Goal: Task Accomplishment & Management: Use online tool/utility

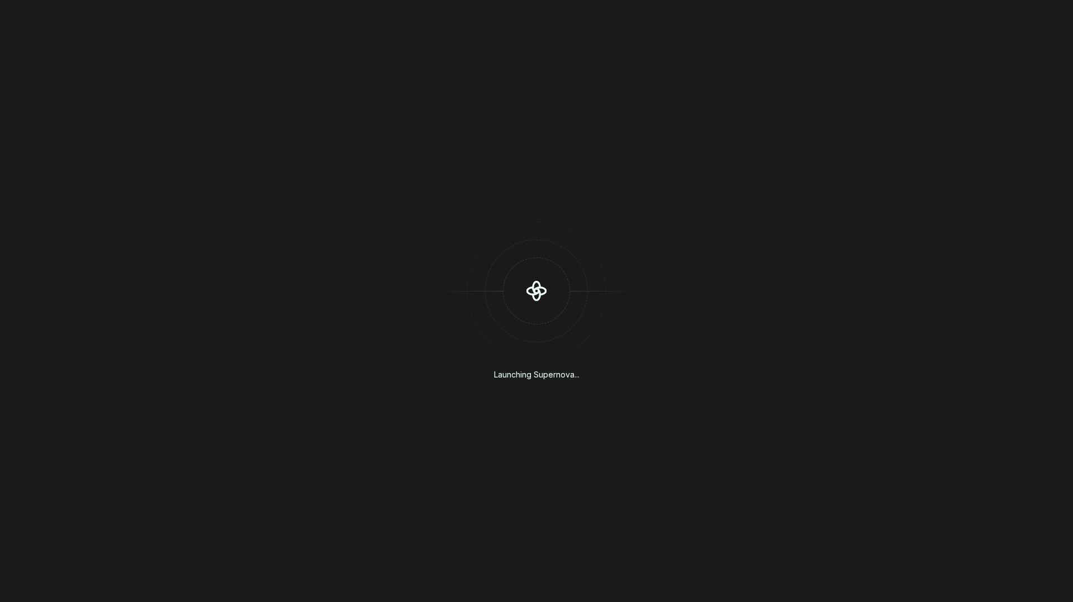
scroll to position [307, 0]
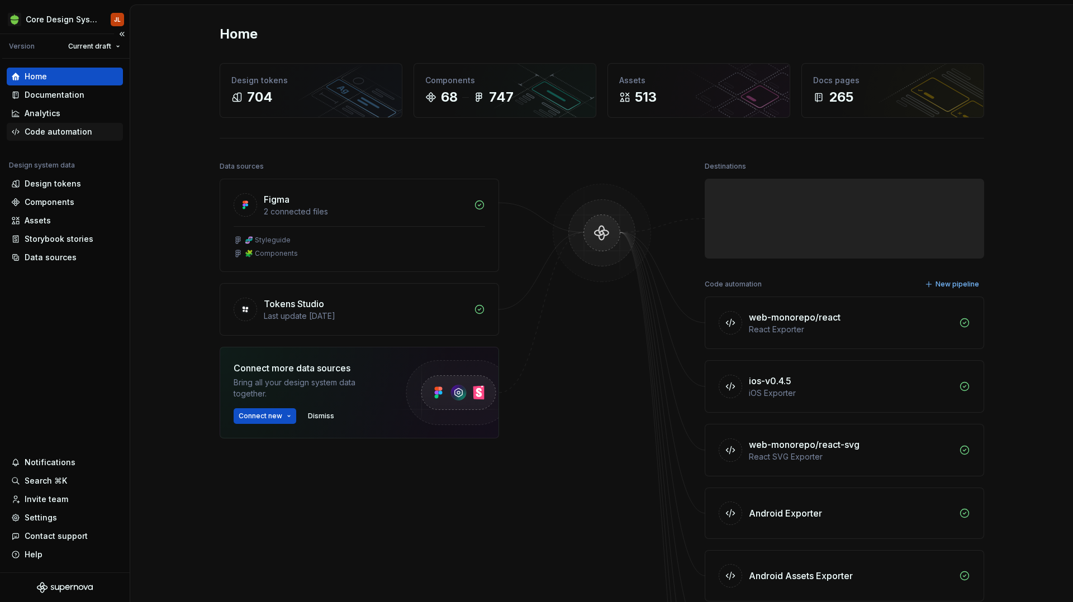
click at [50, 127] on div "Code automation" at bounding box center [59, 131] width 68 height 11
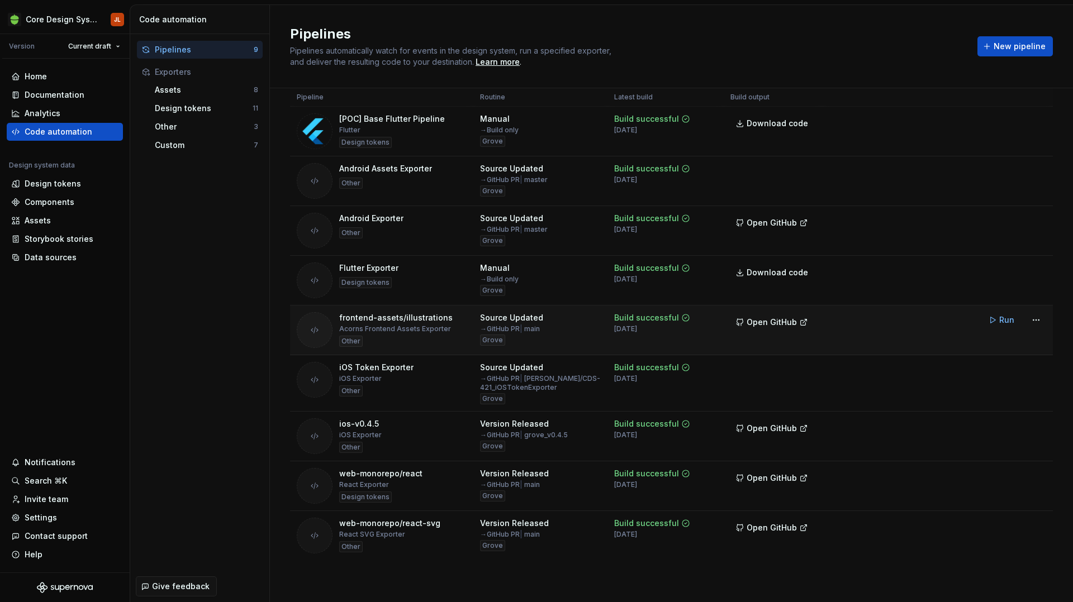
scroll to position [21, 0]
click at [1037, 51] on span "New pipeline" at bounding box center [1019, 46] width 52 height 11
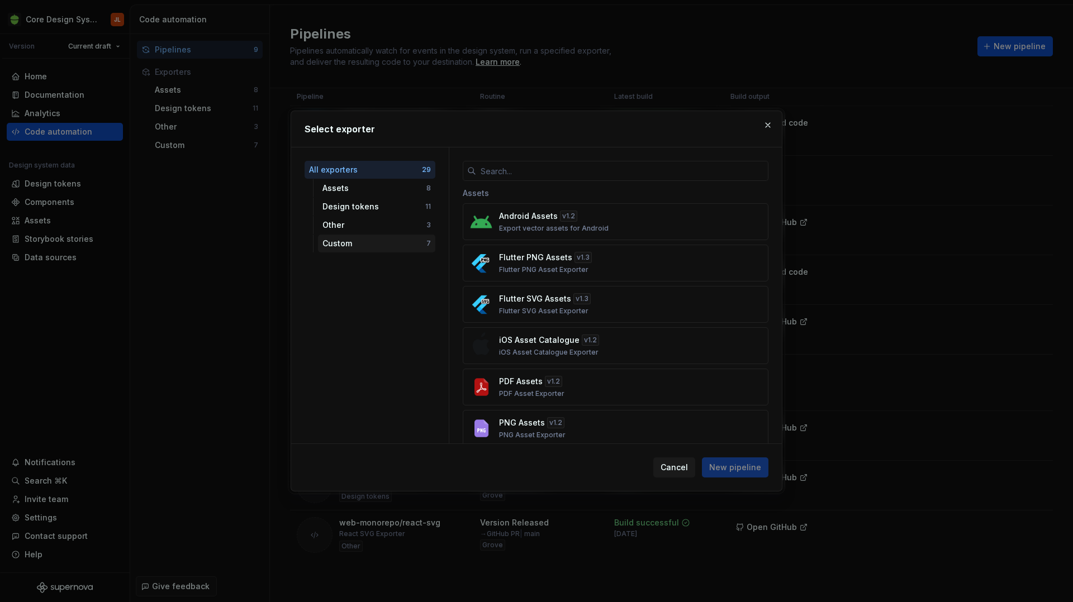
click at [401, 244] on div "Custom" at bounding box center [374, 243] width 104 height 11
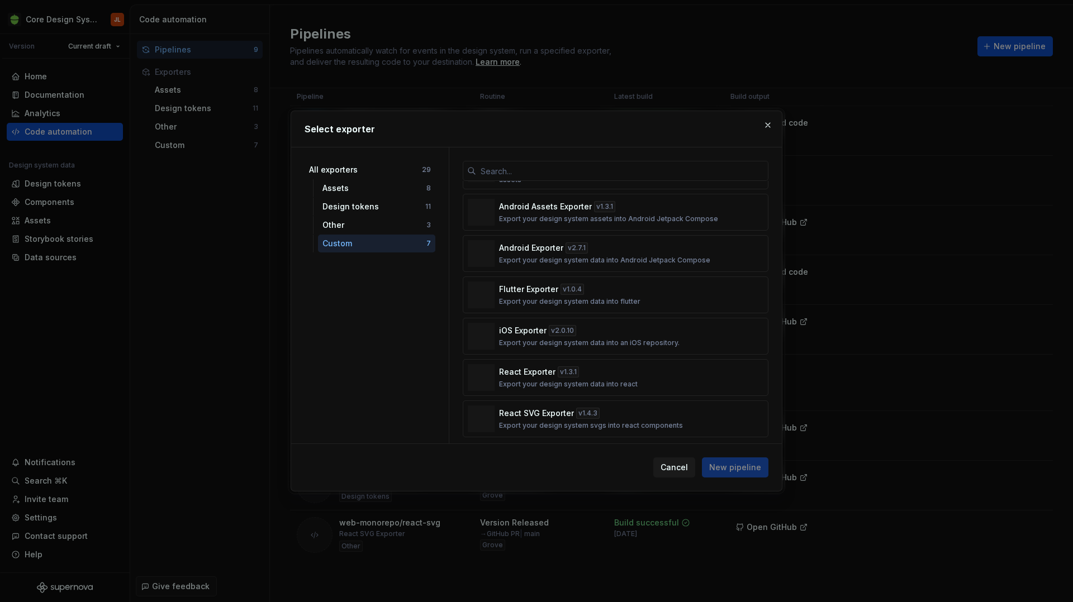
scroll to position [45, 0]
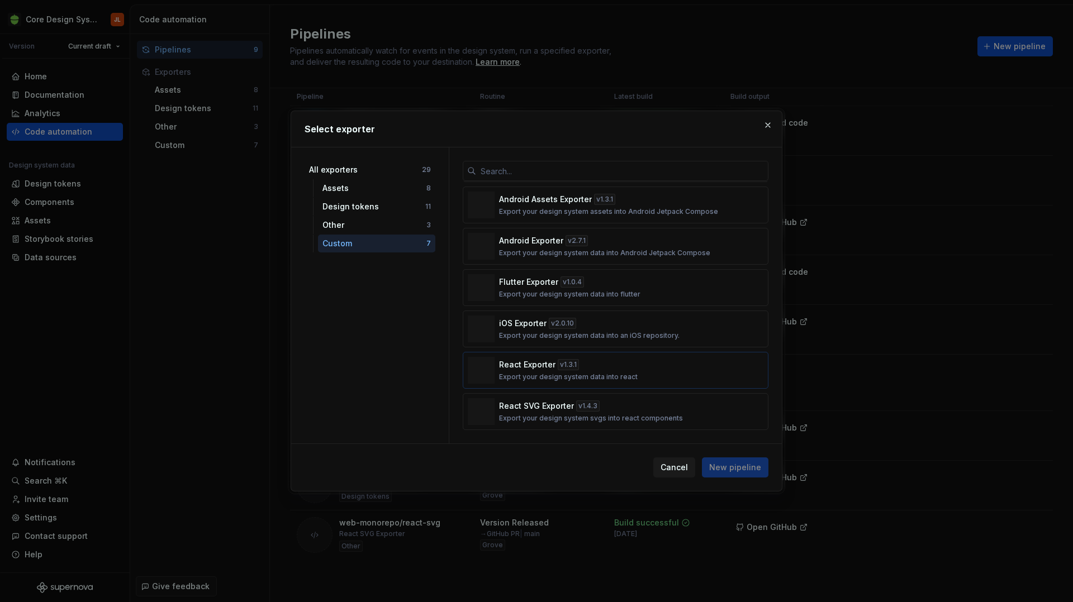
click at [618, 369] on div "React Exporter v 1.3.1 Export your design system data into react" at bounding box center [612, 370] width 226 height 22
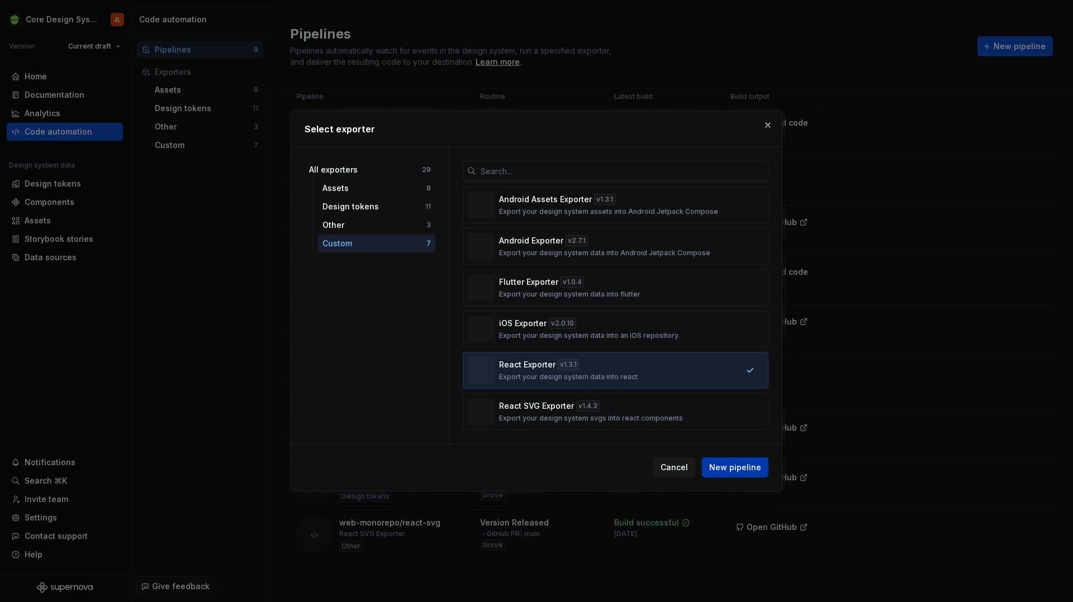
click at [741, 465] on span "New pipeline" at bounding box center [735, 467] width 52 height 11
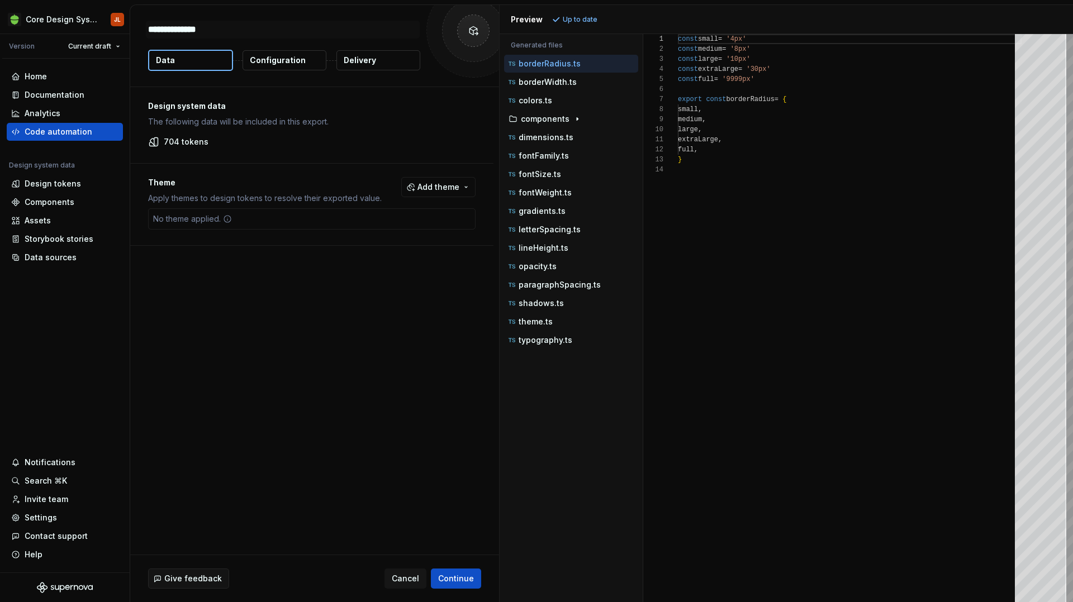
type textarea "*"
click at [559, 318] on div "theme.ts" at bounding box center [572, 321] width 132 height 11
type textarea "**********"
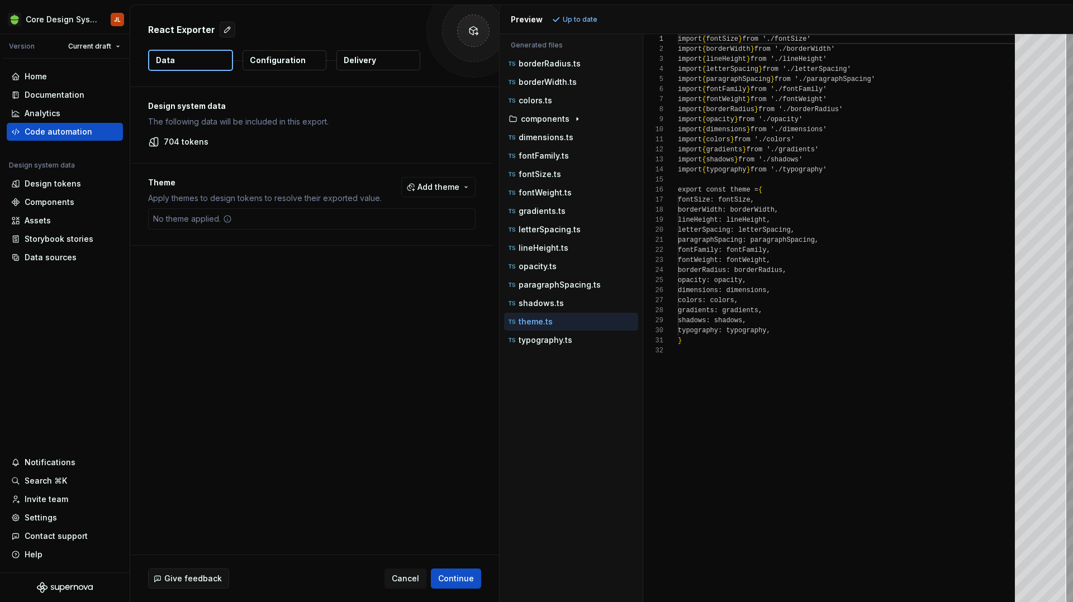
scroll to position [101, 0]
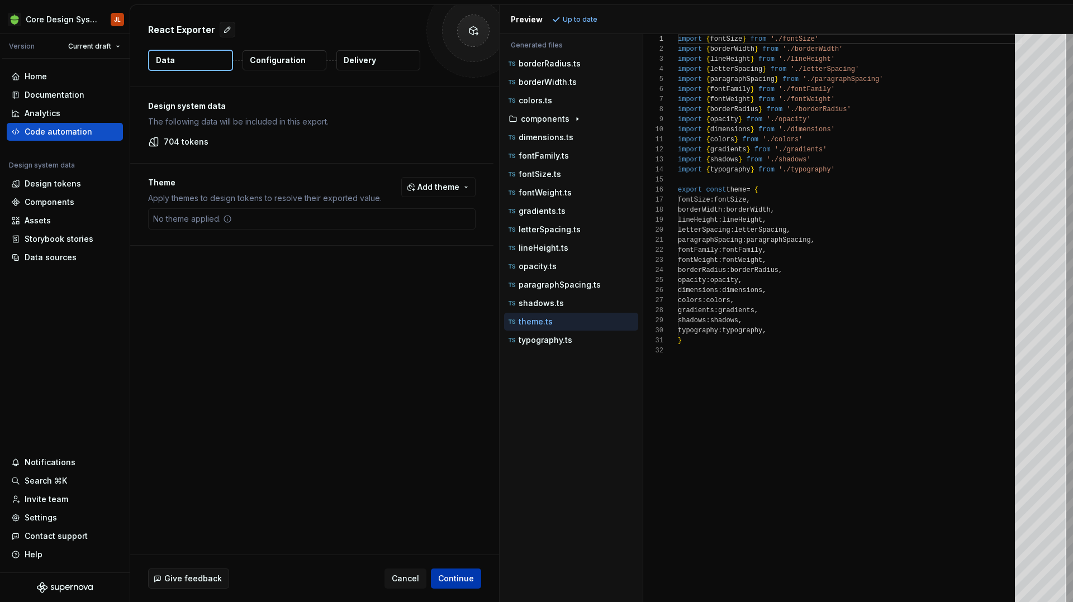
click at [458, 573] on span "Continue" at bounding box center [456, 578] width 36 height 11
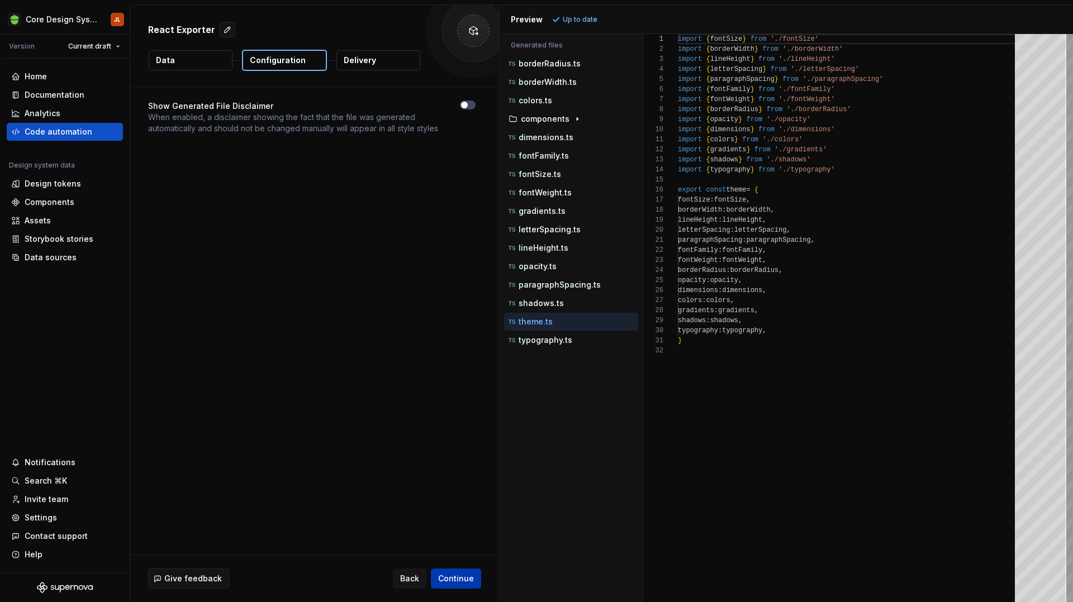
click at [466, 581] on span "Continue" at bounding box center [456, 578] width 36 height 11
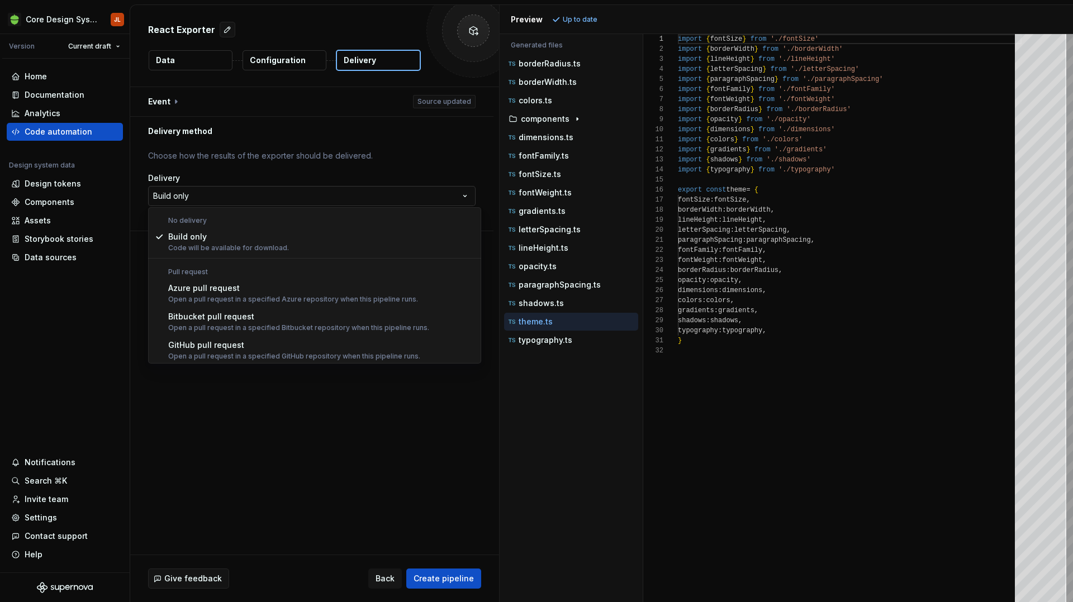
click at [342, 198] on html "**********" at bounding box center [536, 301] width 1073 height 602
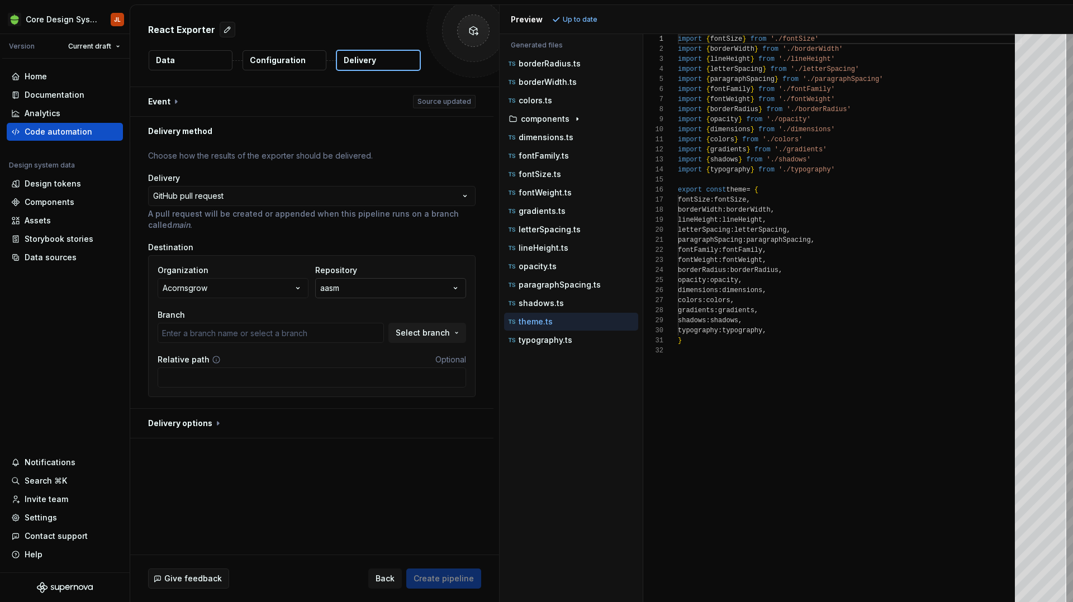
type input "gh-pages"
click at [461, 289] on icon "button" at bounding box center [455, 288] width 11 height 11
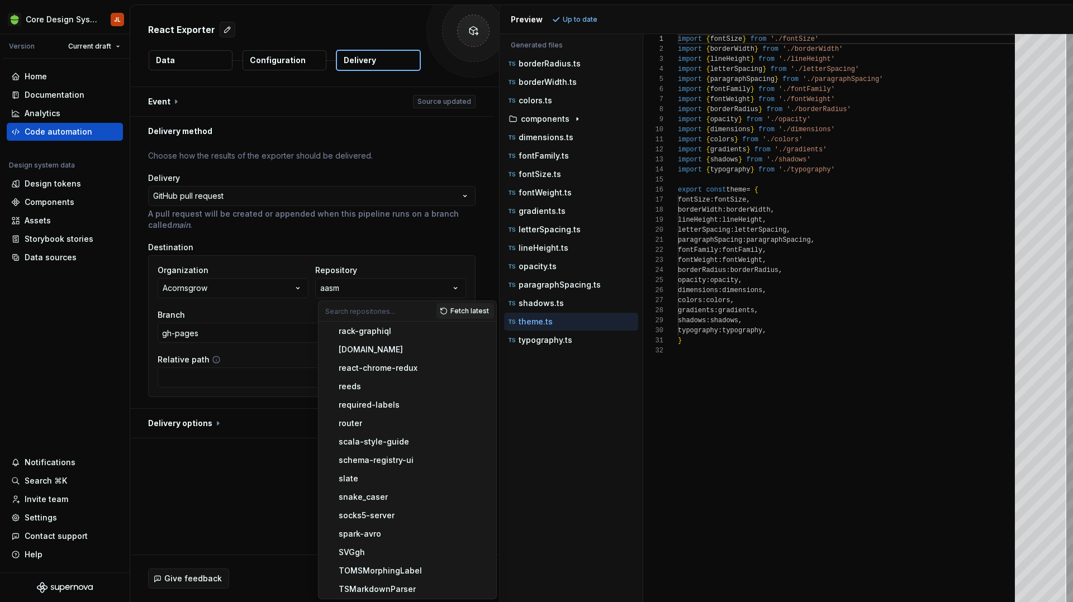
scroll to position [649, 0]
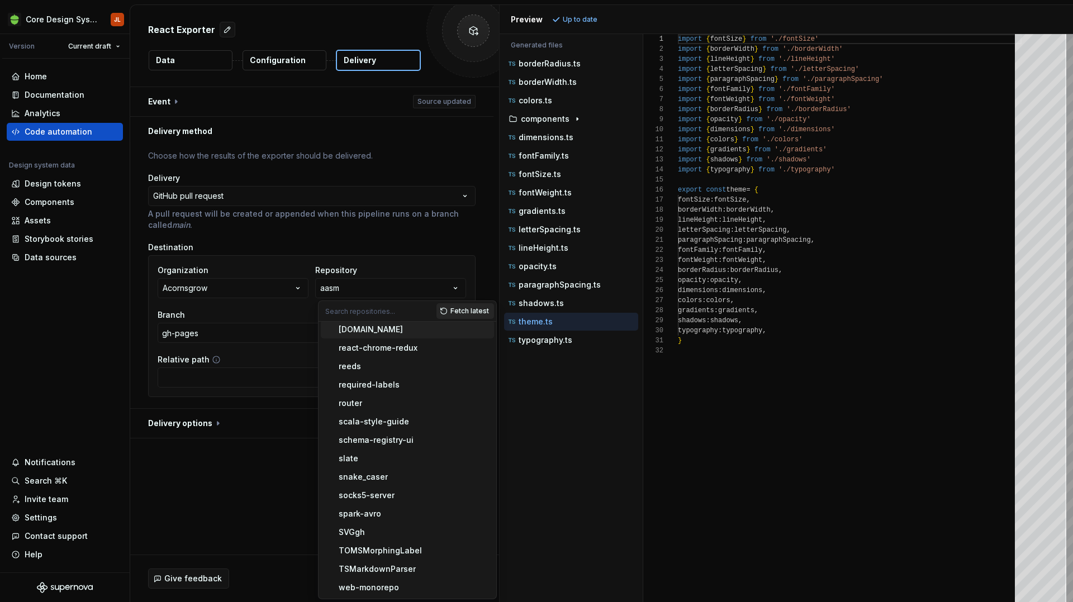
click at [461, 307] on span "Fetch latest" at bounding box center [469, 311] width 39 height 9
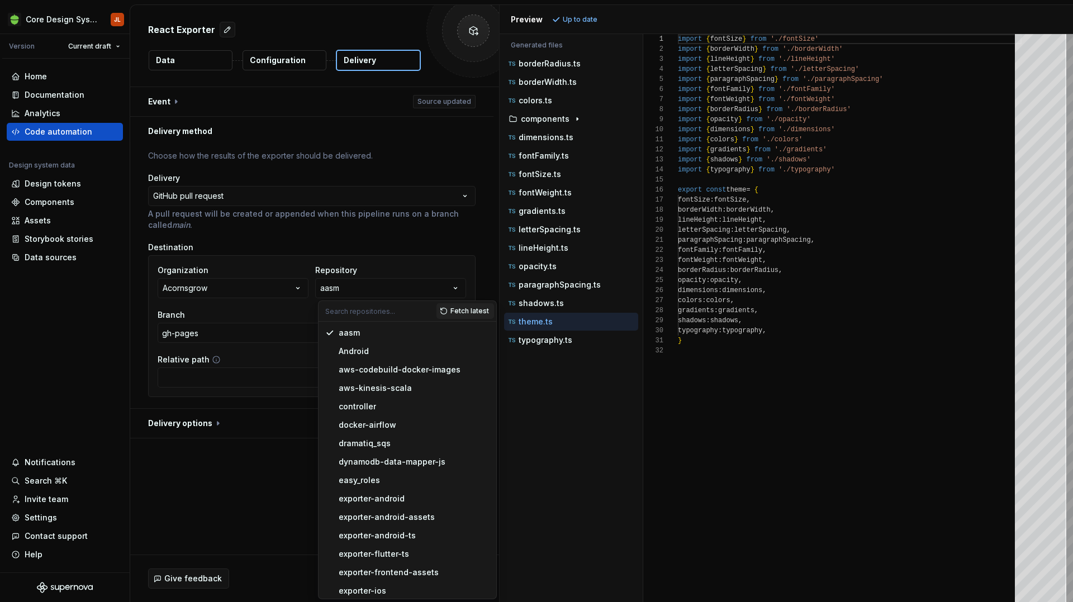
click at [399, 317] on input "text" at bounding box center [377, 311] width 118 height 20
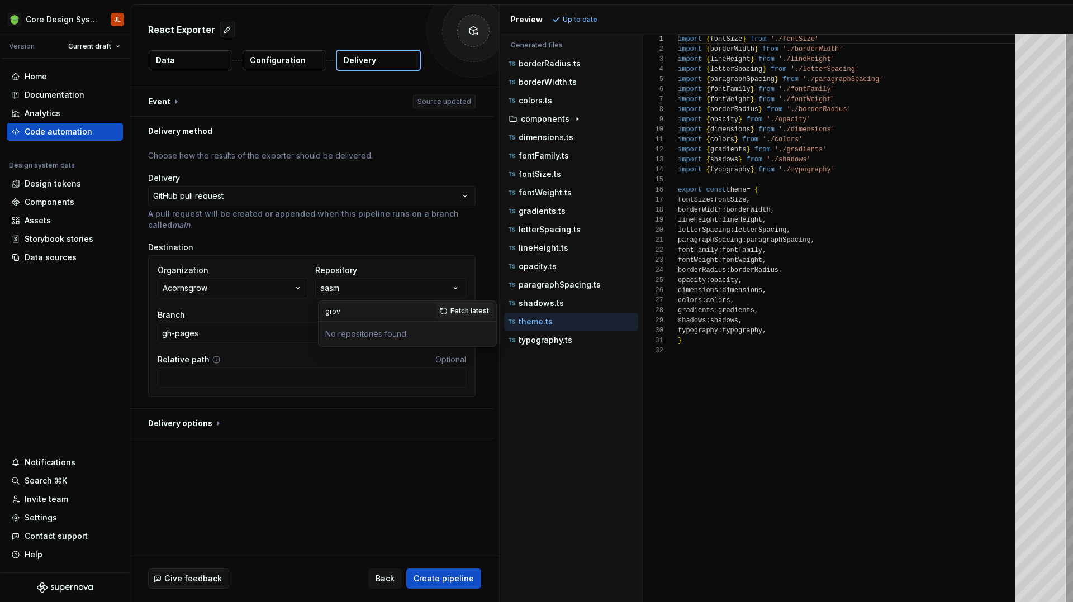
type input "grove"
click at [287, 314] on div "Branch" at bounding box center [271, 314] width 226 height 11
click at [454, 289] on button "aasm" at bounding box center [390, 288] width 151 height 20
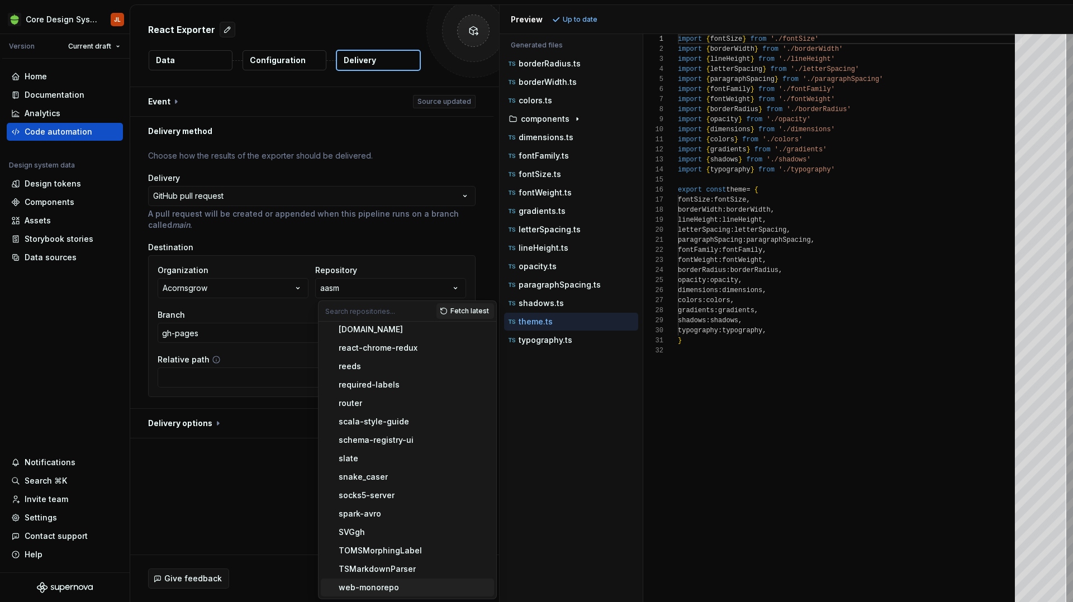
click at [382, 588] on div "web-monorepo" at bounding box center [369, 587] width 60 height 11
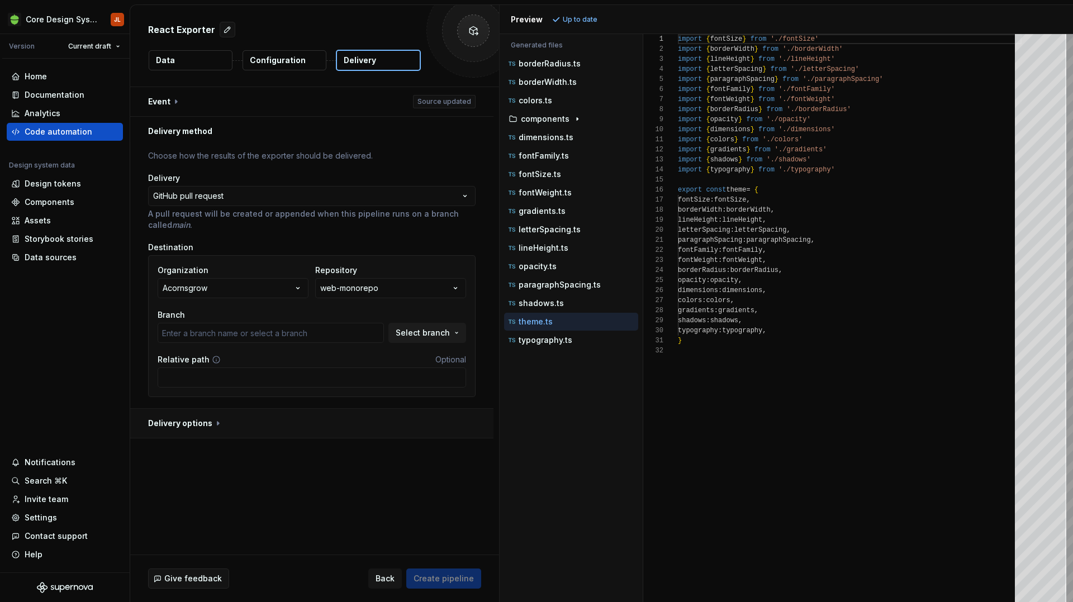
type input "cds-174/dollar-slider"
click at [53, 127] on div "Code automation" at bounding box center [59, 131] width 68 height 11
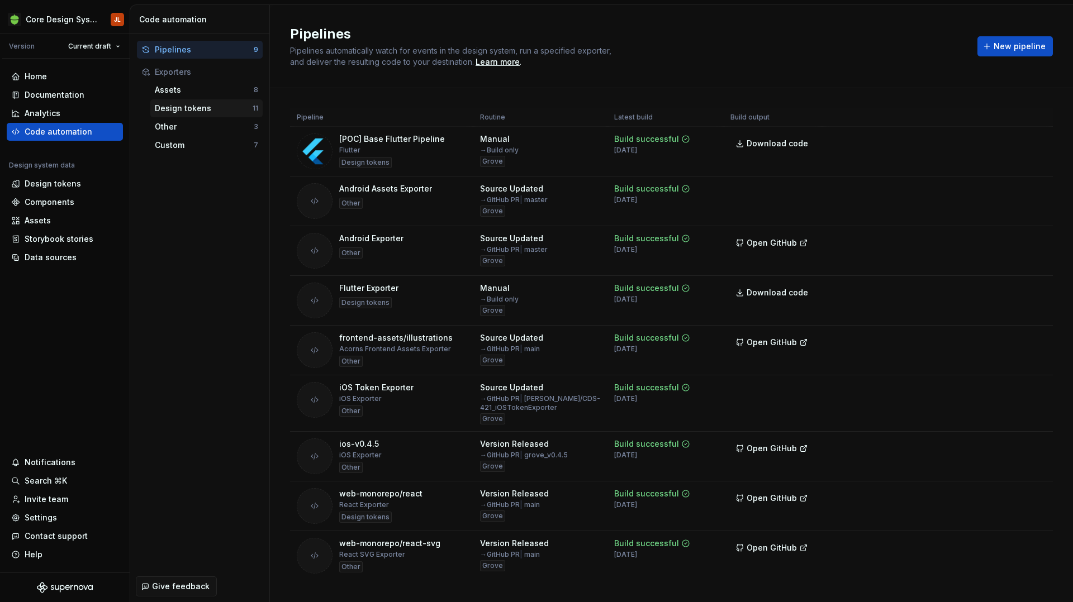
click at [198, 104] on div "Design tokens" at bounding box center [204, 108] width 98 height 11
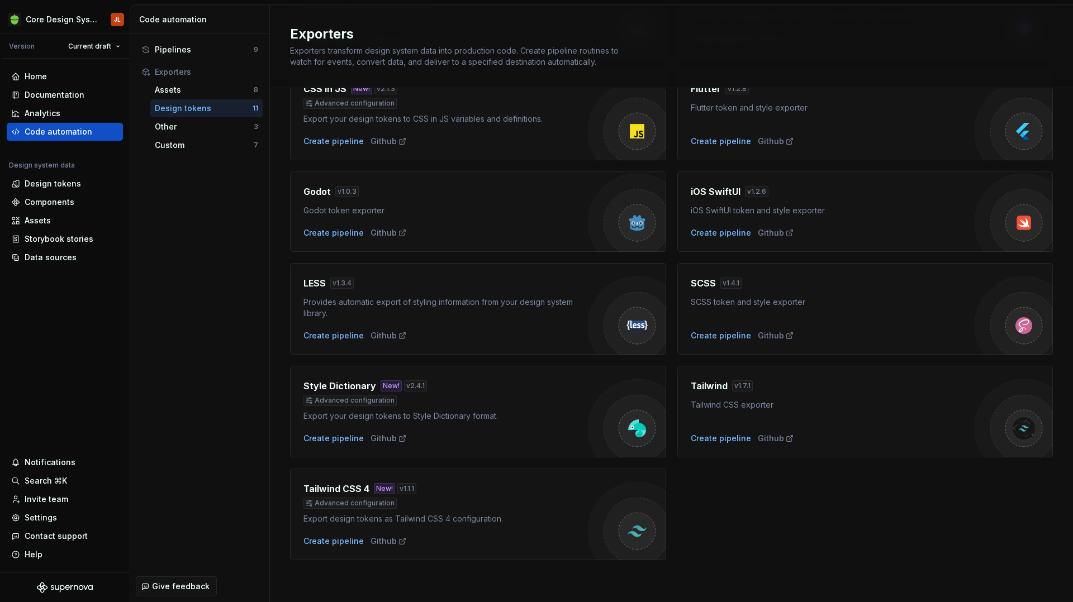
scroll to position [170, 0]
click at [353, 542] on div "Create pipeline" at bounding box center [333, 540] width 60 height 11
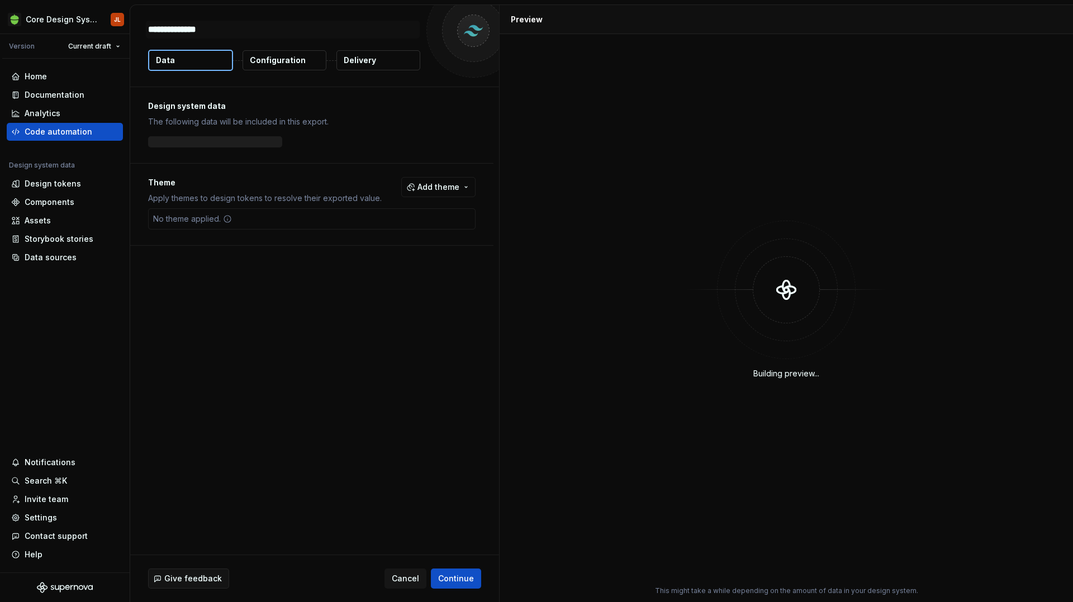
type textarea "*"
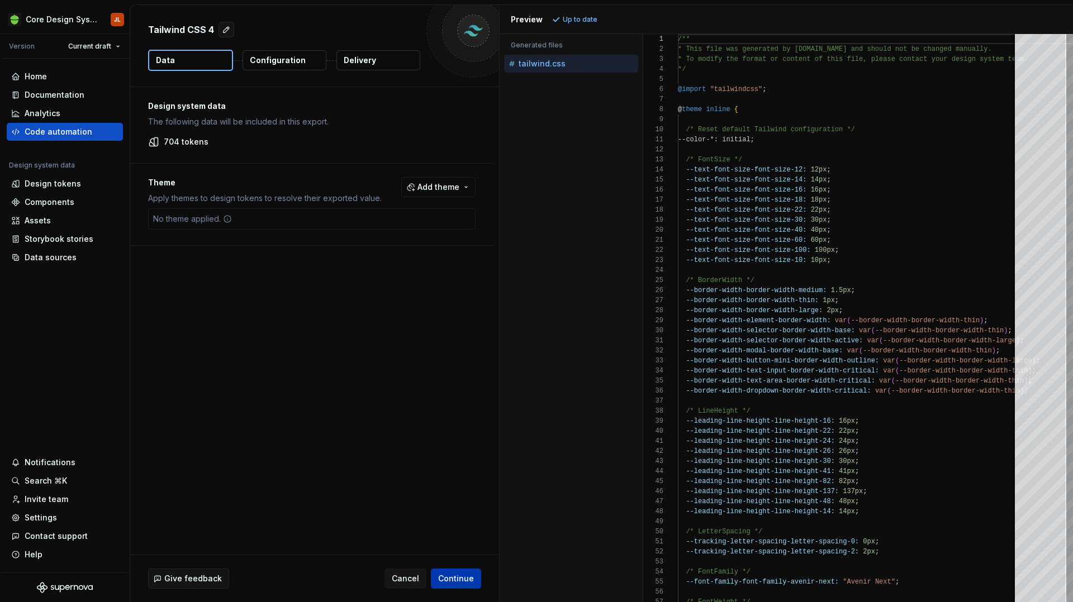
click at [465, 580] on span "Continue" at bounding box center [456, 578] width 36 height 11
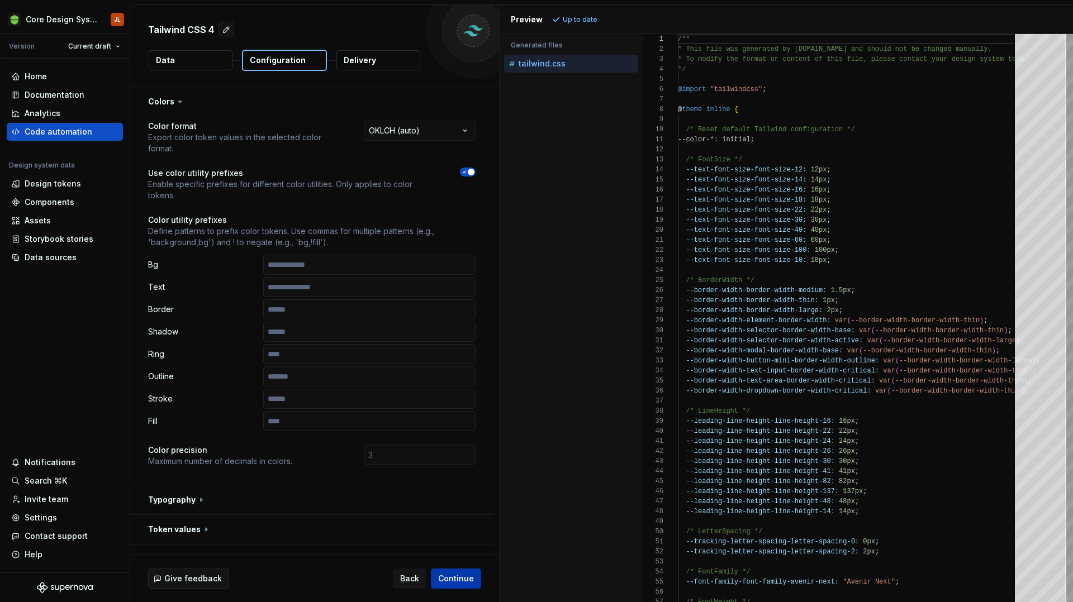
click at [465, 580] on span "Continue" at bounding box center [456, 578] width 36 height 11
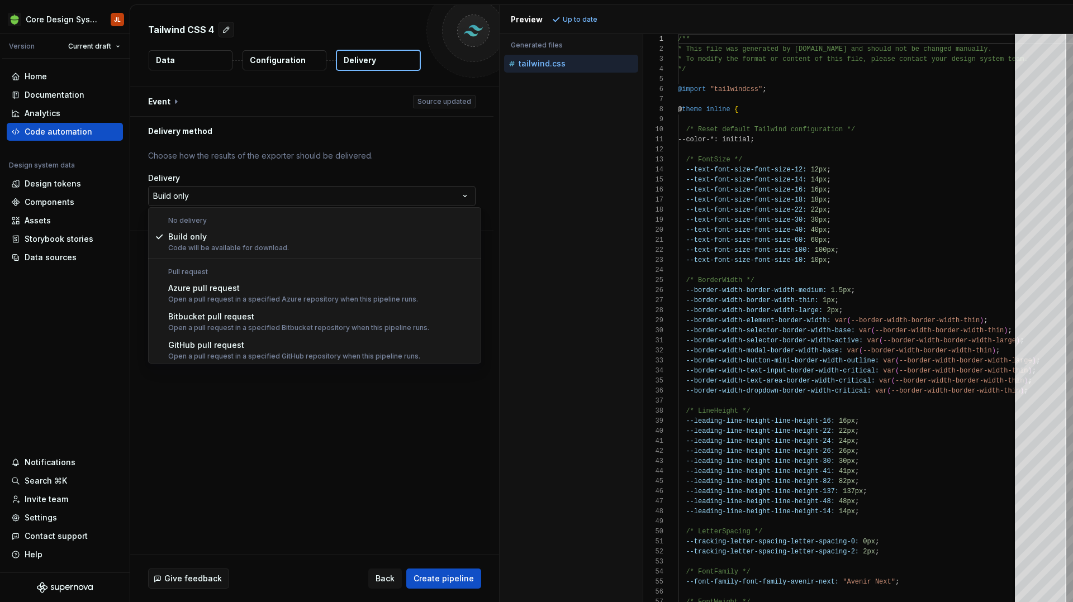
click at [311, 200] on html "**********" at bounding box center [536, 301] width 1073 height 602
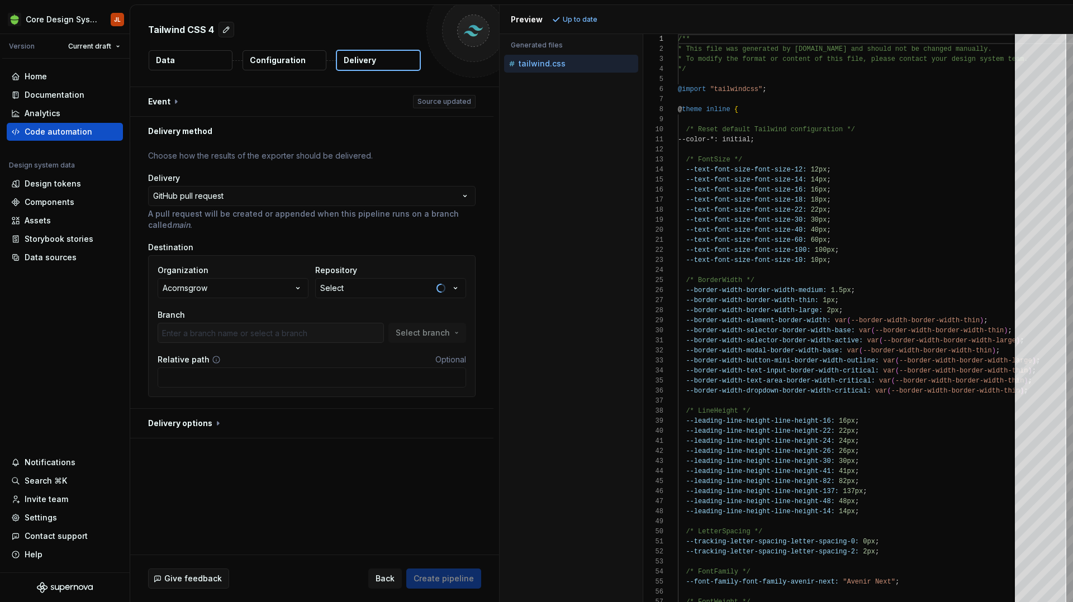
click at [460, 290] on icon "button" at bounding box center [455, 288] width 11 height 11
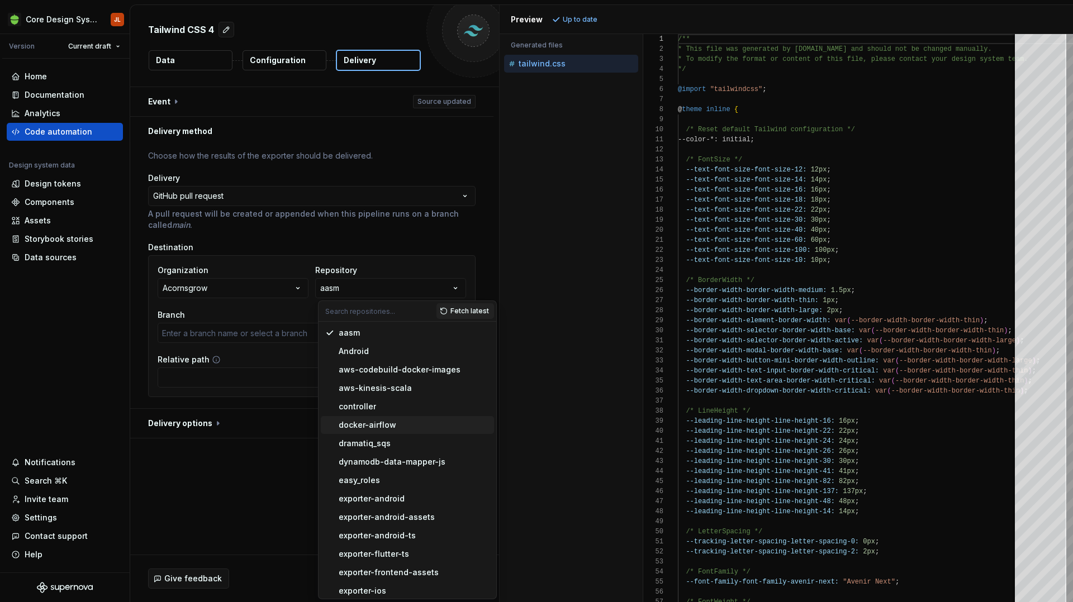
type input "gh-pages"
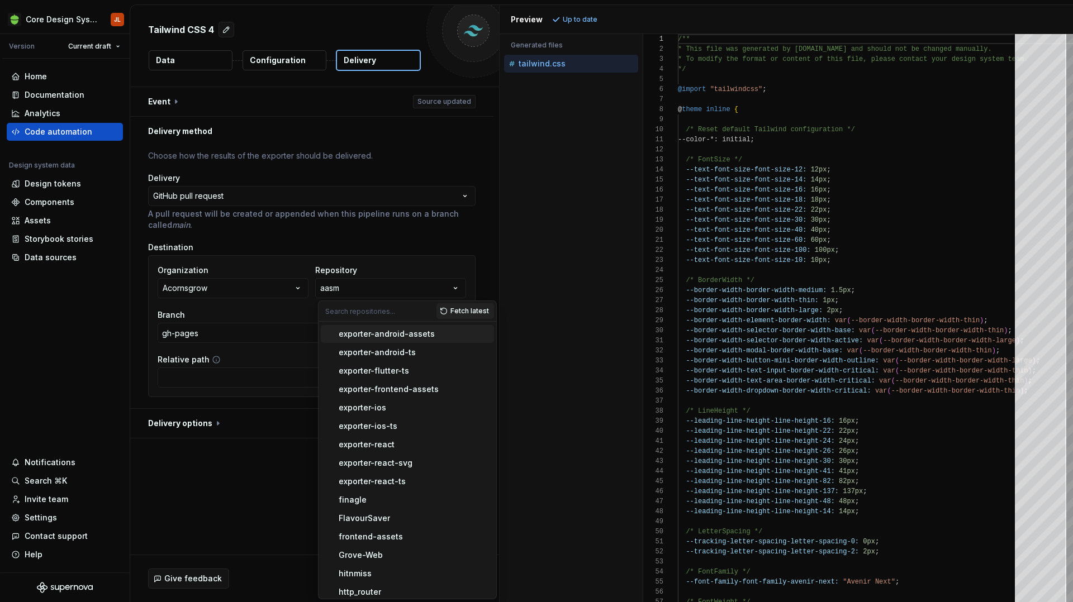
scroll to position [186, 0]
click at [394, 551] on div "Grove-Web" at bounding box center [414, 552] width 151 height 11
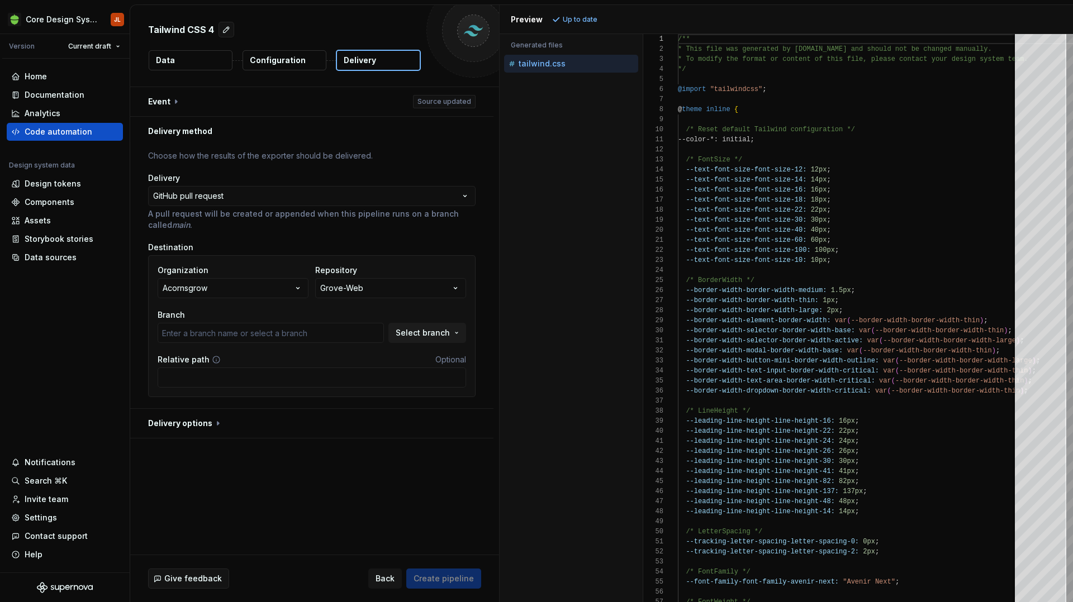
type input "cds-517/add-display-1-components-vite-7"
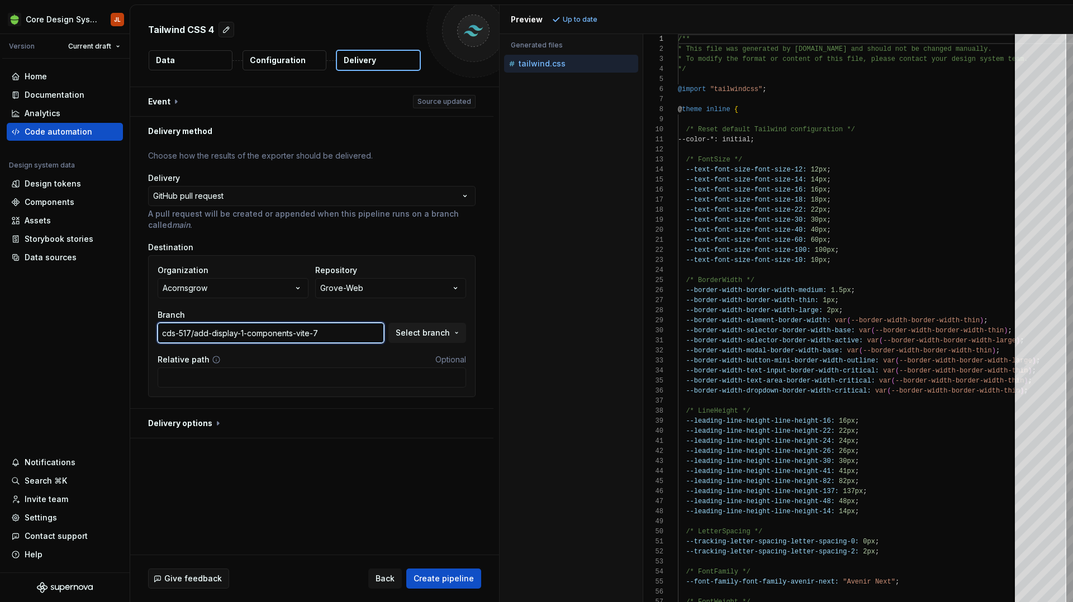
drag, startPoint x: 345, startPoint y: 334, endPoint x: 164, endPoint y: 336, distance: 181.6
click at [164, 336] on input "cds-517/add-display-1-components-vite-7" at bounding box center [271, 333] width 226 height 20
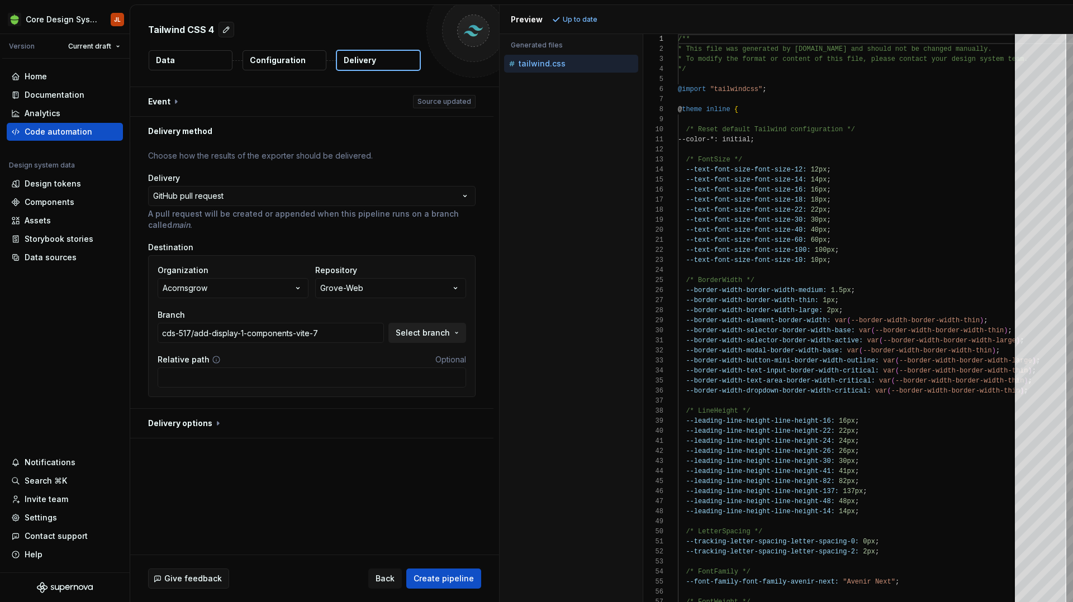
click at [439, 332] on span "Select branch" at bounding box center [422, 332] width 54 height 11
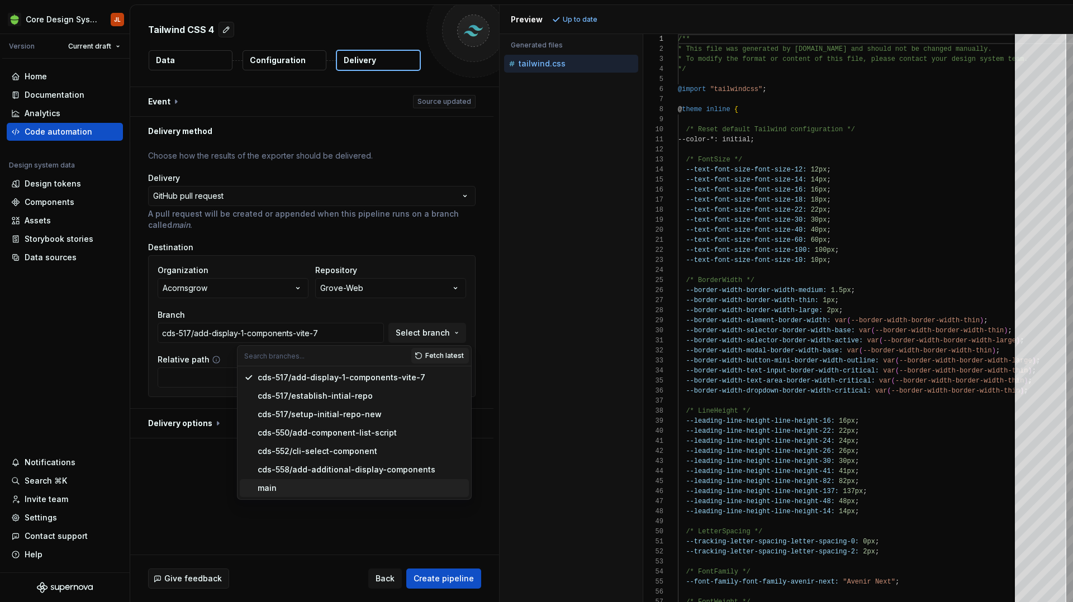
click at [363, 488] on div "main" at bounding box center [361, 488] width 207 height 11
type input "main"
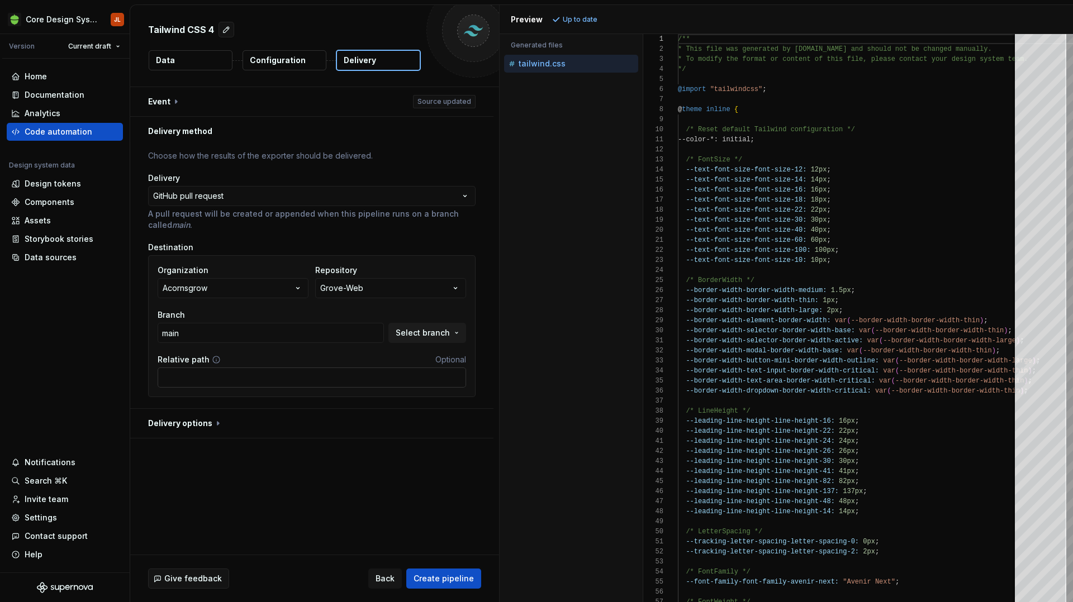
click at [232, 375] on input "Relative path" at bounding box center [312, 378] width 308 height 20
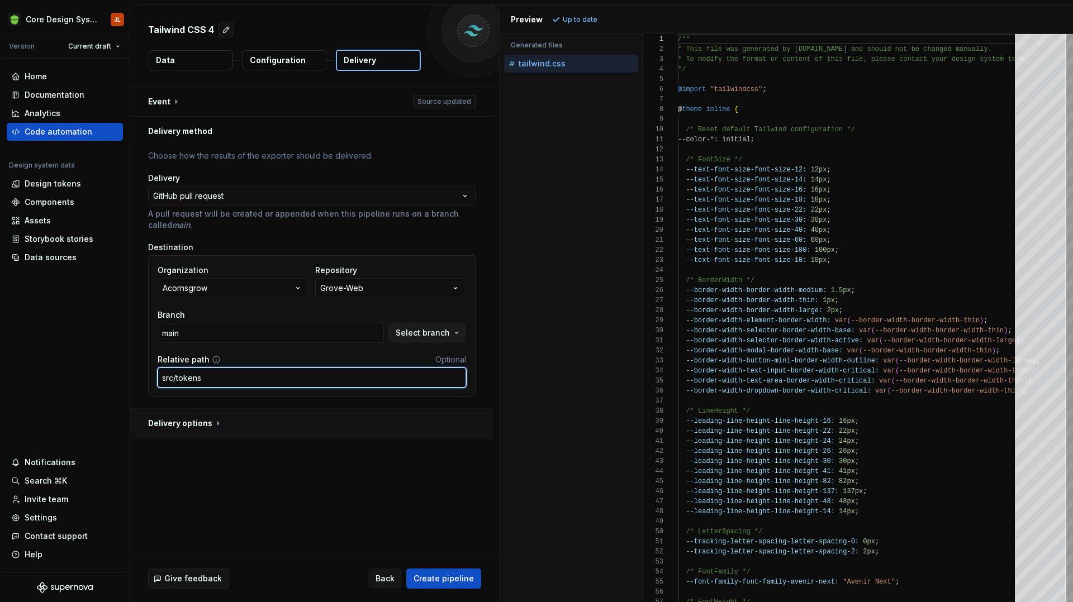
type input "src/tokens"
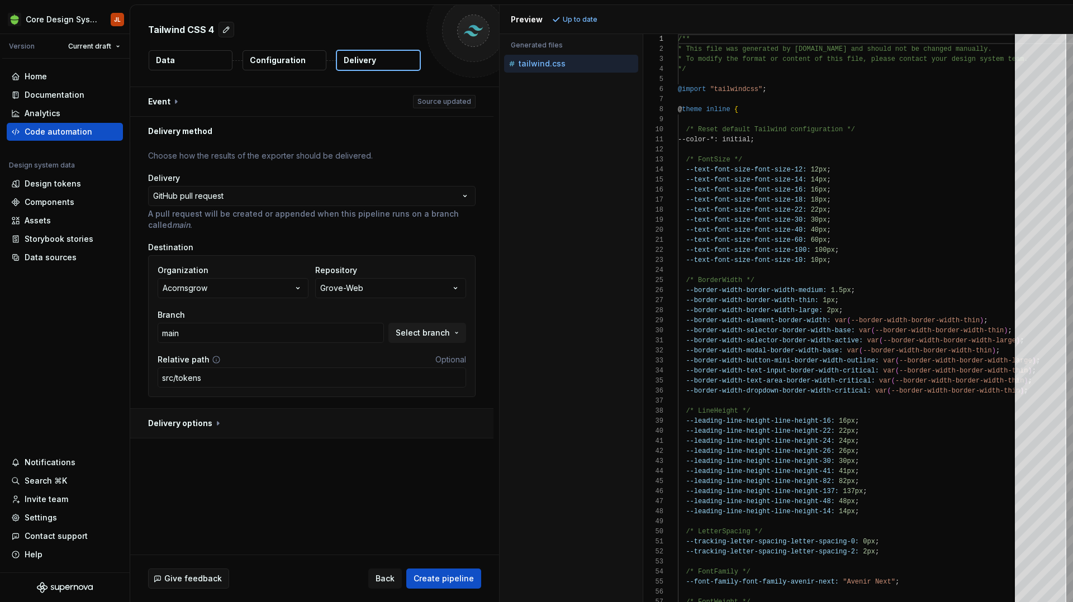
click at [215, 425] on button "button" at bounding box center [311, 423] width 363 height 29
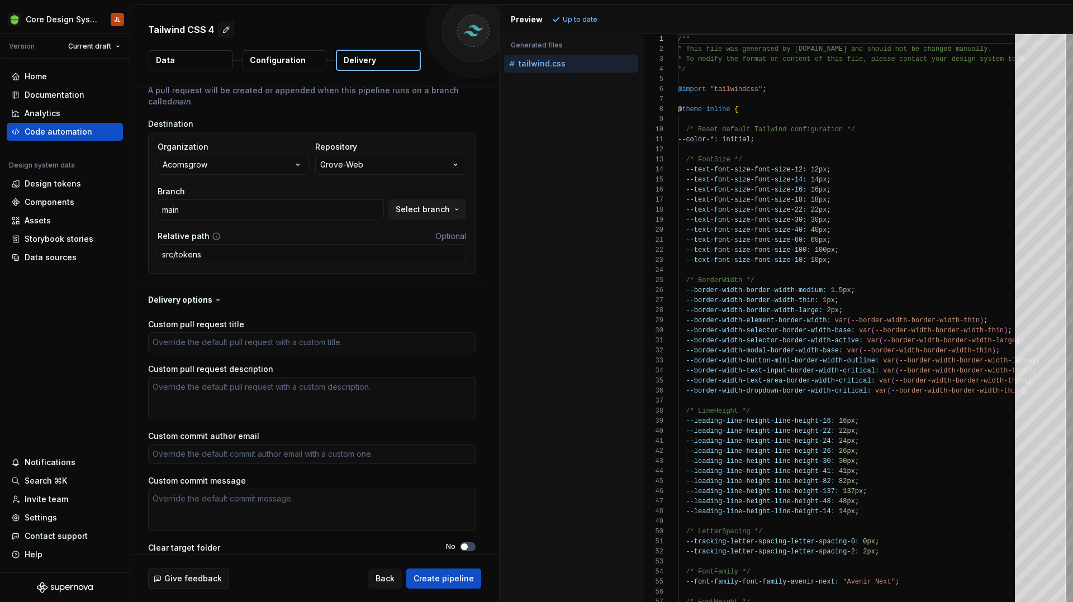
scroll to position [125, 0]
click at [261, 343] on textarea "Custom pull request title" at bounding box center [311, 341] width 327 height 20
type textarea "*"
type textarea "["
type textarea "*"
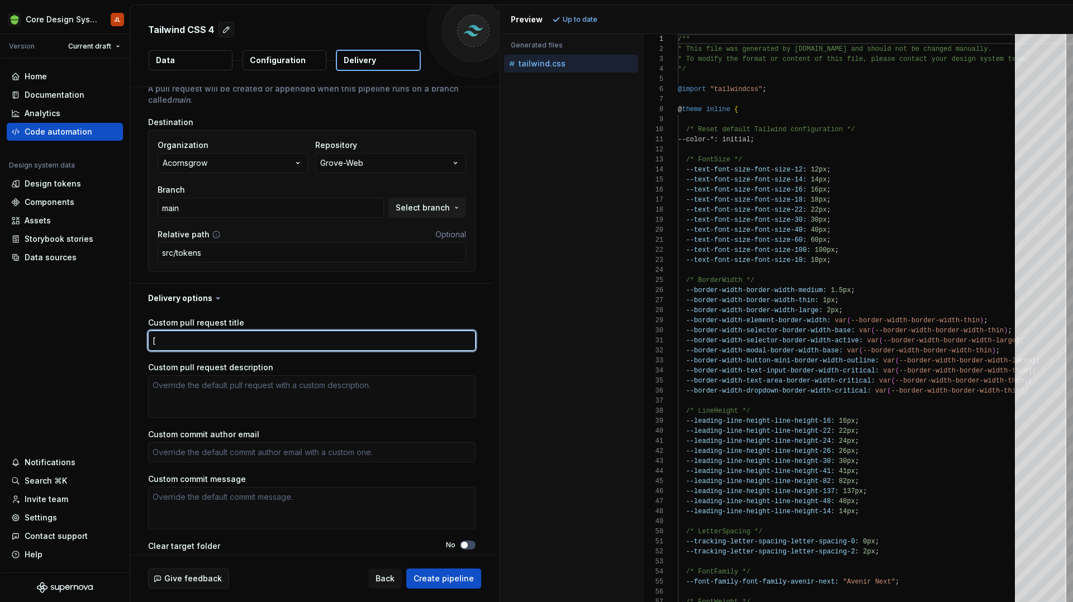
type textarea "[T"
type textarea "*"
type textarea "[TA"
type textarea "*"
type textarea "[TASK"
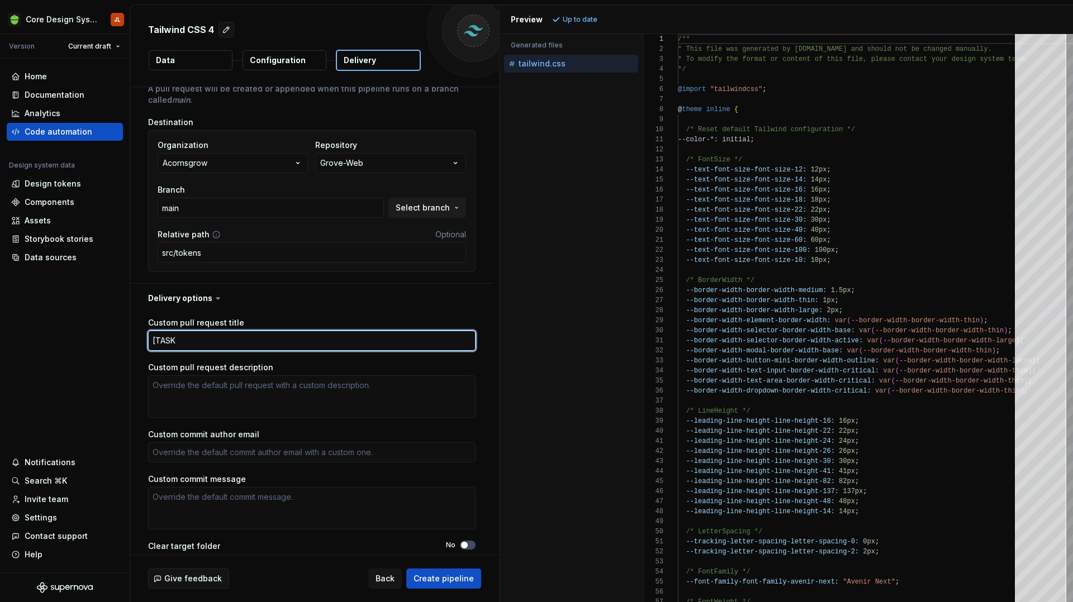
type textarea "*"
type textarea "[TASK]"
type textarea "*"
type textarea "[TASK]"
type textarea "*"
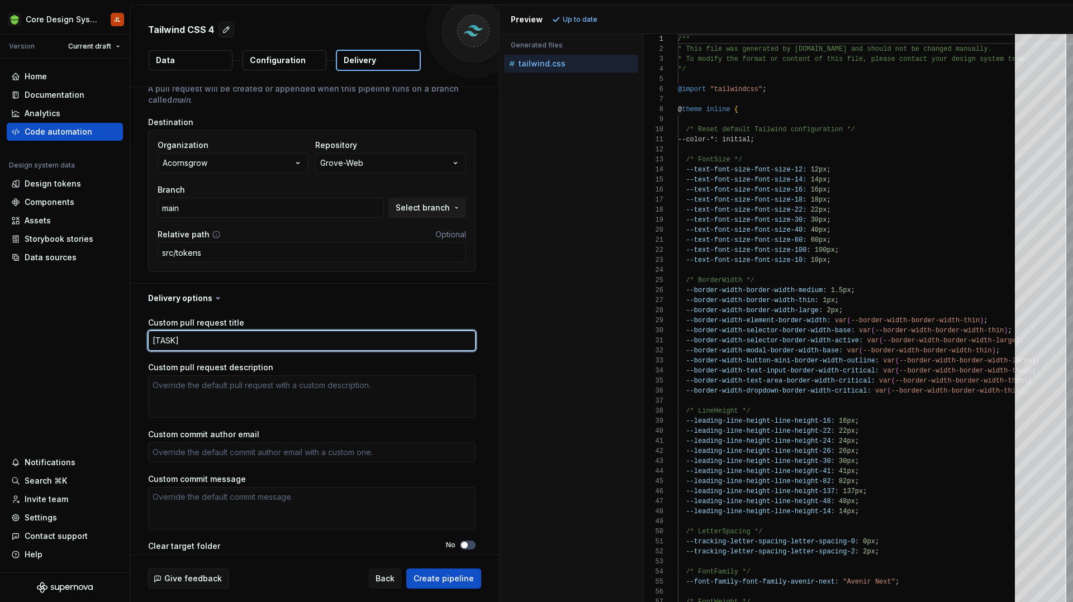
type textarea "[TASK] A"
type textarea "*"
type textarea "[TASK] Au"
type textarea "*"
type textarea "[TASK] Aut"
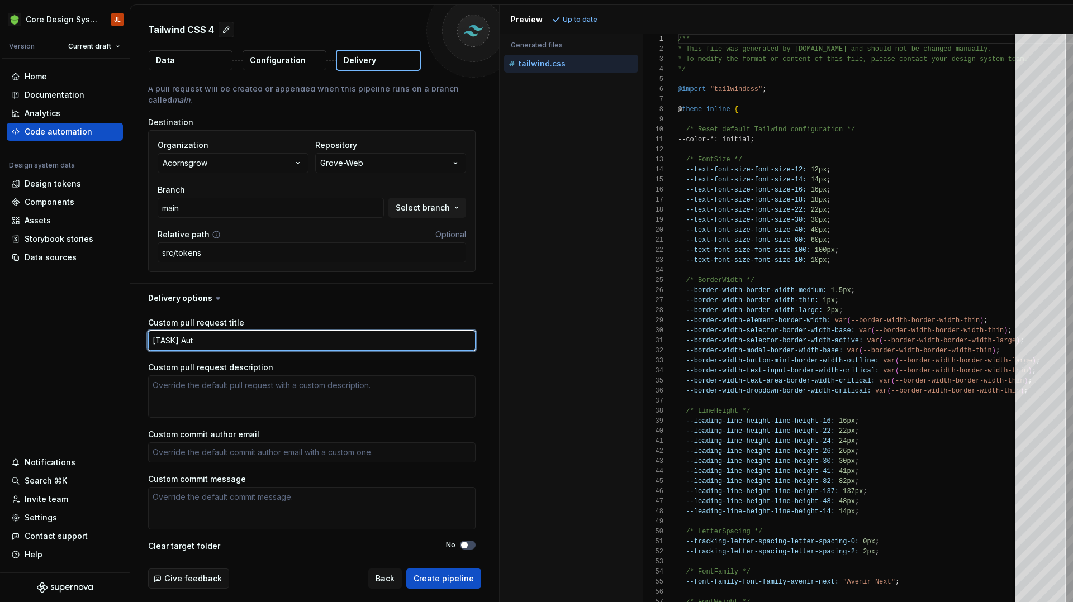
type textarea "*"
type textarea "[TASK] Auto"
type textarea "*"
type textarea "[TASK] Autom"
type textarea "*"
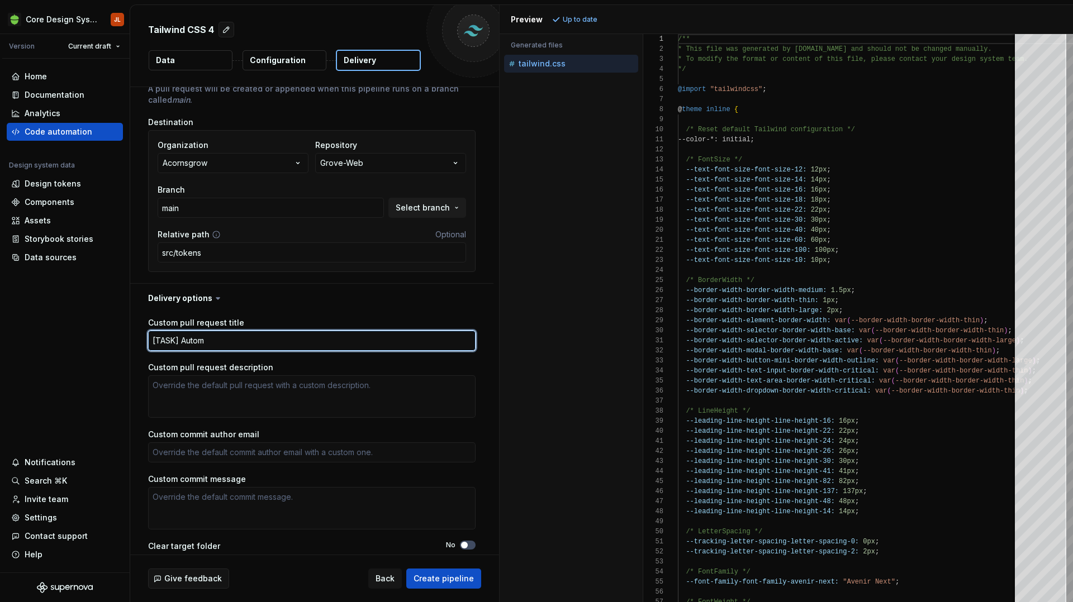
type textarea "[TASK] Automa"
type textarea "*"
type textarea "[TASK] Automag"
type textarea "*"
type textarea "[TASK] Automa"
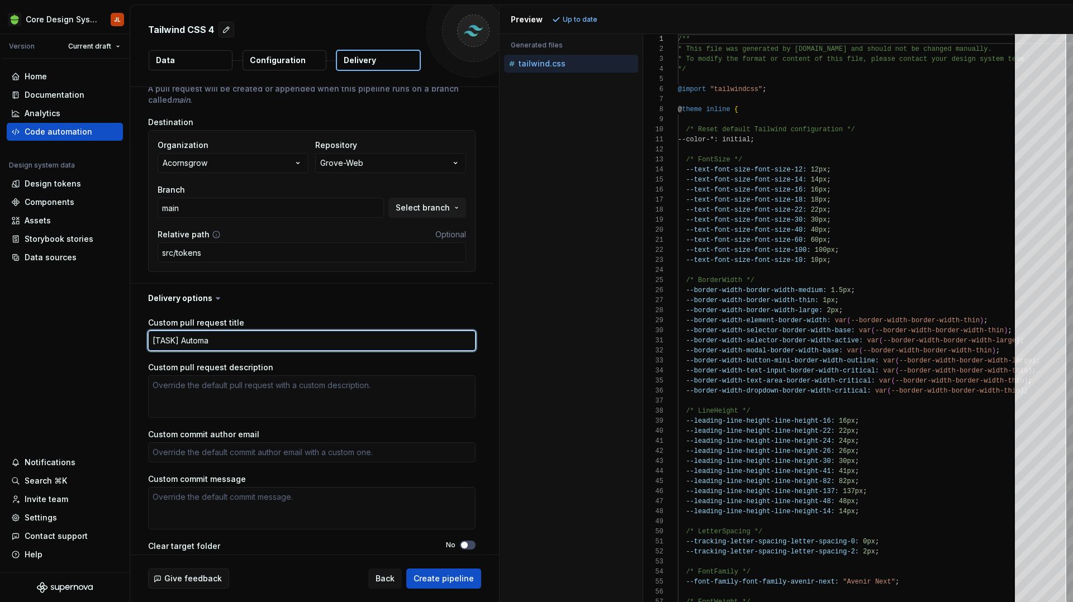
type textarea "*"
type textarea "[TASK] Automat"
type textarea "*"
type textarea "[TASK] Automate"
type textarea "*"
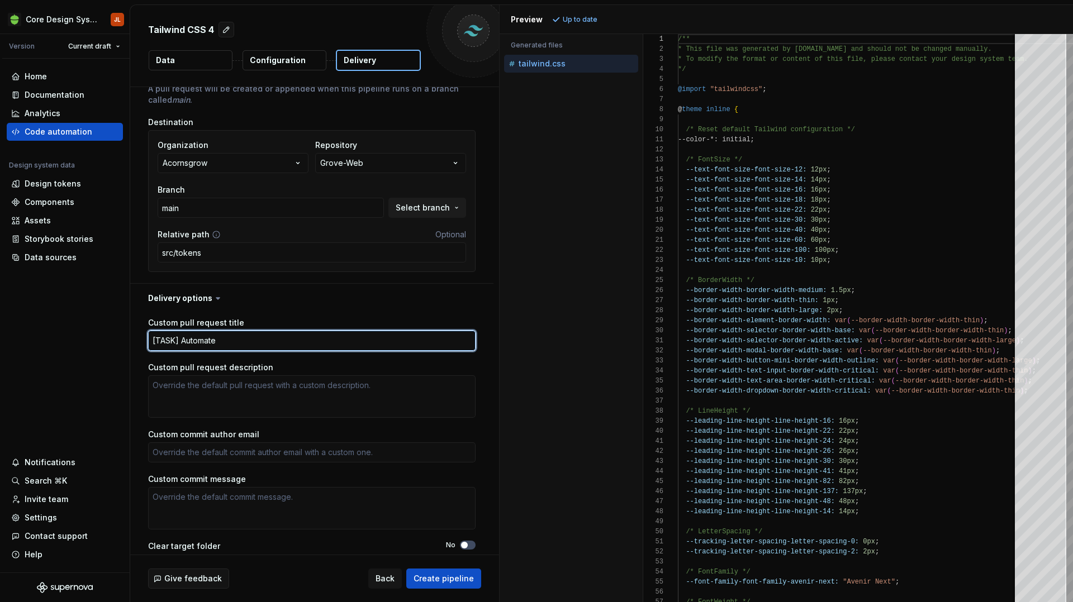
type textarea "[TASK] Automated"
type textarea "*"
type textarea "[TASK] Automated"
type textarea "*"
type textarea "[TASK] Automated T"
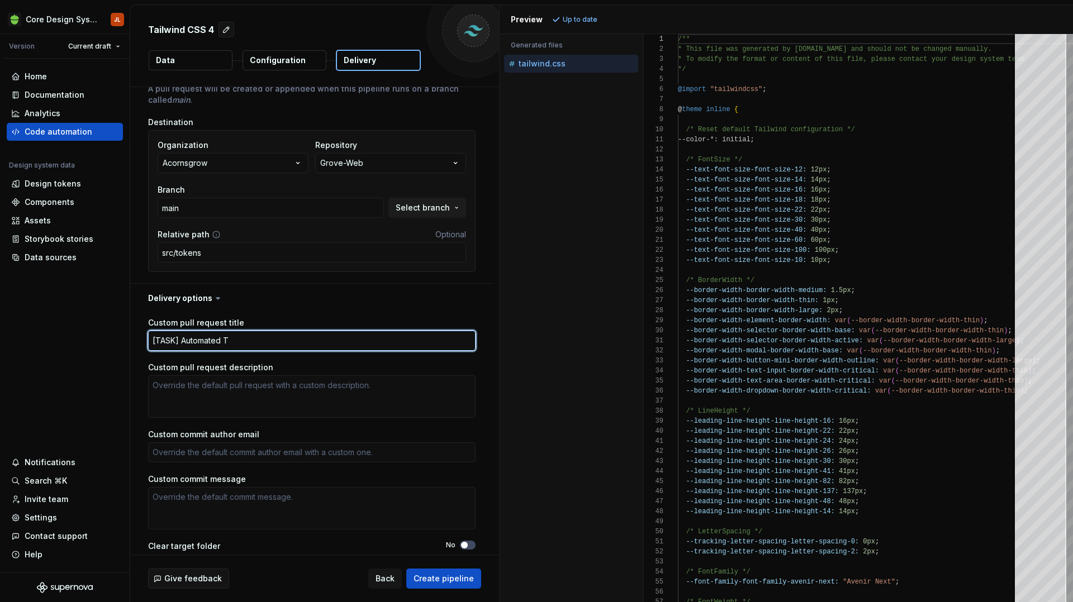
type textarea "*"
type textarea "[TASK] Automated Ta"
type textarea "*"
type textarea "[TASK] Automated Tai"
type textarea "*"
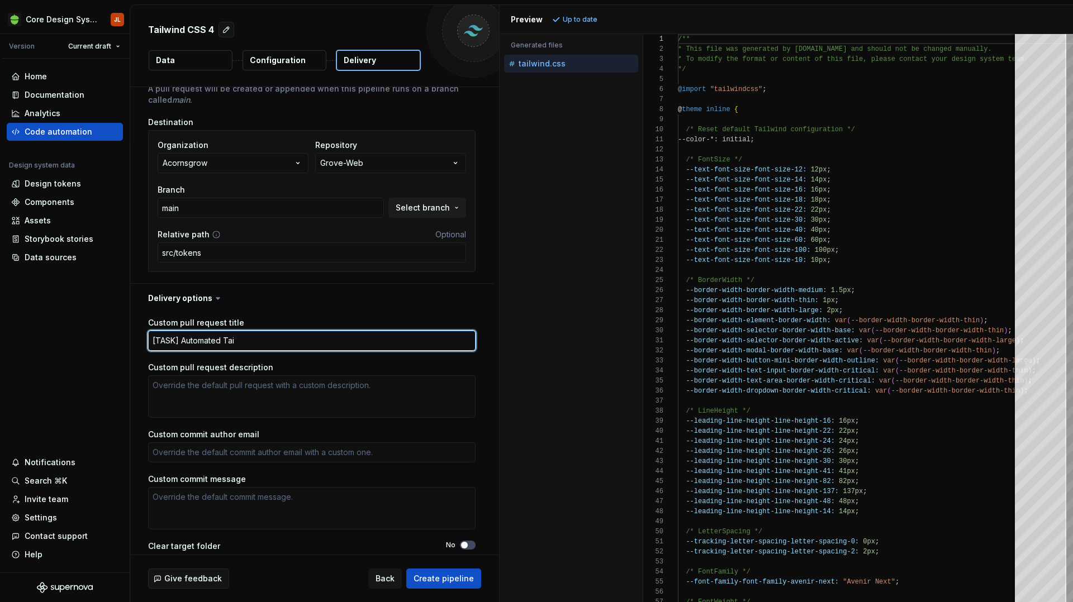
type textarea "[TASK] Automated Tail"
type textarea "*"
type textarea "[TASK] Automated Tailw"
type textarea "*"
type textarea "[TASK] Automated Tailwi"
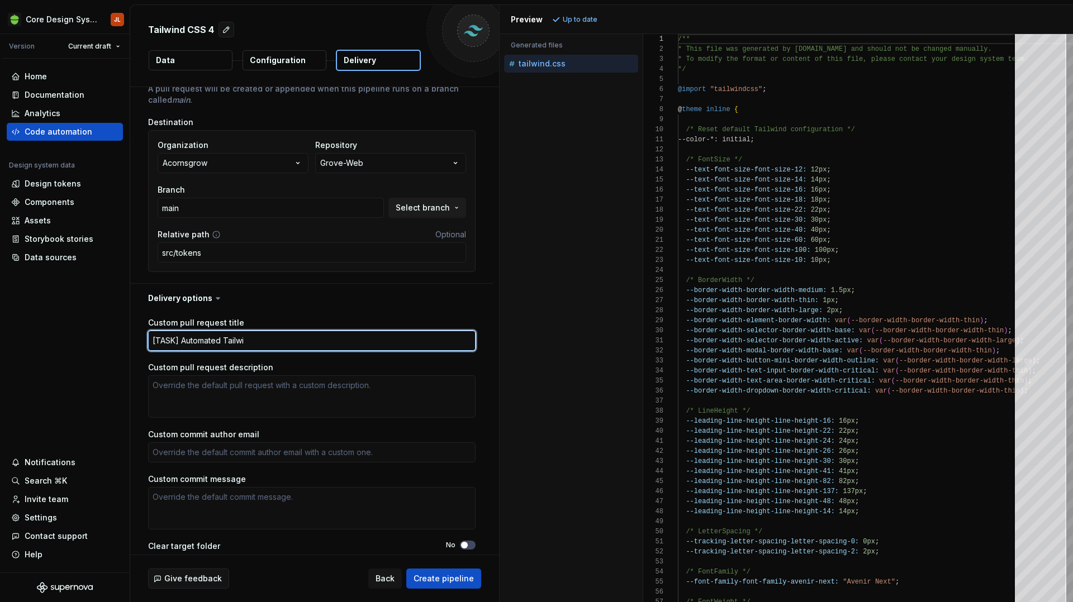
type textarea "*"
type textarea "[TASK] Automated Tailwin"
type textarea "*"
type textarea "[TASK] Automated Tailwin"
type textarea "*"
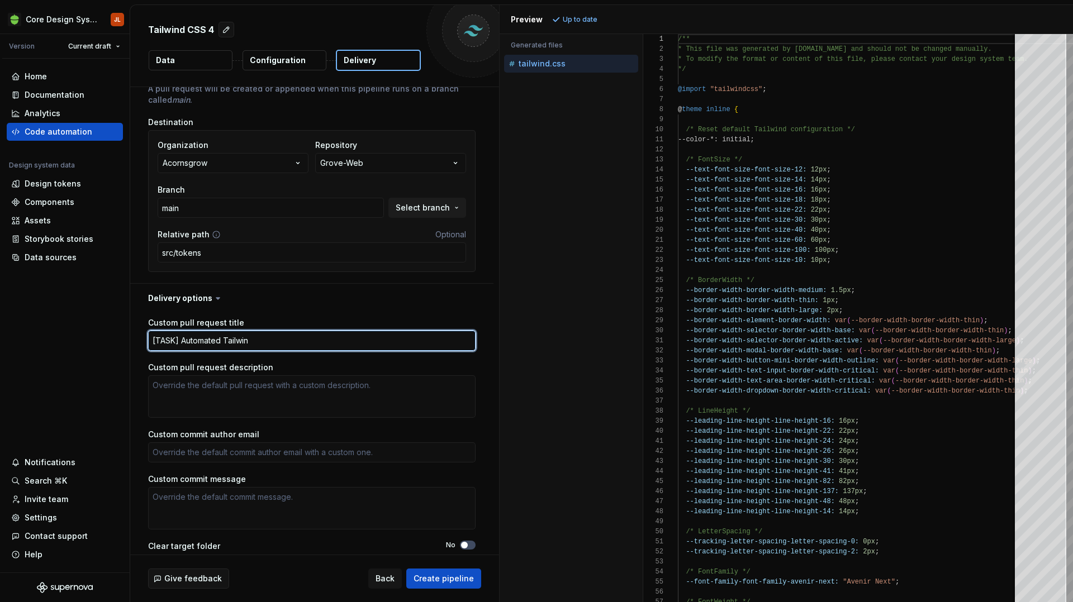
type textarea "[TASK] Automated Tailwin"
type textarea "*"
type textarea "[TASK] Automated Tailwind"
type textarea "*"
type textarea "[TASK] Automated Tailwind"
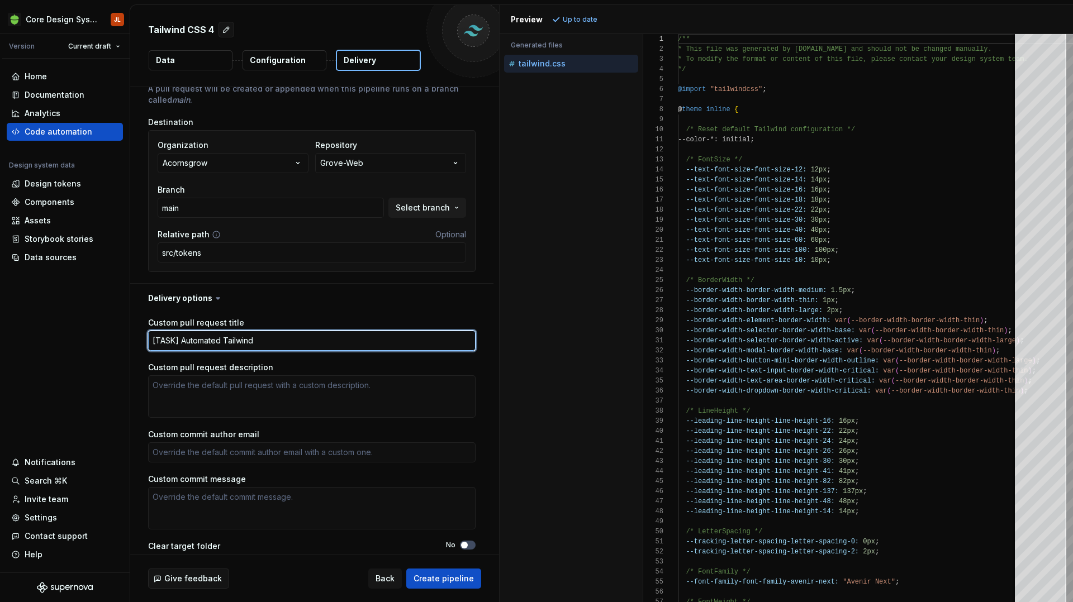
type textarea "*"
type textarea "[TASK] Automated Tailwind T"
type textarea "*"
type textarea "[TASK] Automated Tailwind To"
type textarea "*"
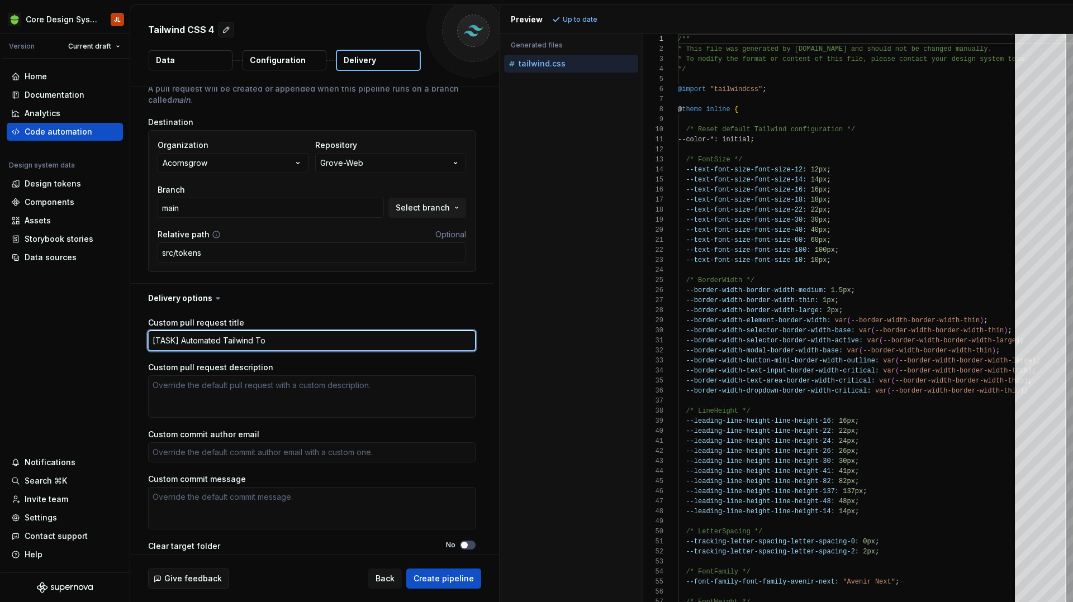
type textarea "[TASK] Automated Tailwind Tok"
type textarea "*"
type textarea "[TASK] Automated Tailwind Toke"
type textarea "*"
type textarea "[TASK] Automated Tailwind Token"
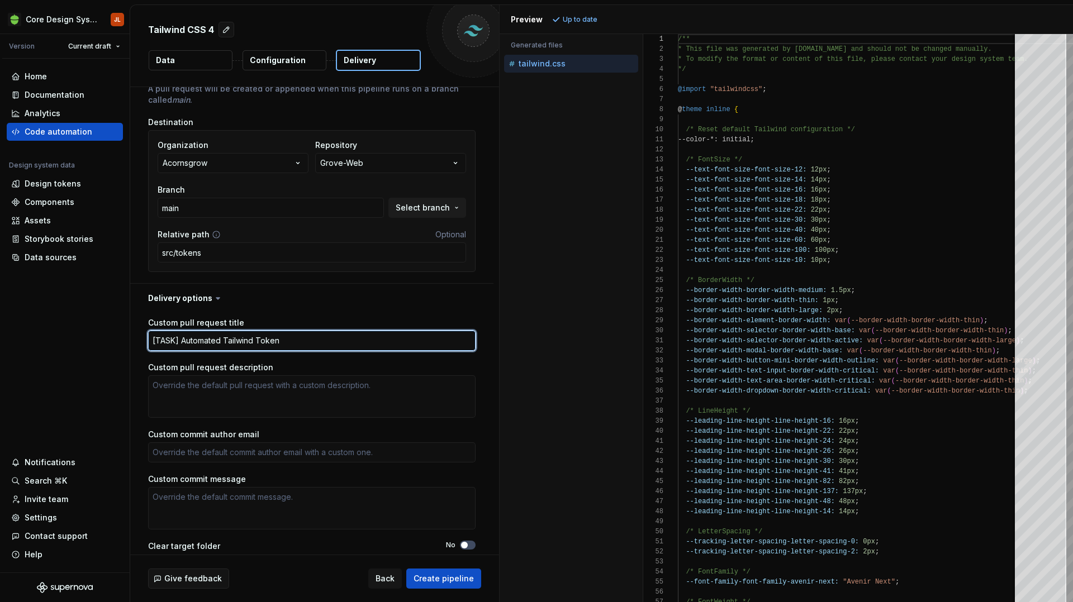
type textarea "*"
type textarea "[TASK] Automated Tailwind Token"
type textarea "*"
type textarea "[TASK] Automated Tailwind Token U"
type textarea "*"
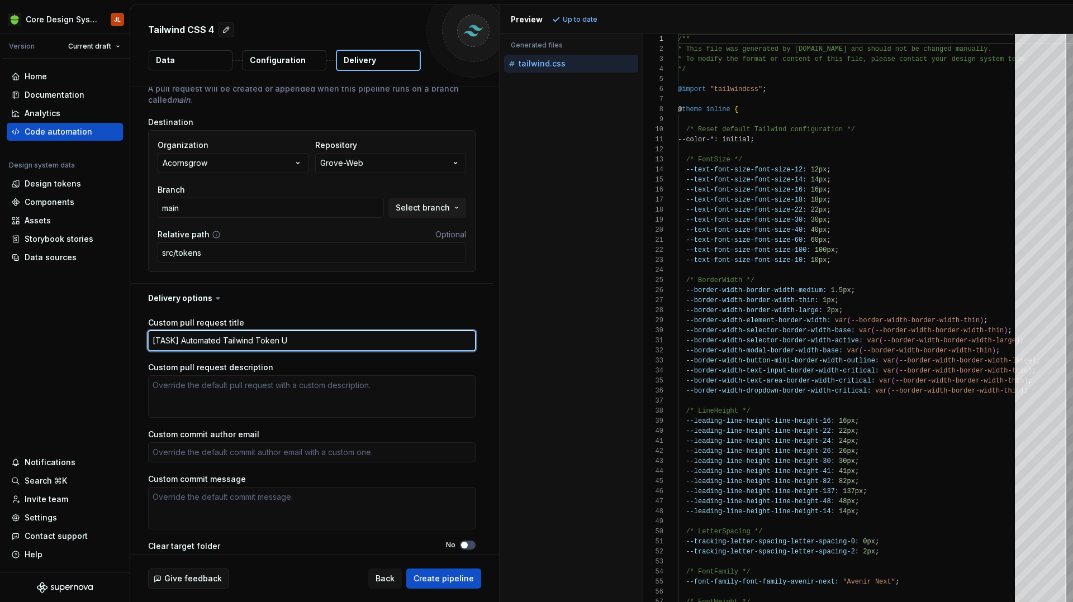
type textarea "[TASK] Automated Tailwind Token Up"
type textarea "*"
type textarea "[TASK] Automated Tailwind Token Upd"
type textarea "*"
type textarea "[TASK] Automated Tailwind Token Upda"
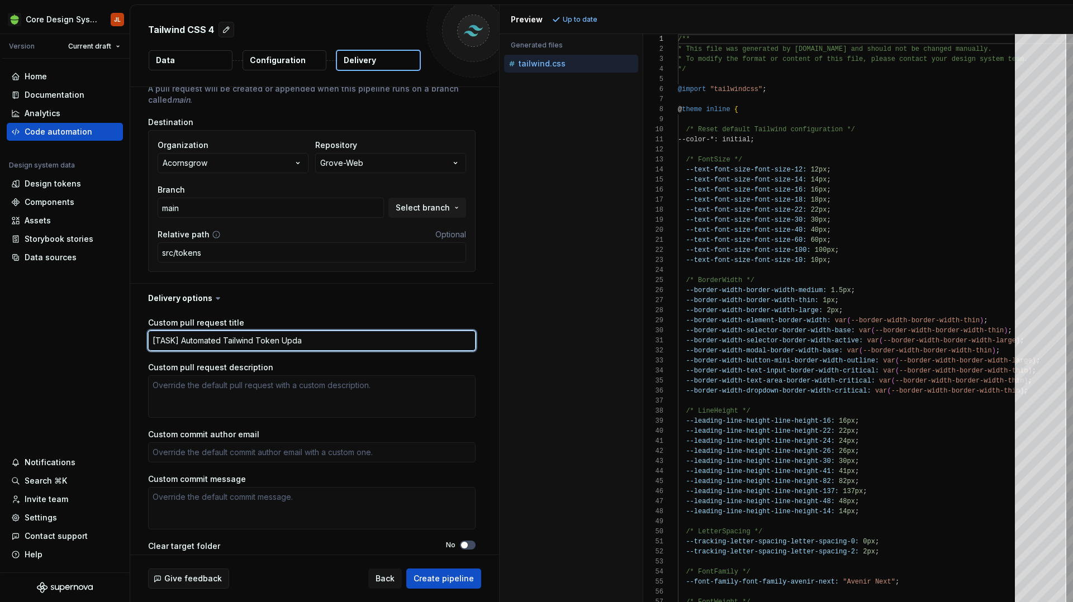
type textarea "*"
type textarea "[TASK] Automated Tailwind Token Updat"
type textarea "*"
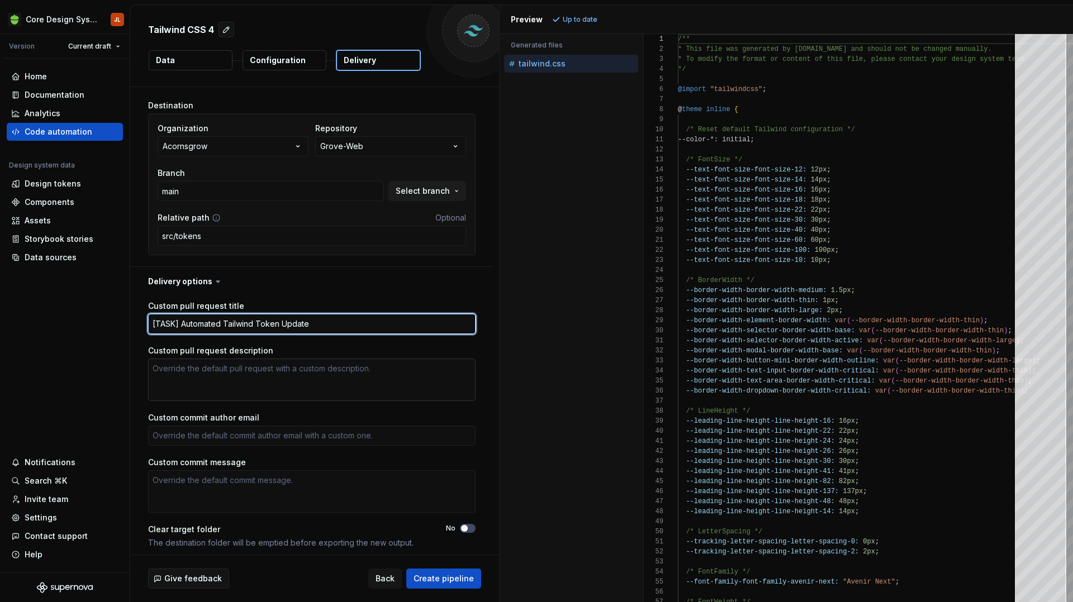
scroll to position [147, 0]
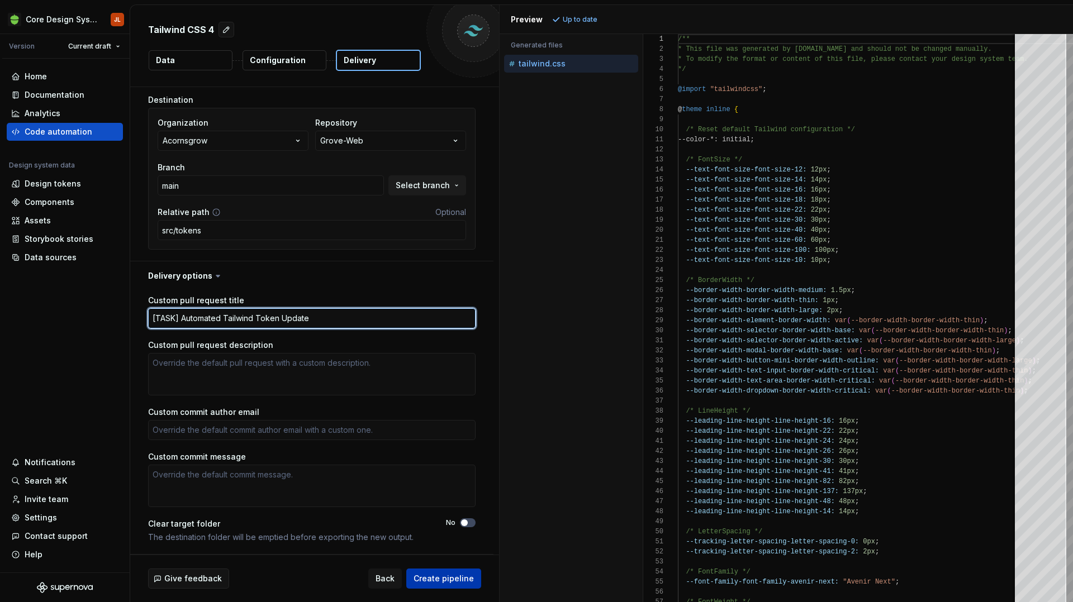
type textarea "[TASK] Automated Tailwind Token Update"
click at [451, 577] on span "Create pipeline" at bounding box center [443, 578] width 60 height 11
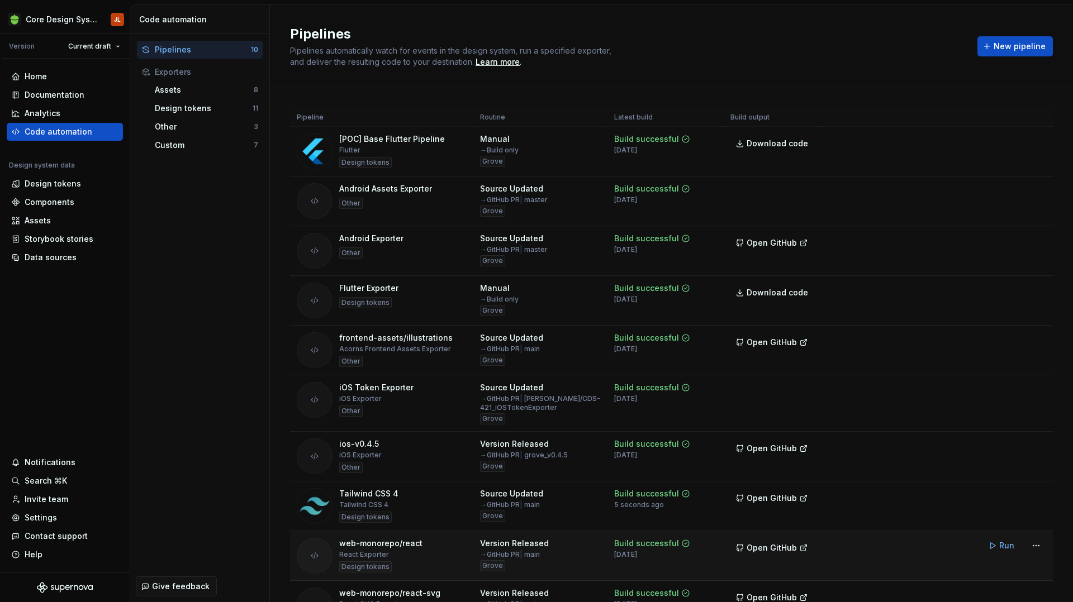
scroll to position [70, 0]
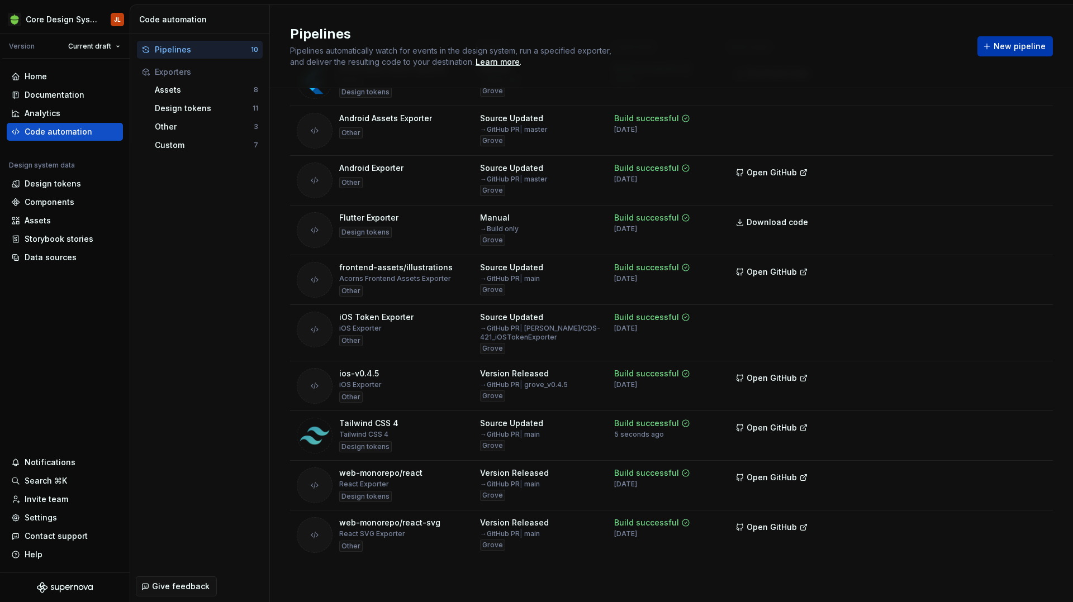
click at [1028, 47] on span "New pipeline" at bounding box center [1019, 46] width 52 height 11
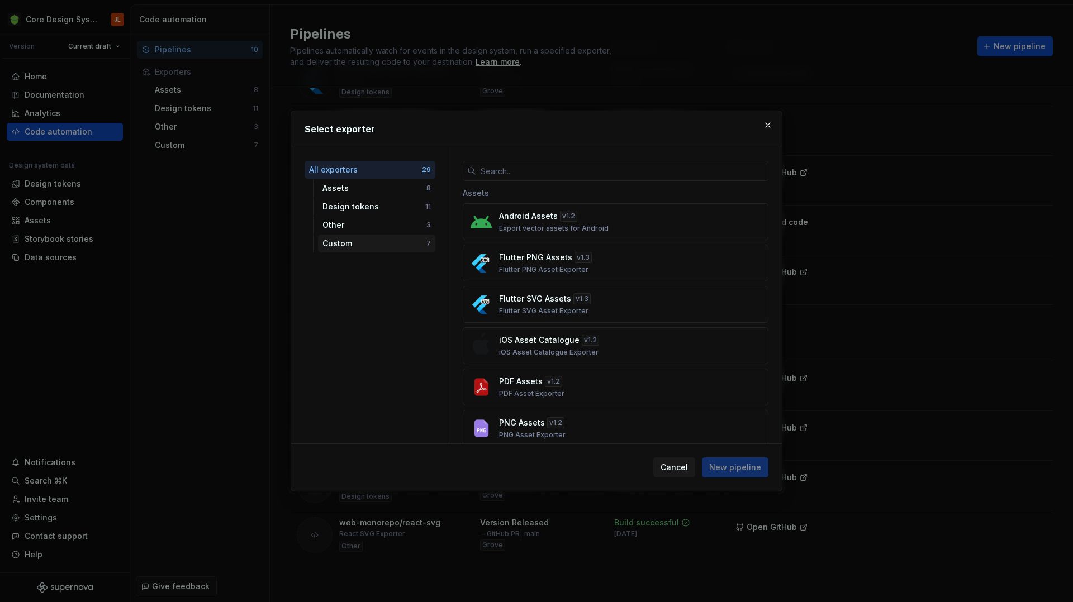
click at [356, 242] on div "Custom" at bounding box center [374, 243] width 104 height 11
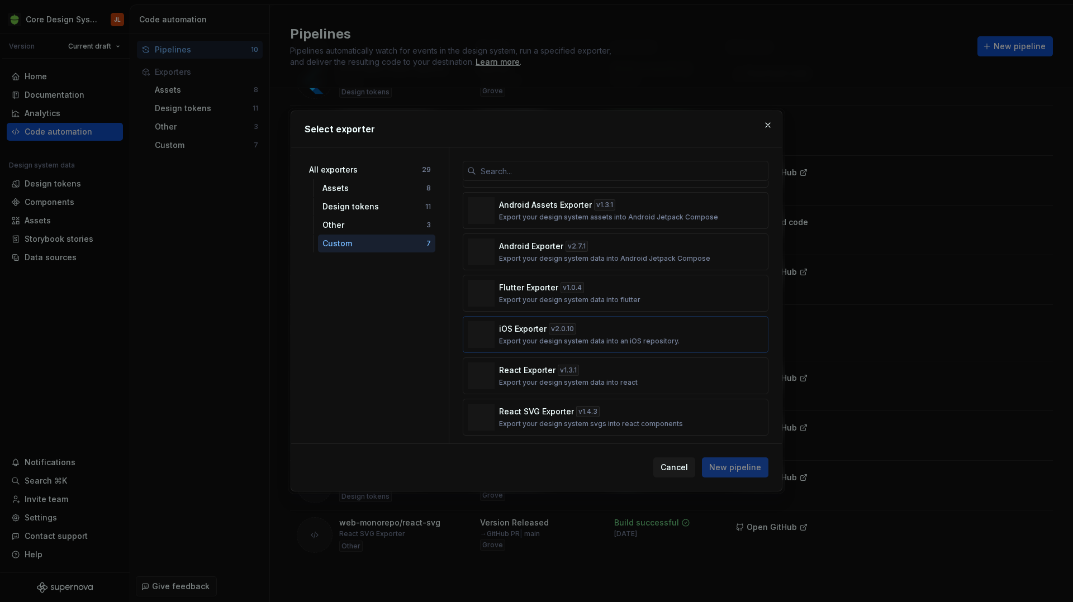
scroll to position [45, 0]
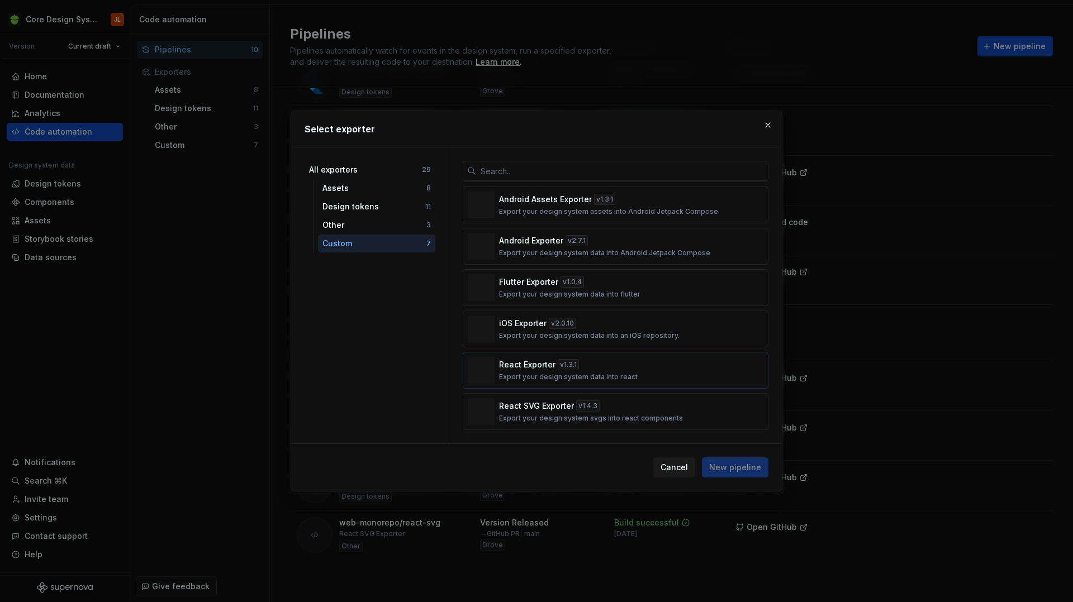
click at [601, 377] on p "Export your design system data into react" at bounding box center [568, 377] width 139 height 9
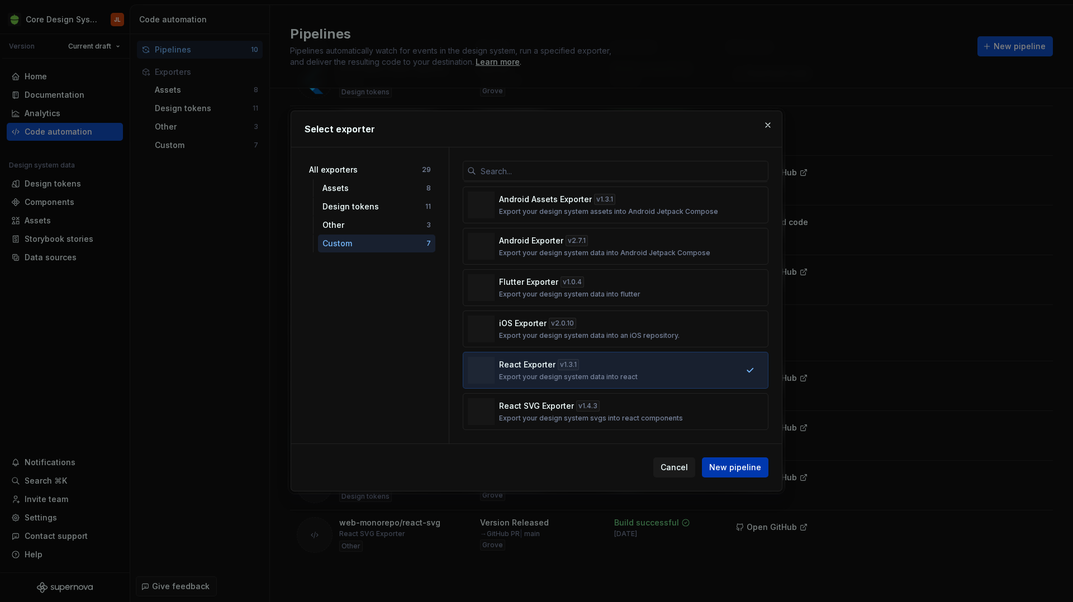
click at [735, 469] on span "New pipeline" at bounding box center [735, 467] width 52 height 11
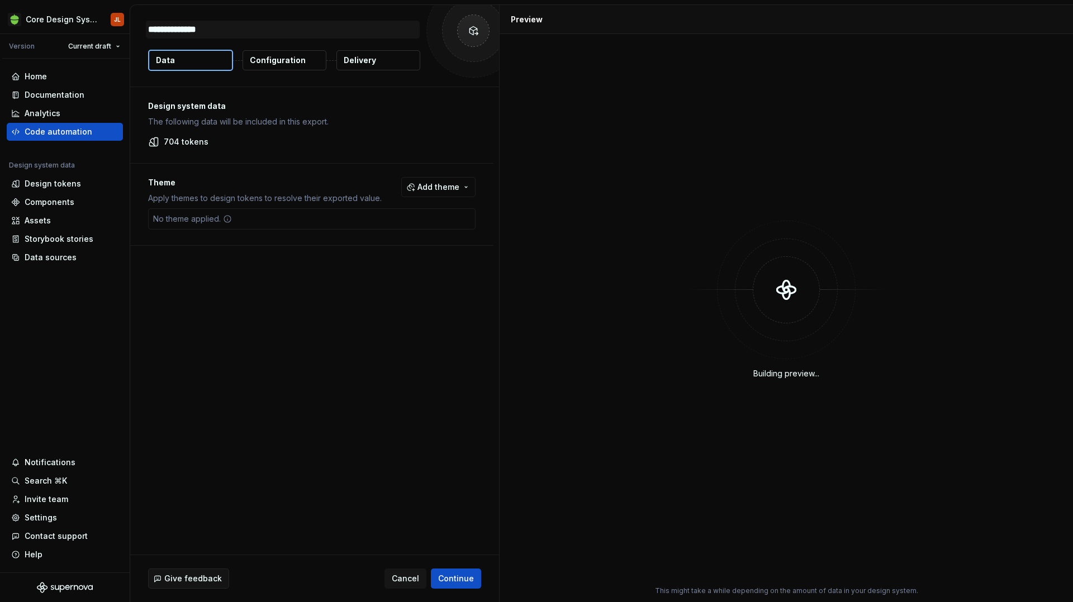
click at [149, 26] on textarea "**********" at bounding box center [283, 30] width 274 height 18
type textarea "*"
type textarea "**********"
type textarea "*"
type textarea "**********"
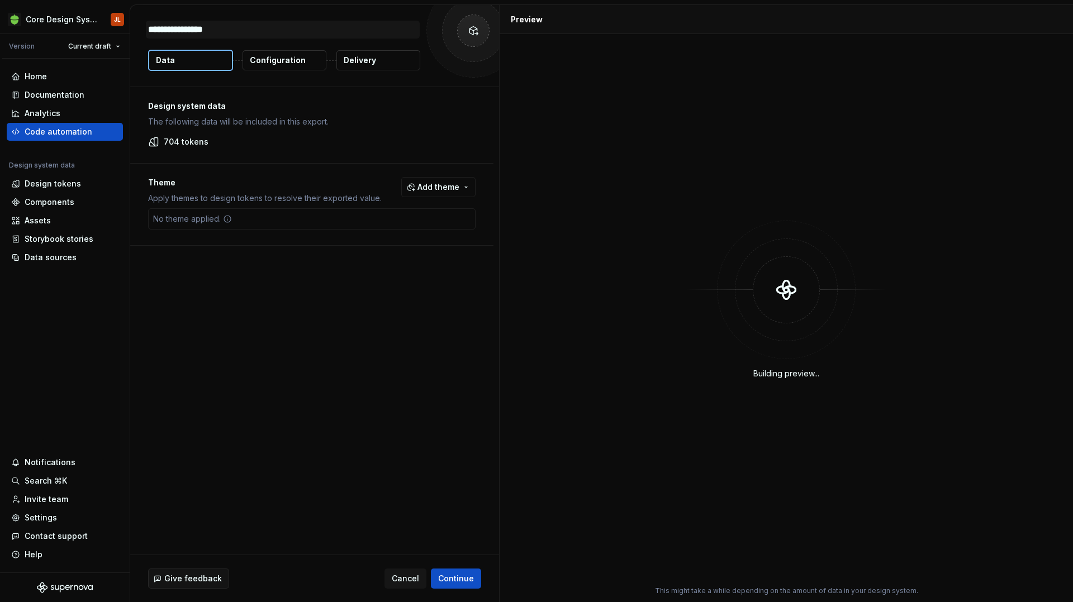
type textarea "*"
type textarea "**********"
type textarea "*"
type textarea "**********"
type textarea "*"
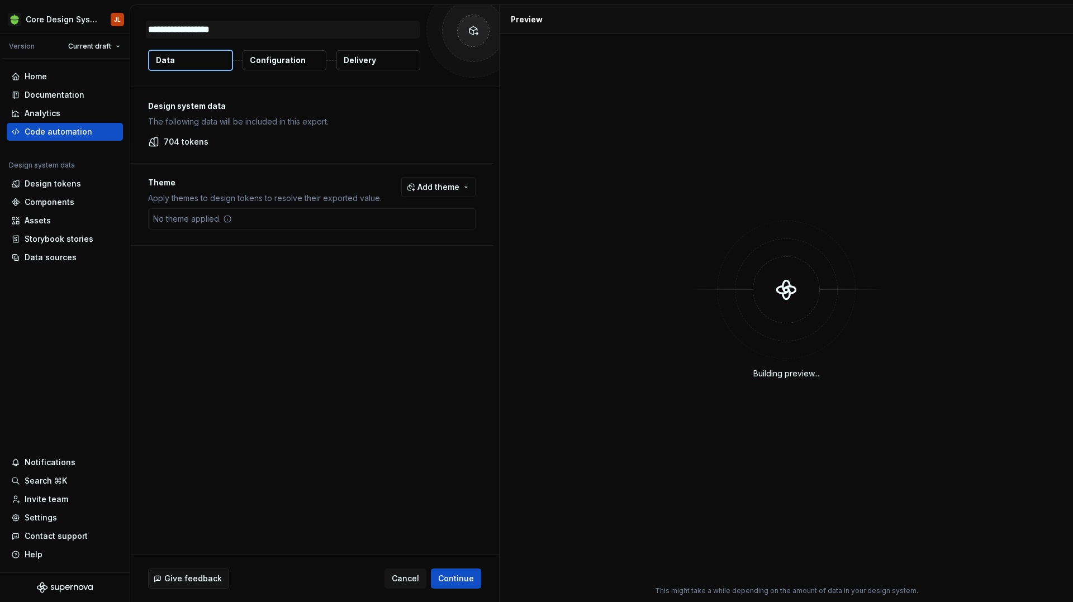
type textarea "**********"
type textarea "*"
type textarea "**********"
type textarea "*"
type textarea "**********"
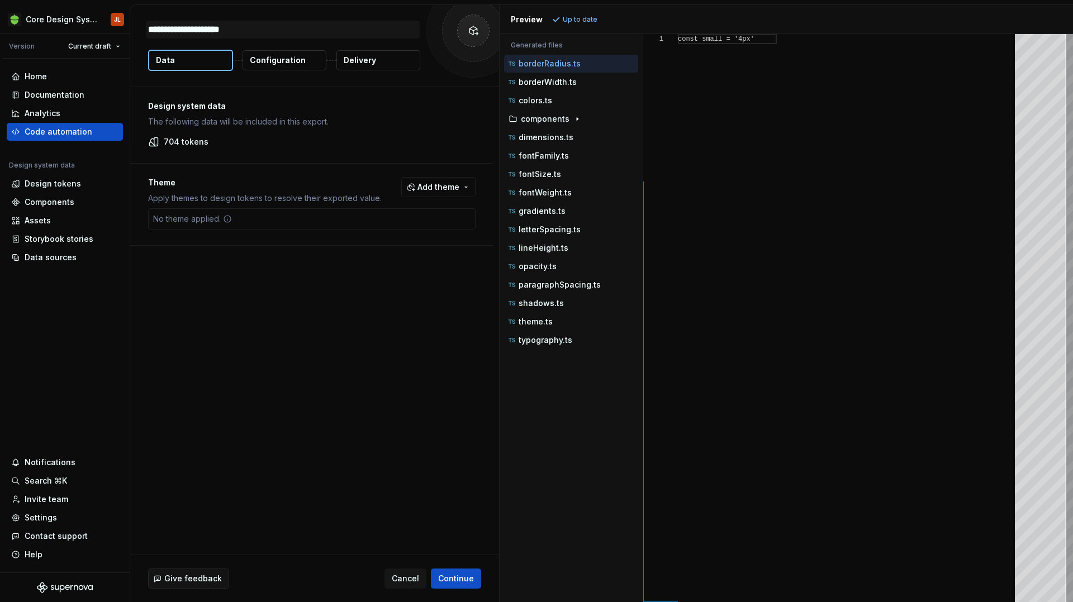
type textarea "*"
type textarea "**********"
type textarea "*"
type textarea "**********"
type textarea "*"
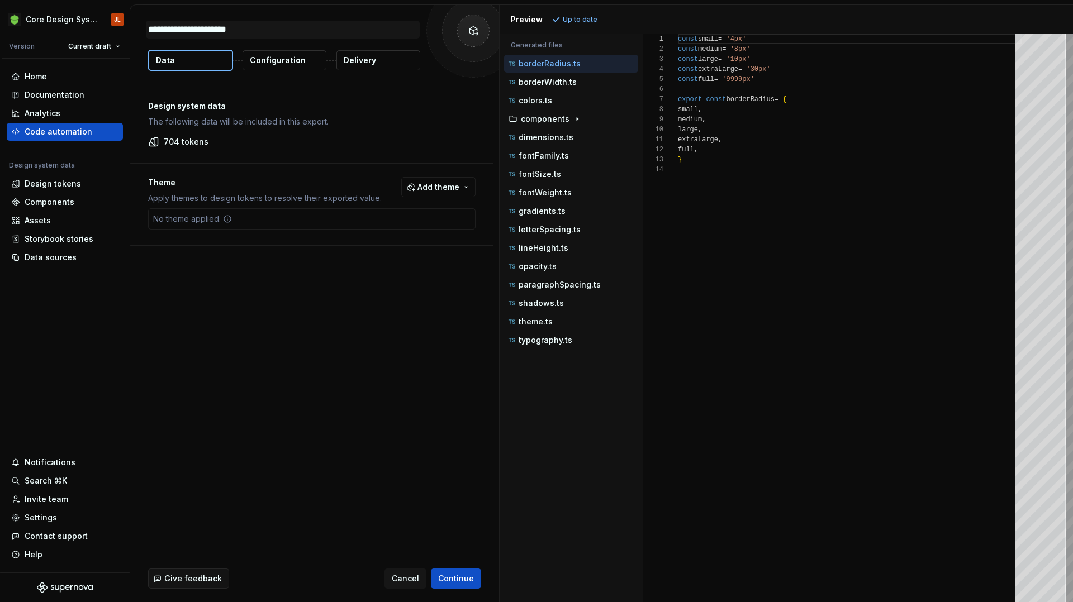
type textarea "**********"
type textarea "*"
type textarea "**********"
type textarea "*"
type textarea "**********"
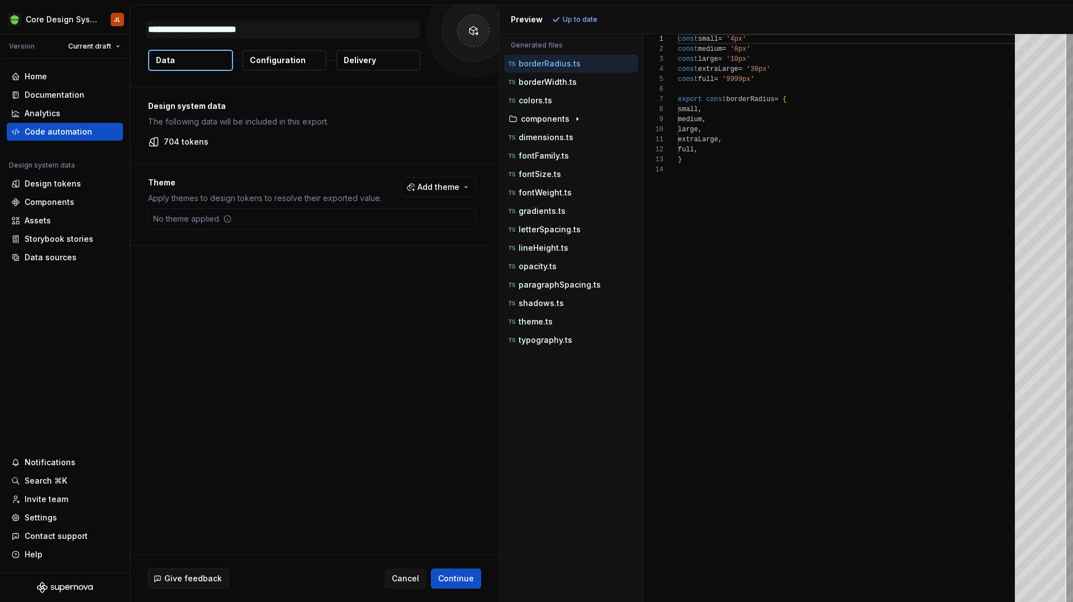
type textarea "*"
type textarea "**********"
type textarea "*"
type textarea "**********"
type textarea "*"
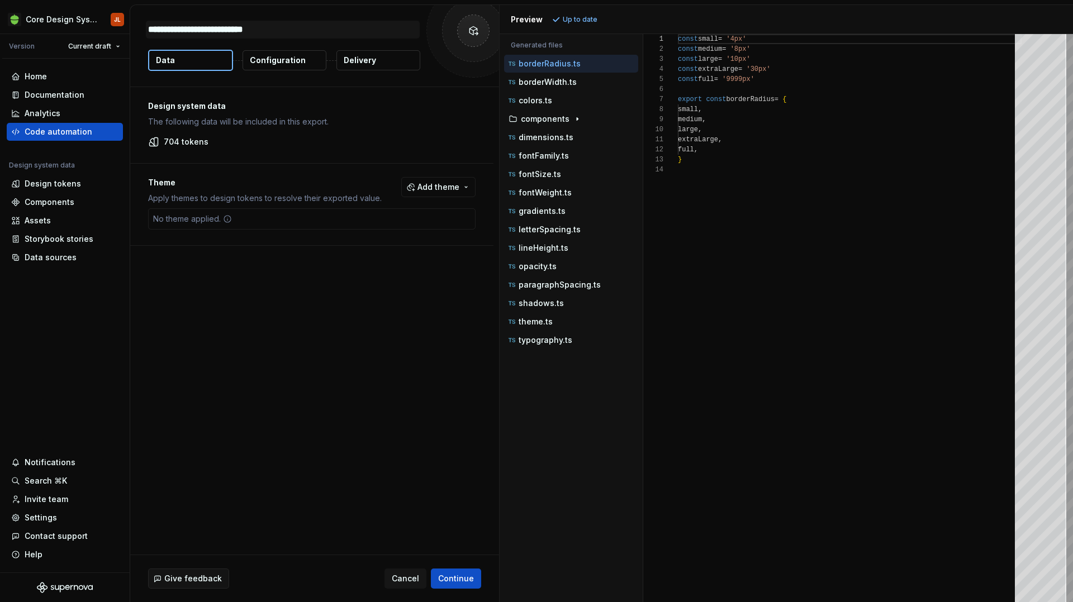
type textarea "**********"
type textarea "*"
type textarea "**********"
type textarea "*"
type textarea "**********"
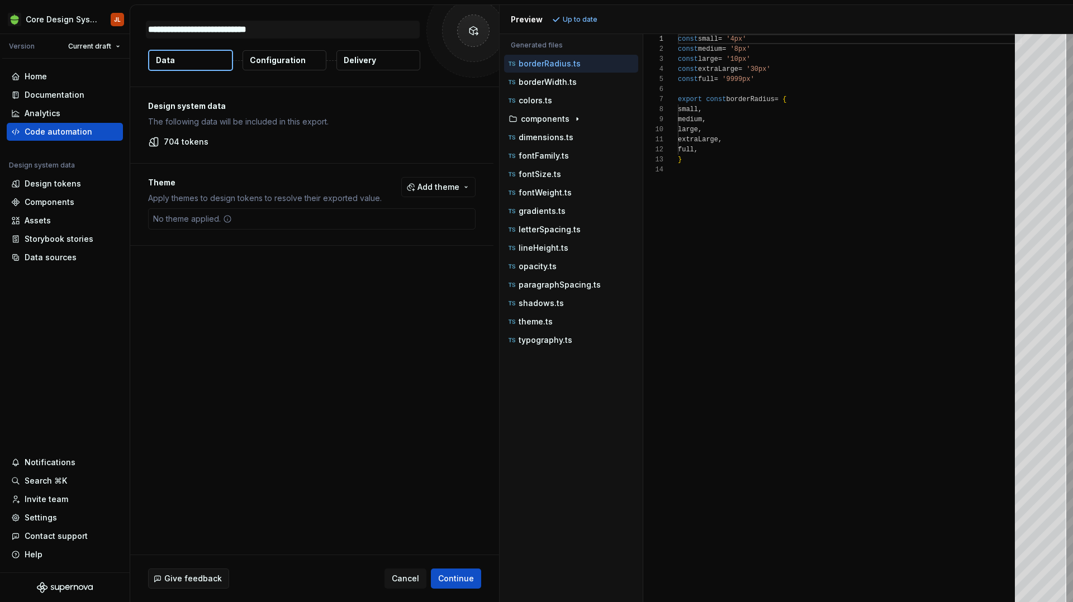
type textarea "*"
type textarea "**********"
type textarea "*"
type textarea "**********"
type textarea "*"
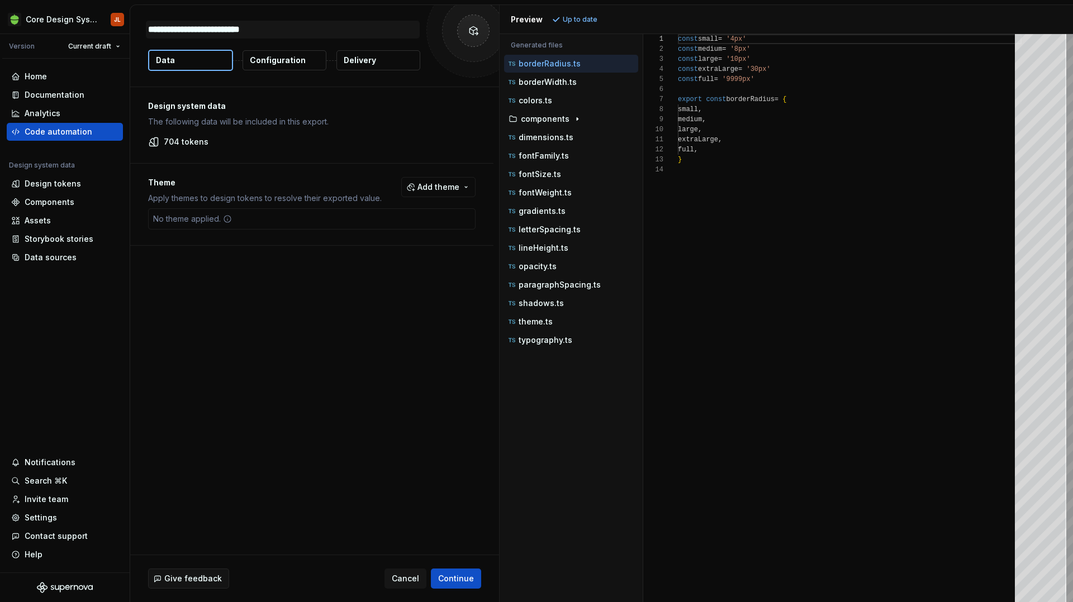
type textarea "**********"
type textarea "*"
type textarea "**********"
type textarea "*"
type textarea "**********"
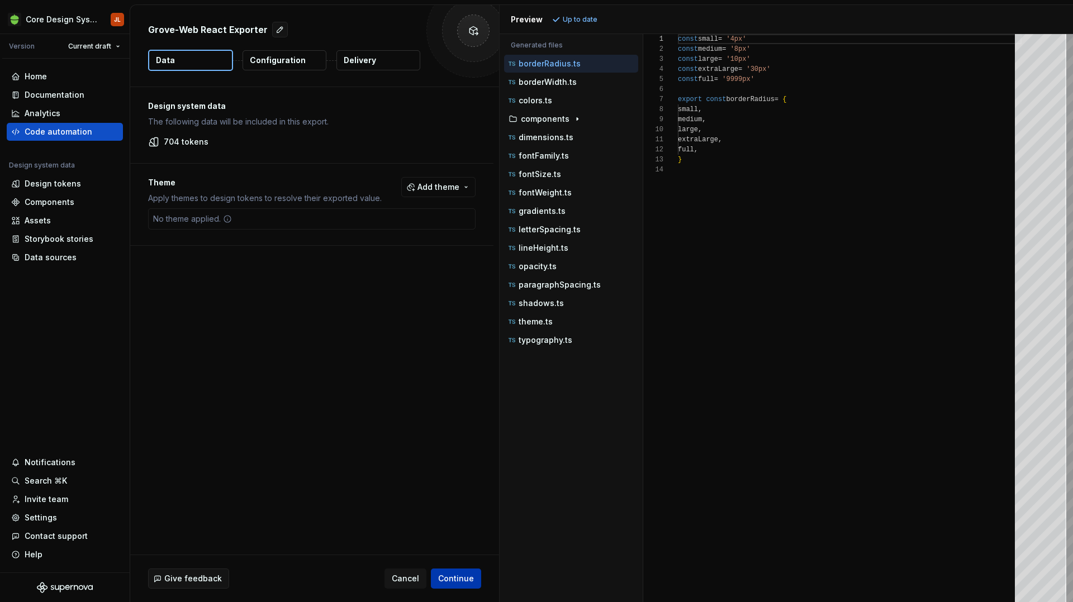
click at [460, 575] on span "Continue" at bounding box center [456, 578] width 36 height 11
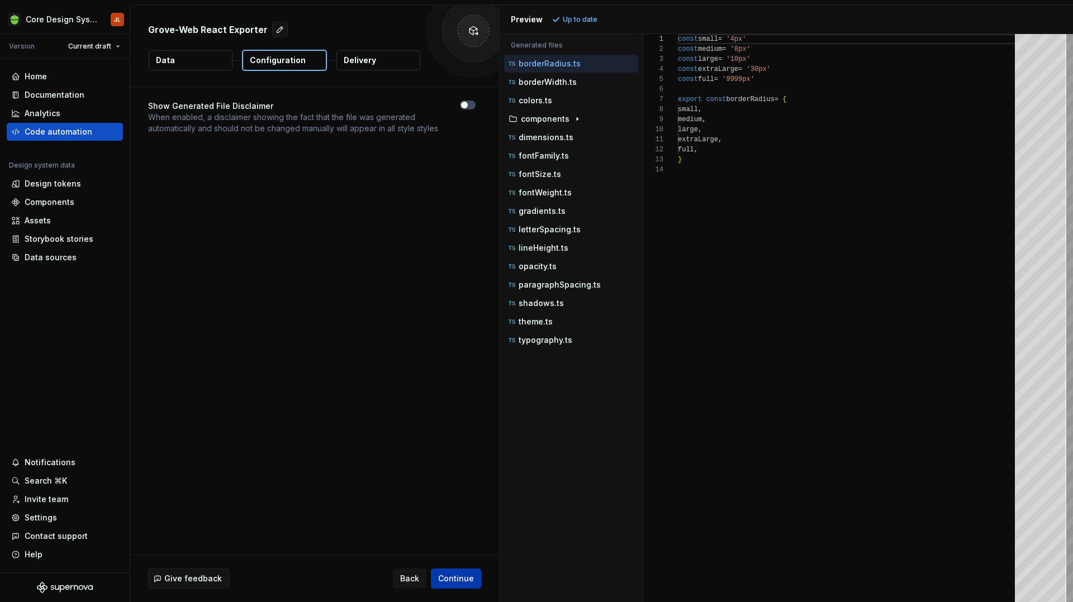
click at [460, 574] on span "Continue" at bounding box center [456, 578] width 36 height 11
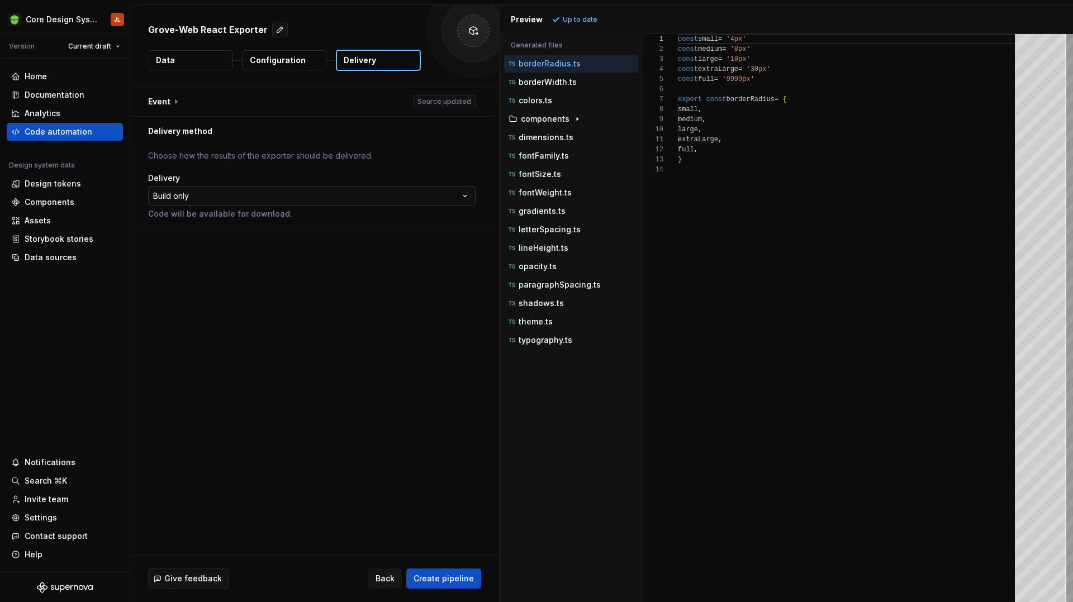
click at [340, 198] on html "**********" at bounding box center [536, 301] width 1073 height 602
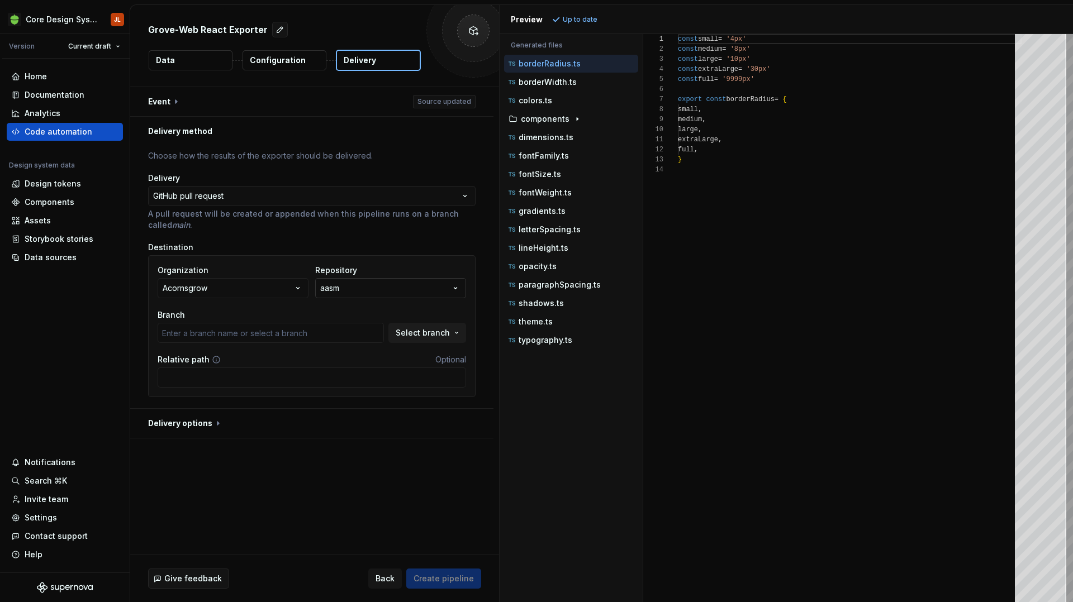
click at [391, 290] on button "aasm" at bounding box center [390, 288] width 151 height 20
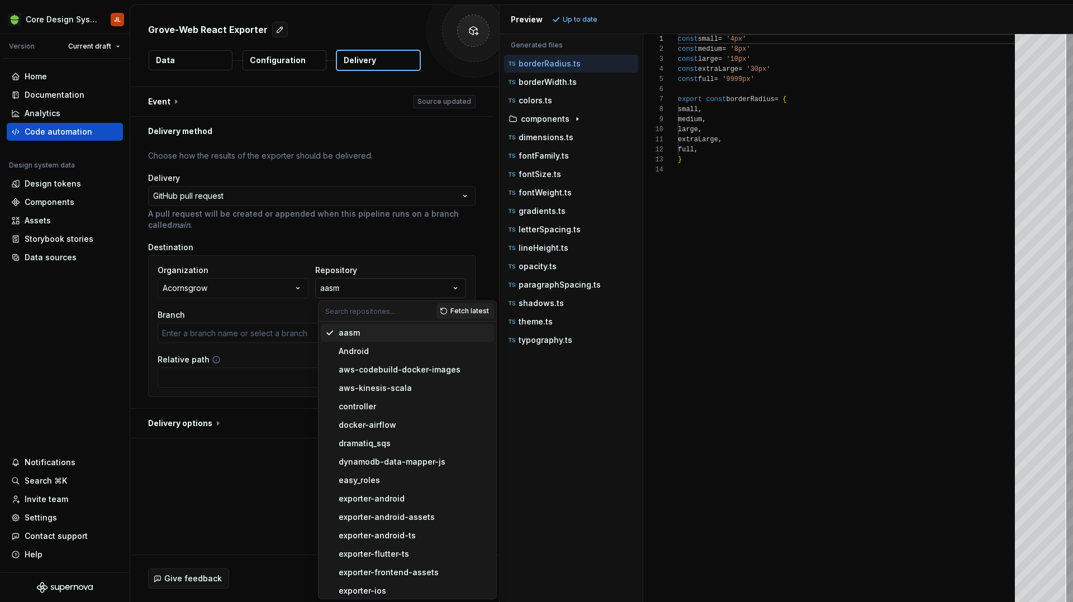
type input "gh-pages"
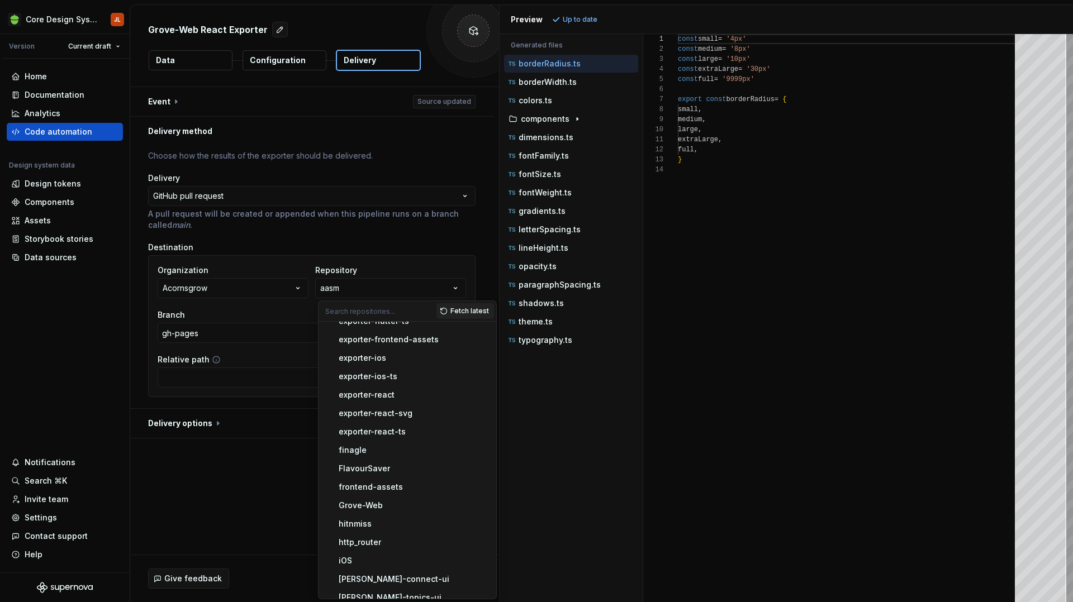
scroll to position [237, 0]
click at [360, 498] on div "Grove-Web" at bounding box center [361, 500] width 44 height 11
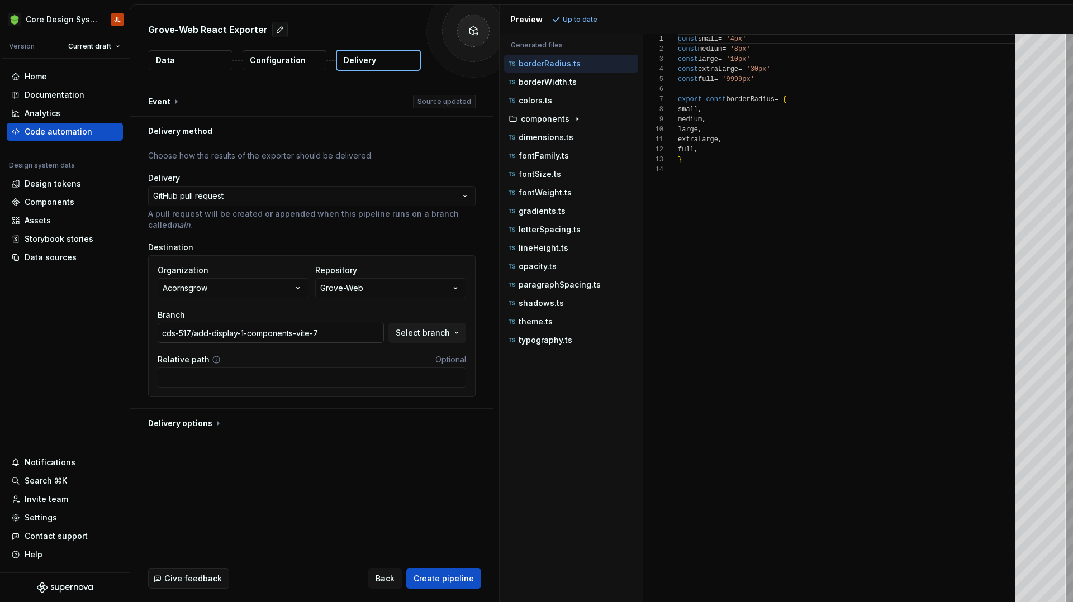
click at [340, 335] on input "cds-517/add-display-1-components-vite-7" at bounding box center [271, 333] width 226 height 20
click at [441, 335] on span "Select branch" at bounding box center [422, 332] width 54 height 11
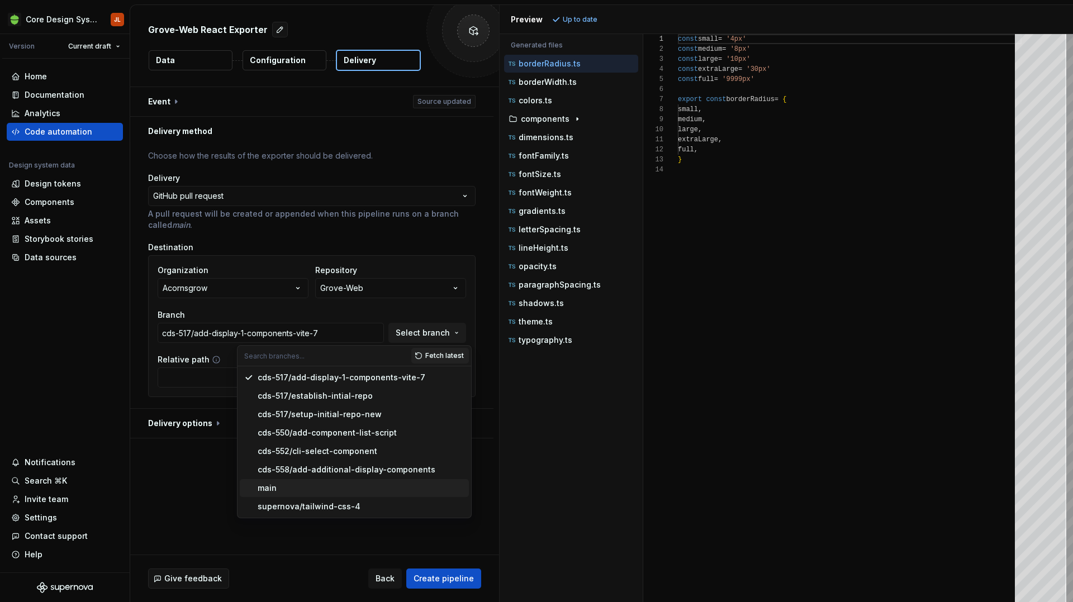
click at [353, 489] on div "main" at bounding box center [361, 488] width 207 height 11
type input "main"
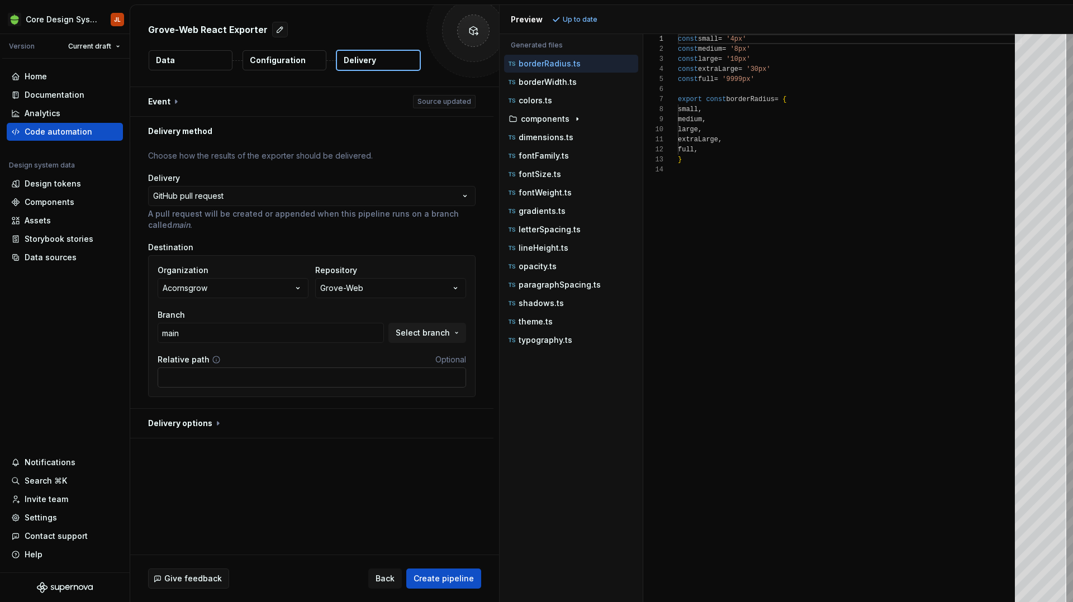
click at [243, 380] on input "Relative path" at bounding box center [312, 378] width 308 height 20
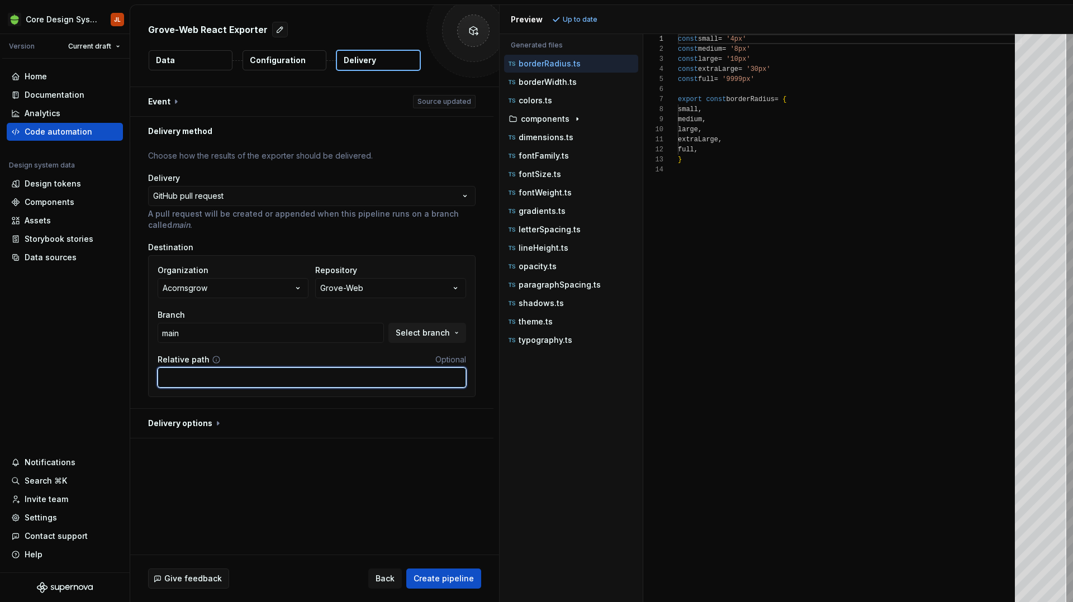
type input "src/tokens"
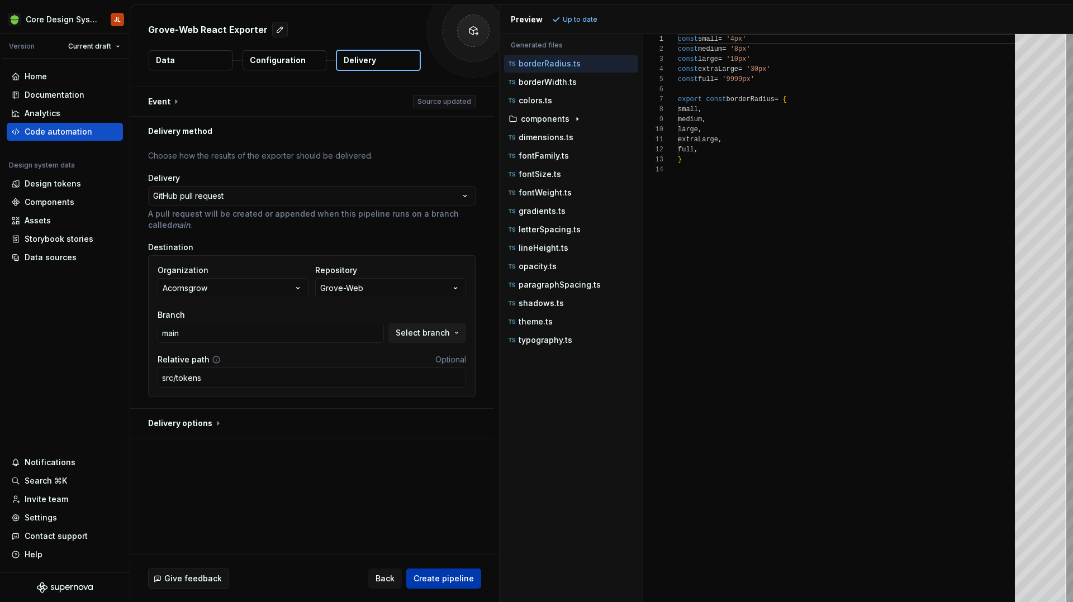
click at [455, 576] on span "Create pipeline" at bounding box center [443, 578] width 60 height 11
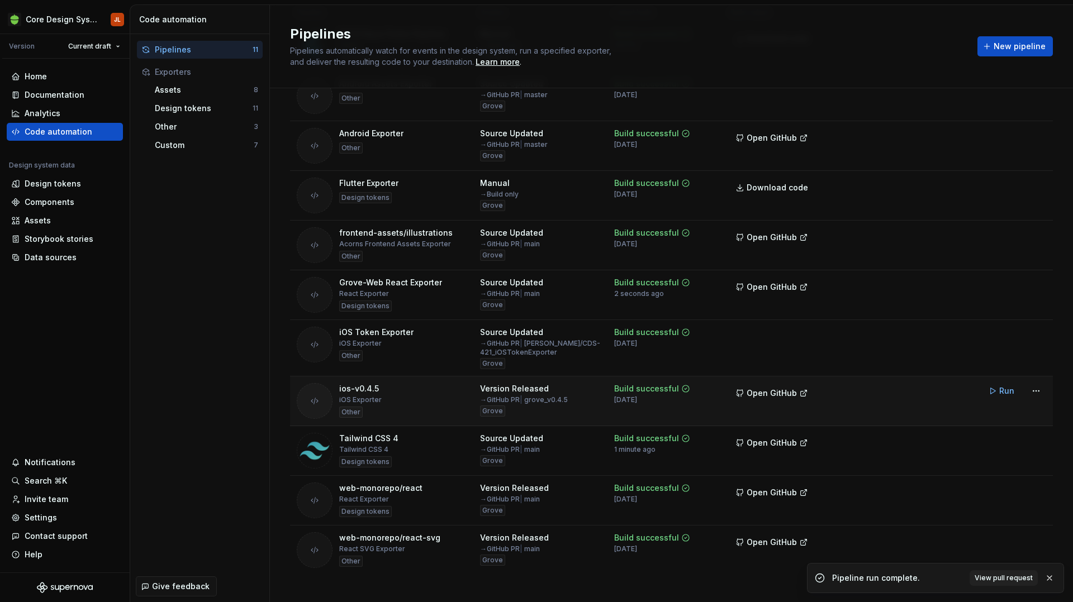
scroll to position [98, 0]
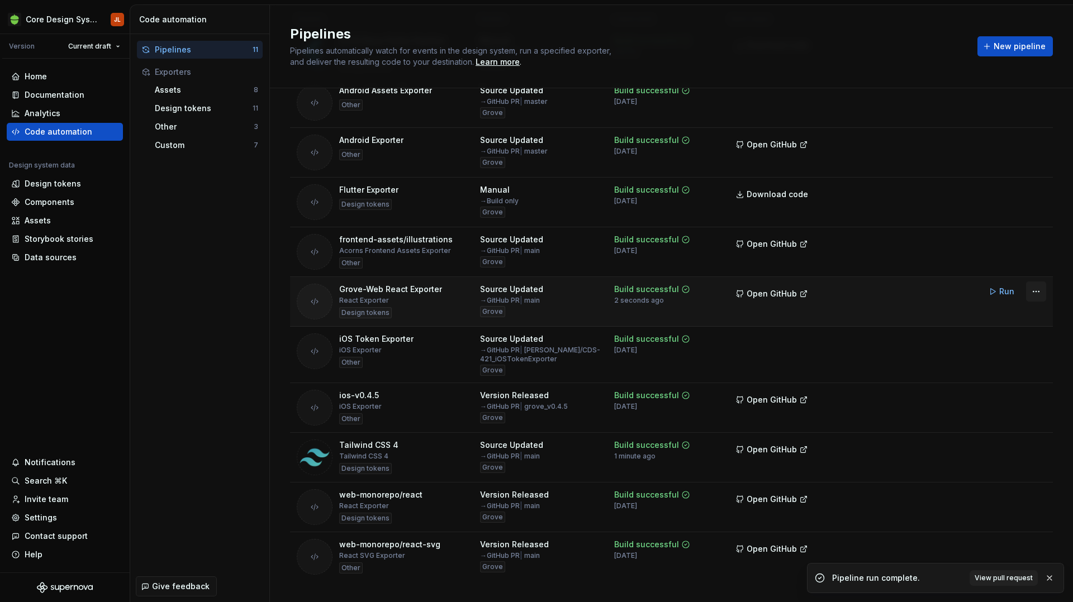
click at [1040, 293] on html "Core Design System JL Version Current draft Home Documentation Analytics Code a…" at bounding box center [536, 301] width 1073 height 602
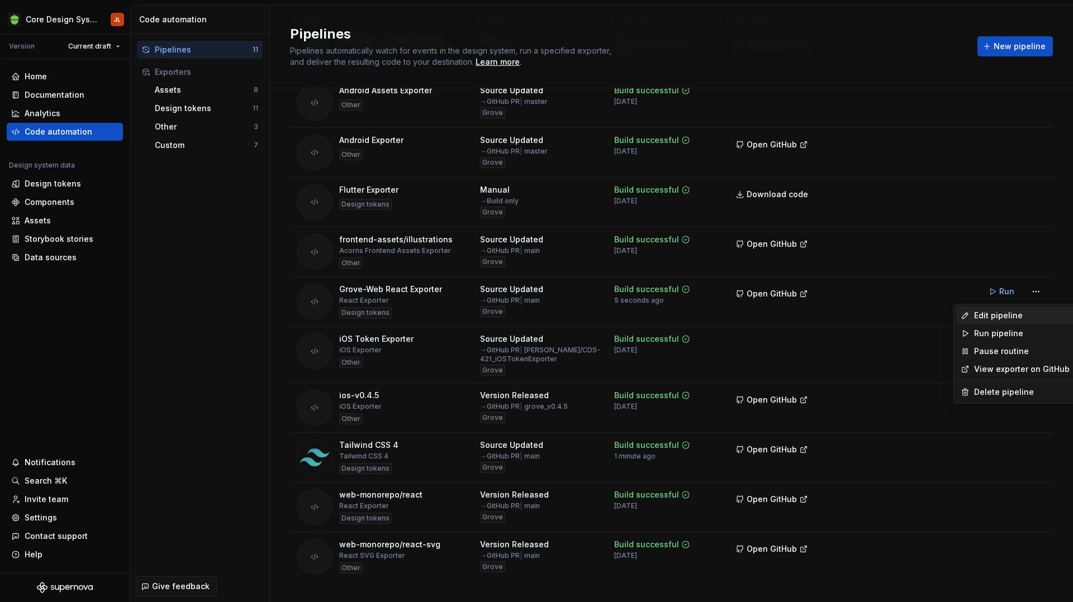
click at [999, 316] on div "Edit pipeline" at bounding box center [1022, 315] width 96 height 11
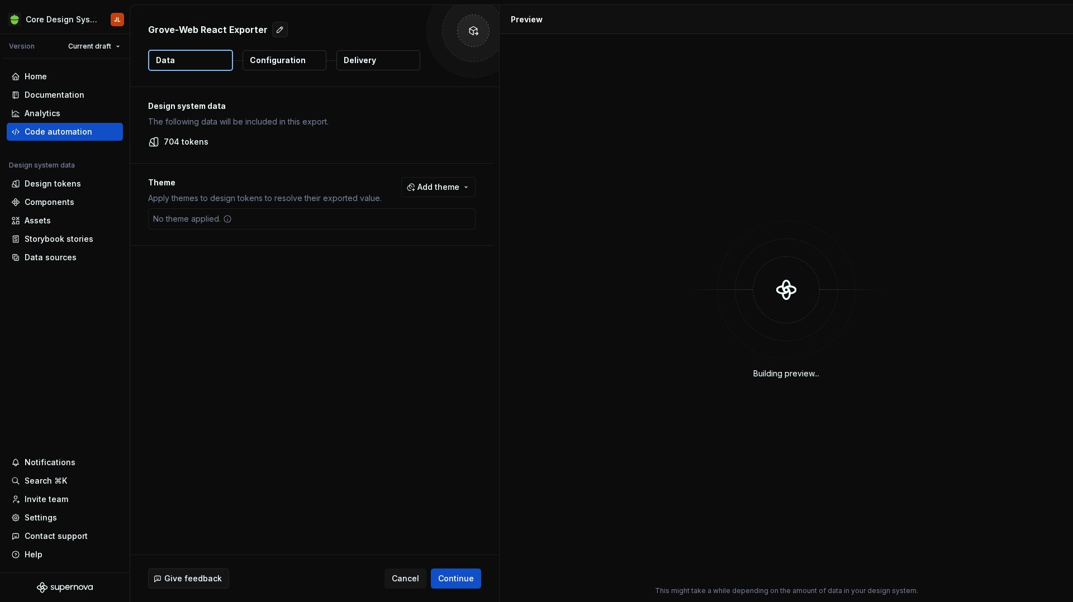
click at [367, 60] on p "Delivery" at bounding box center [360, 60] width 32 height 11
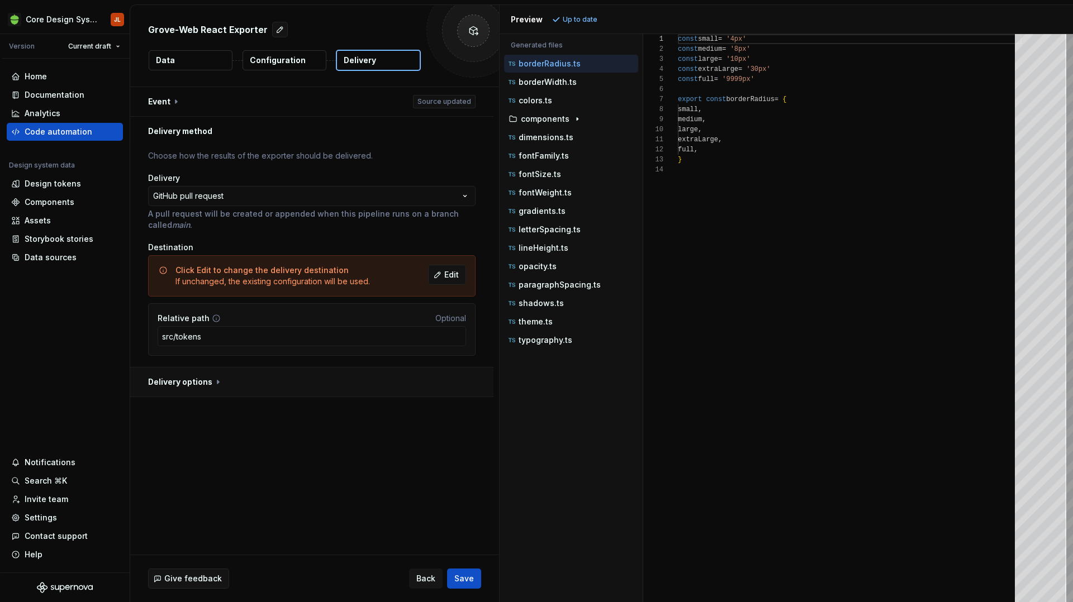
click at [213, 388] on button "button" at bounding box center [311, 382] width 363 height 29
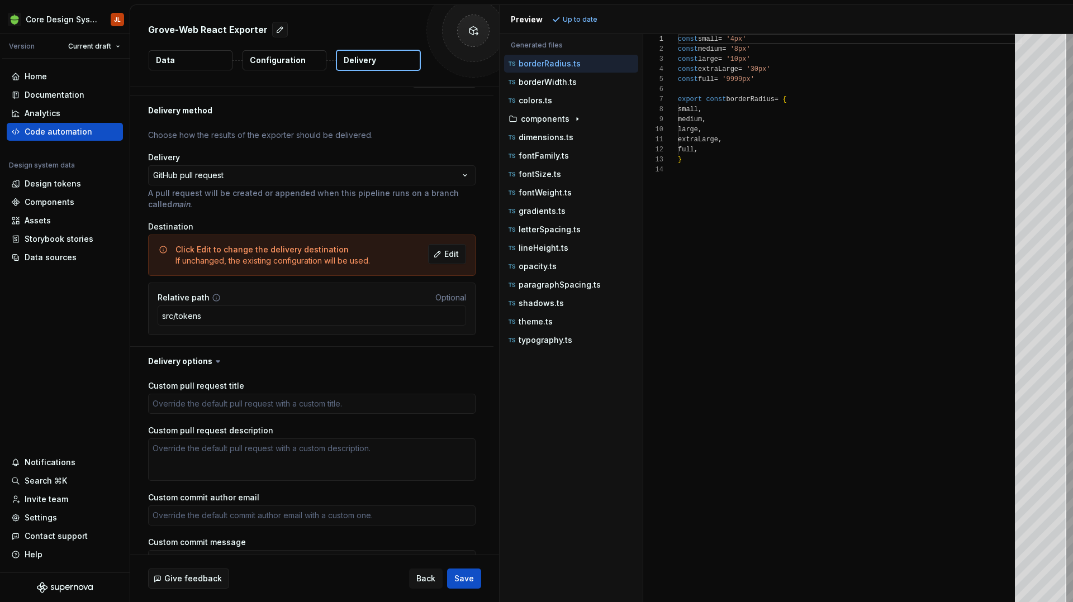
scroll to position [22, 0]
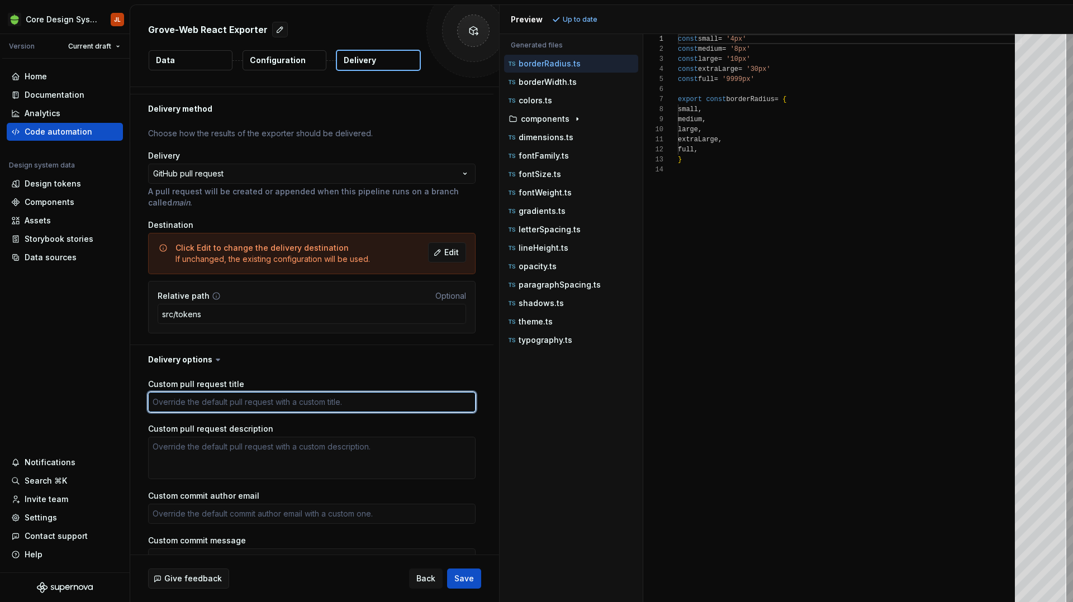
click at [230, 399] on textarea "Custom pull request title" at bounding box center [311, 402] width 327 height 20
type textarea "*"
type textarea "["
type textarea "*"
type textarea "[T"
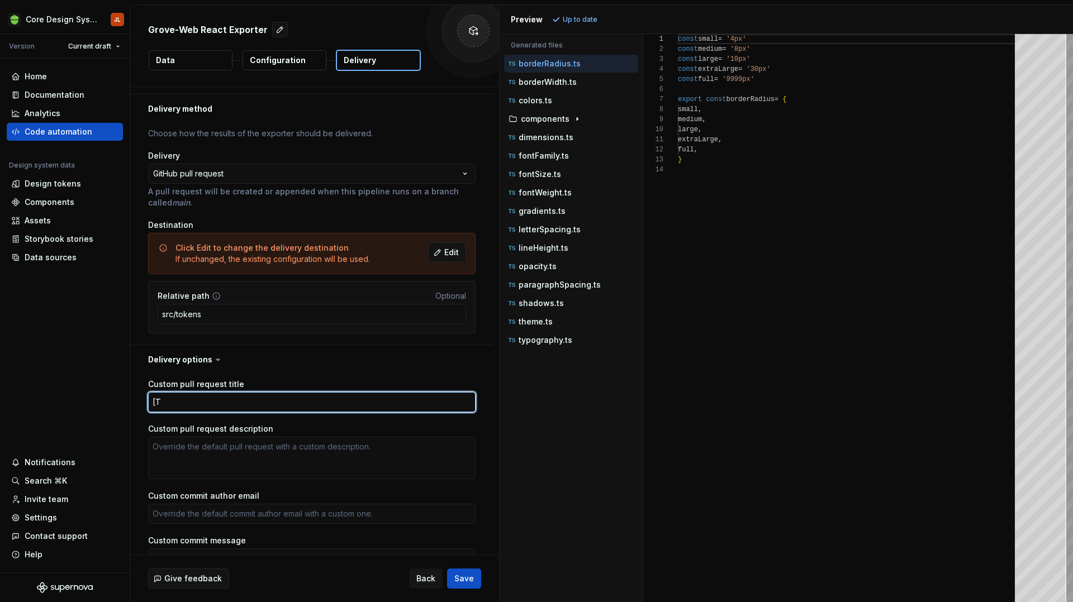
type textarea "*"
type textarea "[TA"
type textarea "*"
type textarea "[TASK"
type textarea "*"
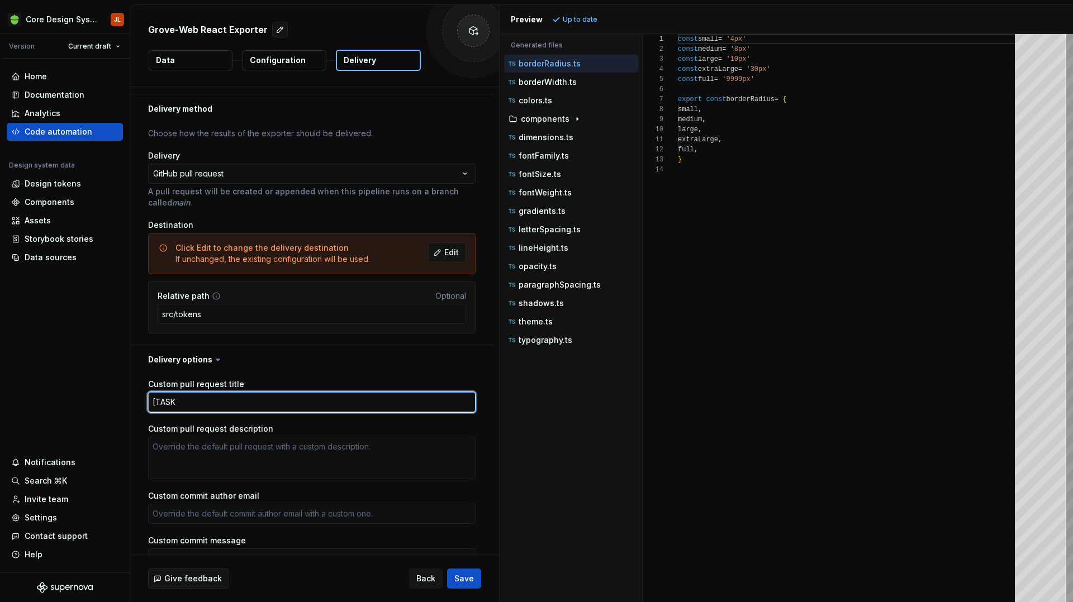
type textarea "[TASK]"
type textarea "*"
type textarea "[TASK]"
type textarea "*"
type textarea "[TASK] S"
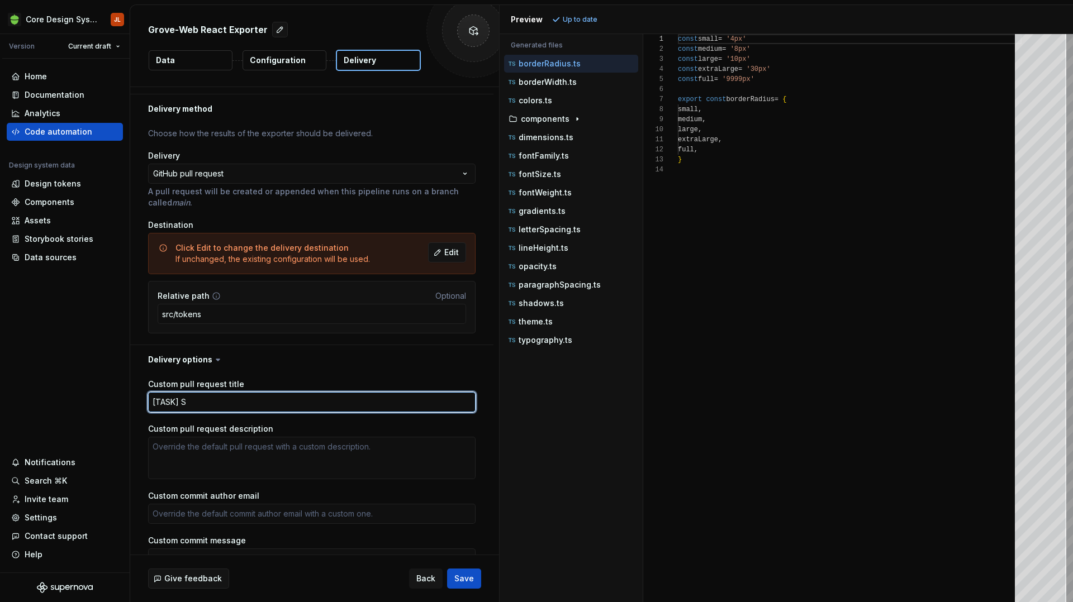
type textarea "*"
type textarea "[TASK] Su"
type textarea "*"
type textarea "[TASK] Sup"
type textarea "*"
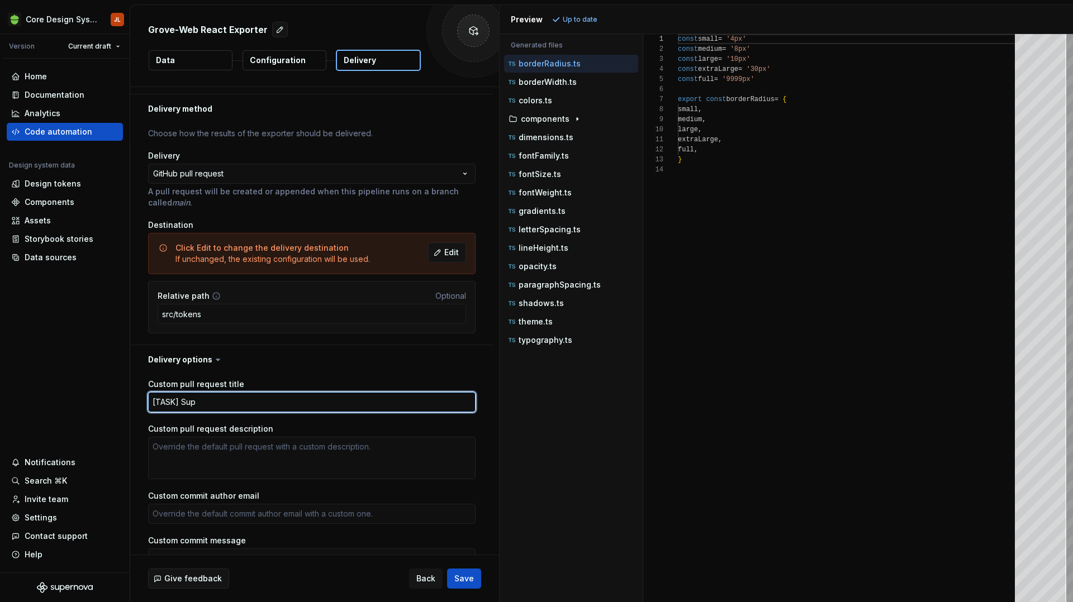
type textarea "[TASK] Supe"
type textarea "*"
type textarea "[TASK] Super"
type textarea "*"
type textarea "[TASK] Supern"
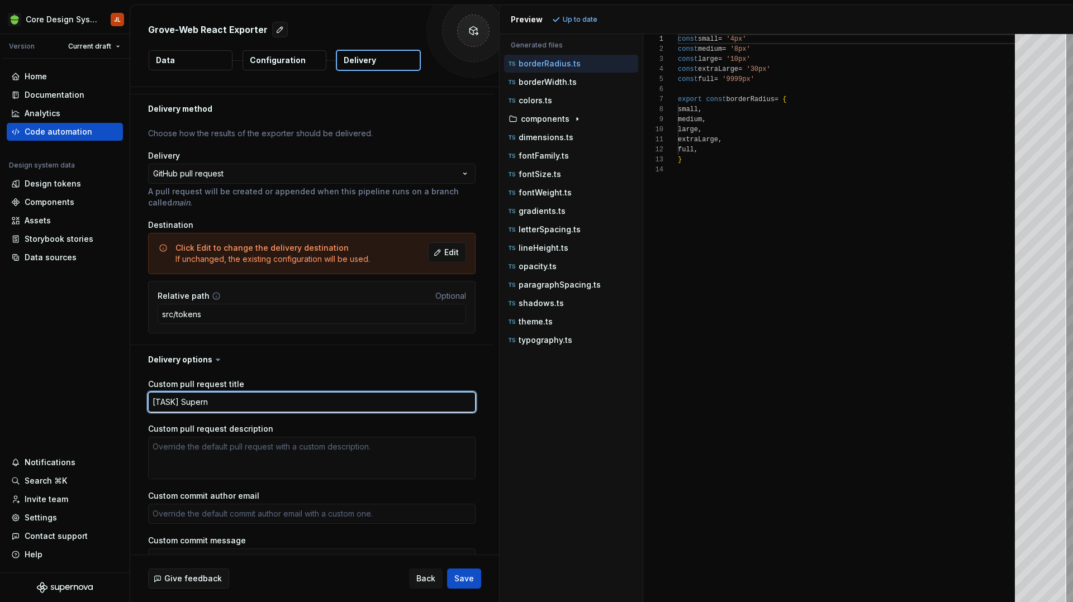
type textarea "*"
type textarea "[TASK] Superno"
type textarea "*"
type textarea "[TASK] Supernov"
type textarea "*"
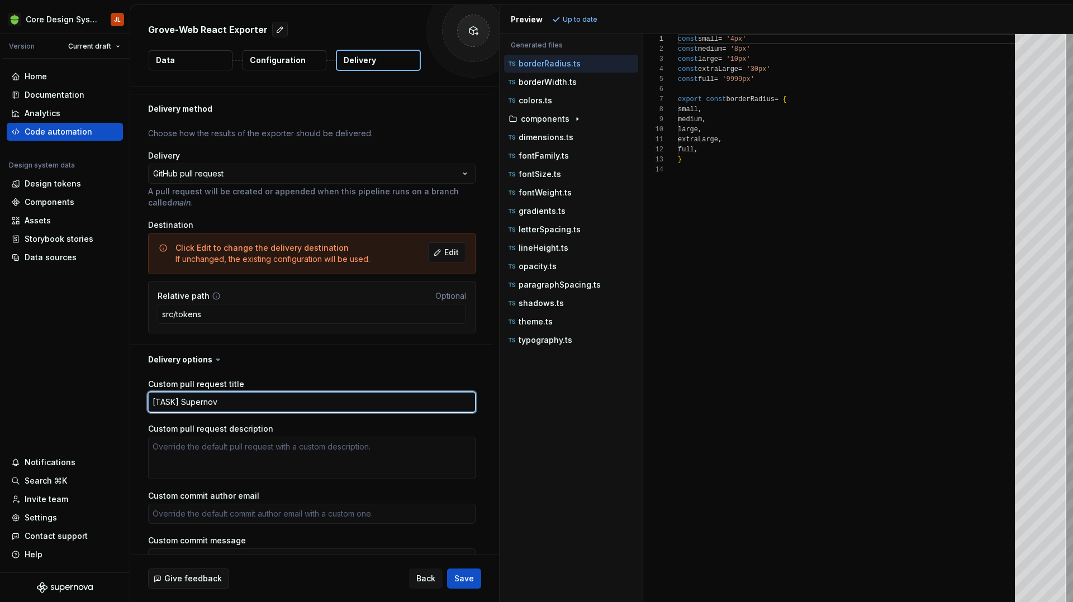
type textarea "[TASK] Supernova"
type textarea "*"
type textarea "[TASK] Supernova"
type textarea "*"
type textarea "[TASK] Supernova T"
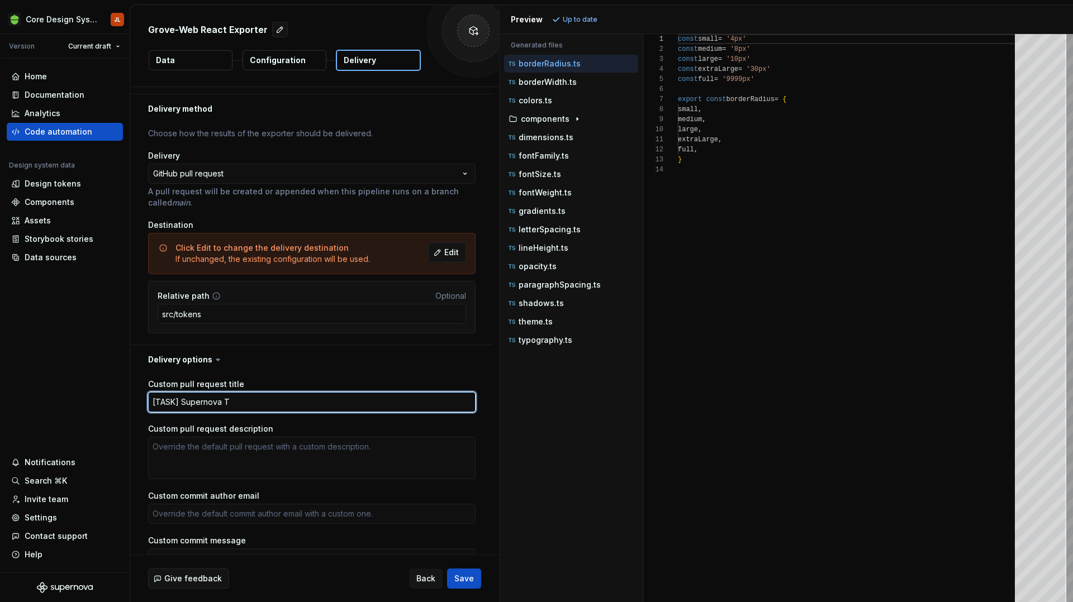
type textarea "*"
type textarea "[TASK] Supernova To"
type textarea "*"
type textarea "[TASK] Supernova Tok"
type textarea "*"
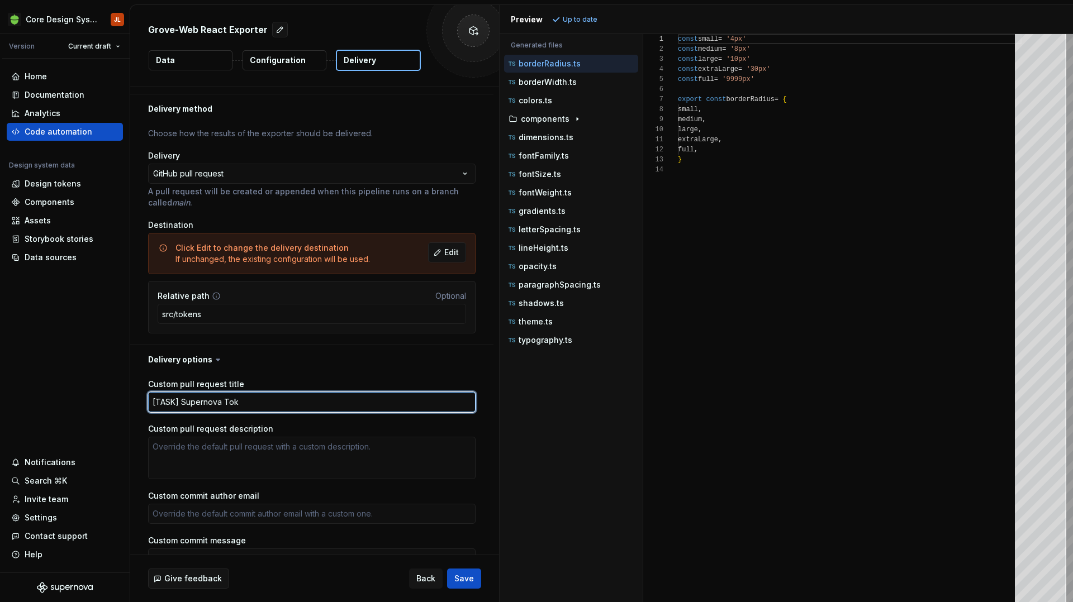
type textarea "[TASK] Supernova Toke"
type textarea "*"
type textarea "[TASK] Supernova Tok"
type textarea "*"
type textarea "[TASK] Supernova To"
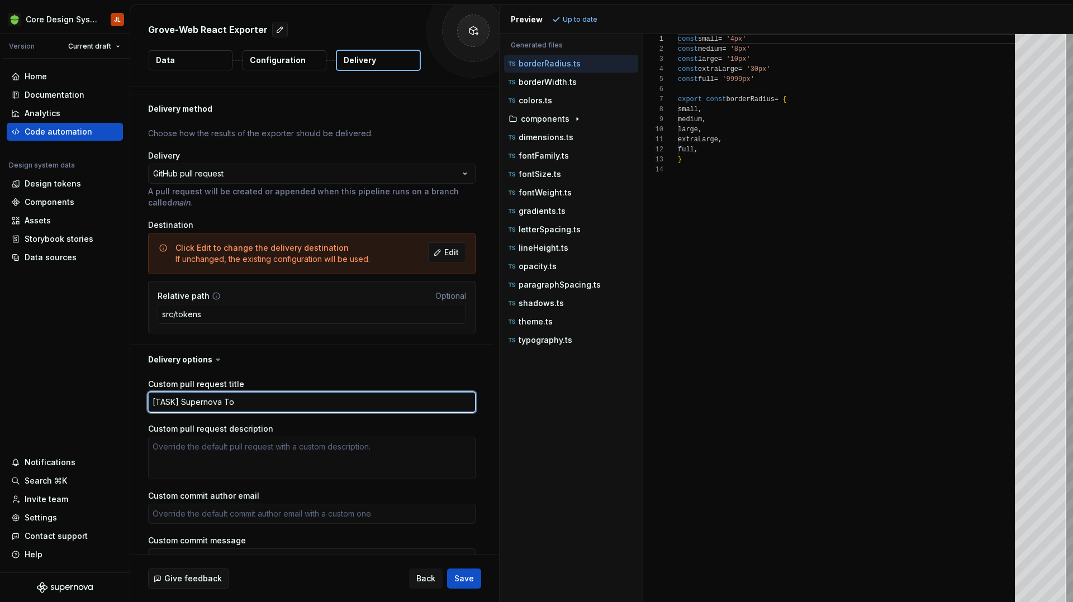
type textarea "*"
type textarea "[TASK] Supernova T"
type textarea "*"
type textarea "[TASK] Supernova"
type textarea "*"
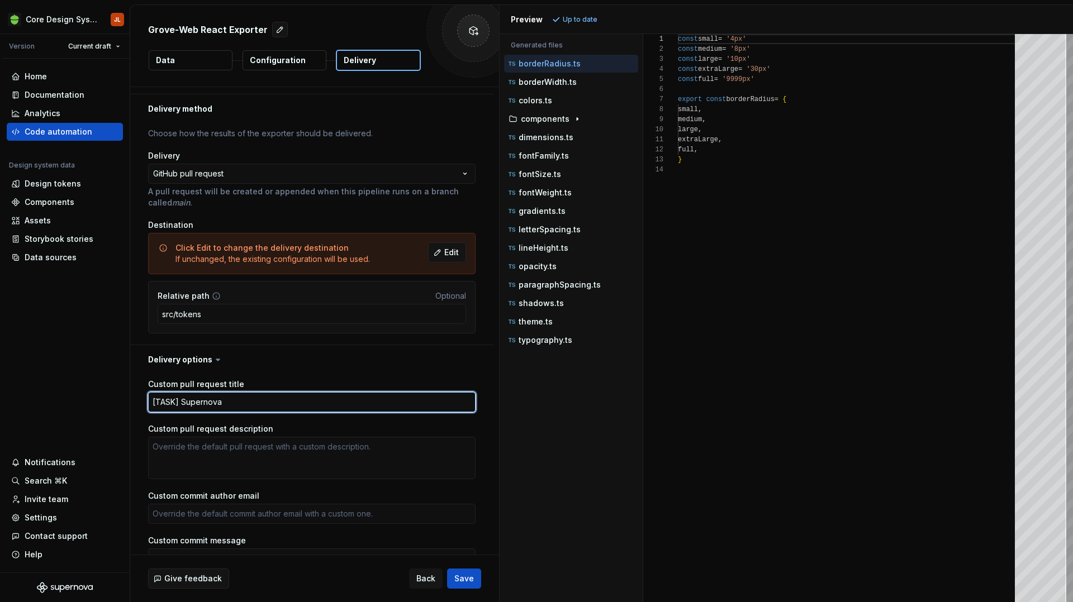
type textarea "[TASK] Supernova"
type textarea "*"
type textarea "[TASK] Supernov"
type textarea "*"
type textarea "[TASK] Superno"
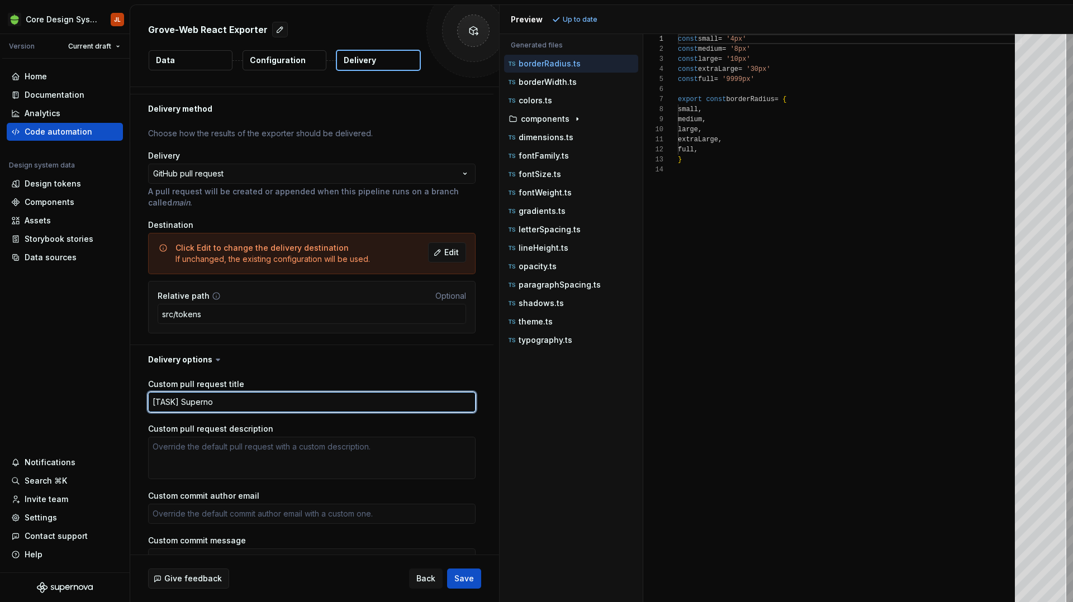
type textarea "*"
type textarea "[TASK] Supern"
type textarea "*"
type textarea "[TASK] Super"
type textarea "*"
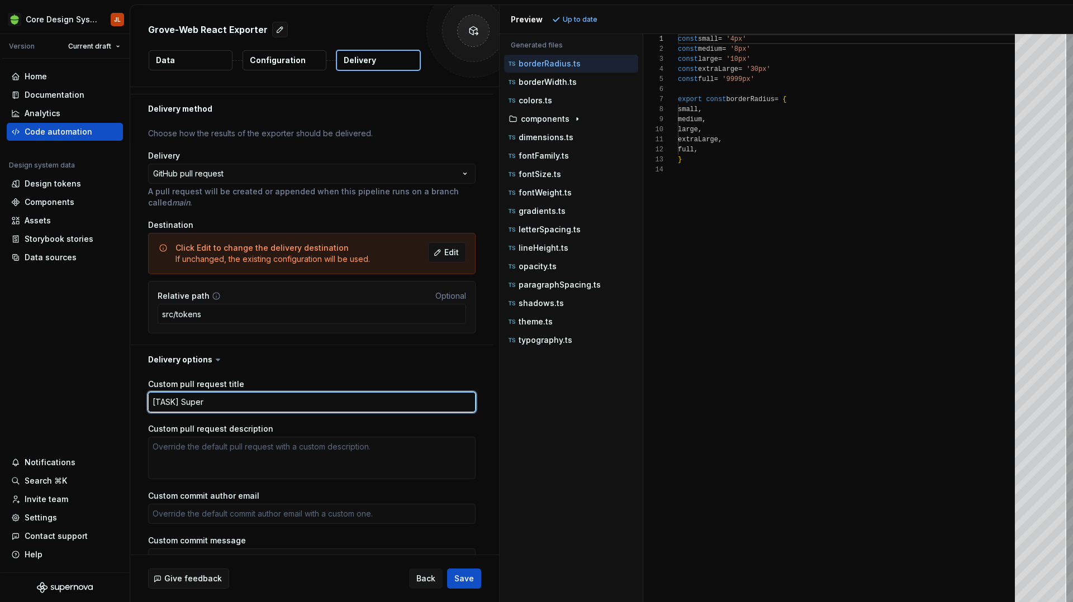
type textarea "[TASK] Supe"
click at [179, 404] on textarea "[TASK] Automated" at bounding box center [311, 402] width 327 height 20
click at [280, 404] on textarea "[TASK] Supernova Automated" at bounding box center [311, 402] width 327 height 20
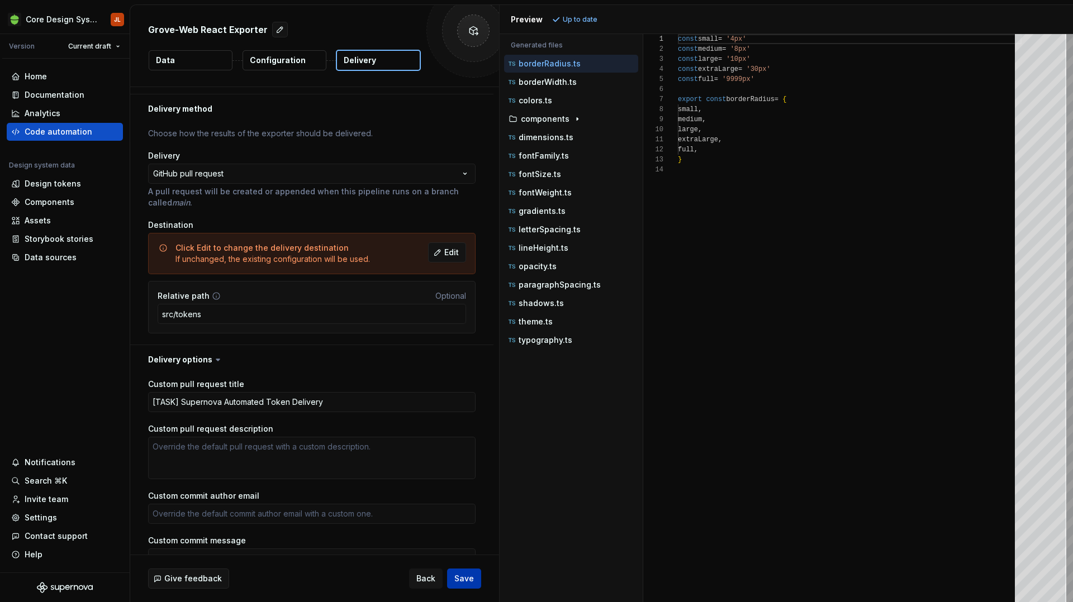
click at [473, 579] on span "Save" at bounding box center [464, 578] width 20 height 11
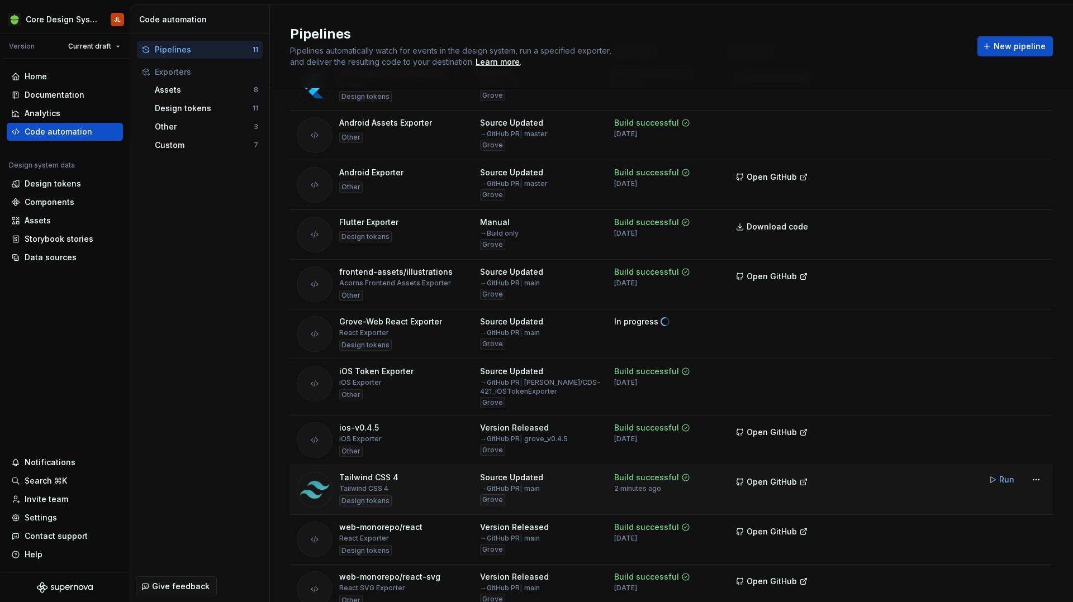
scroll to position [120, 0]
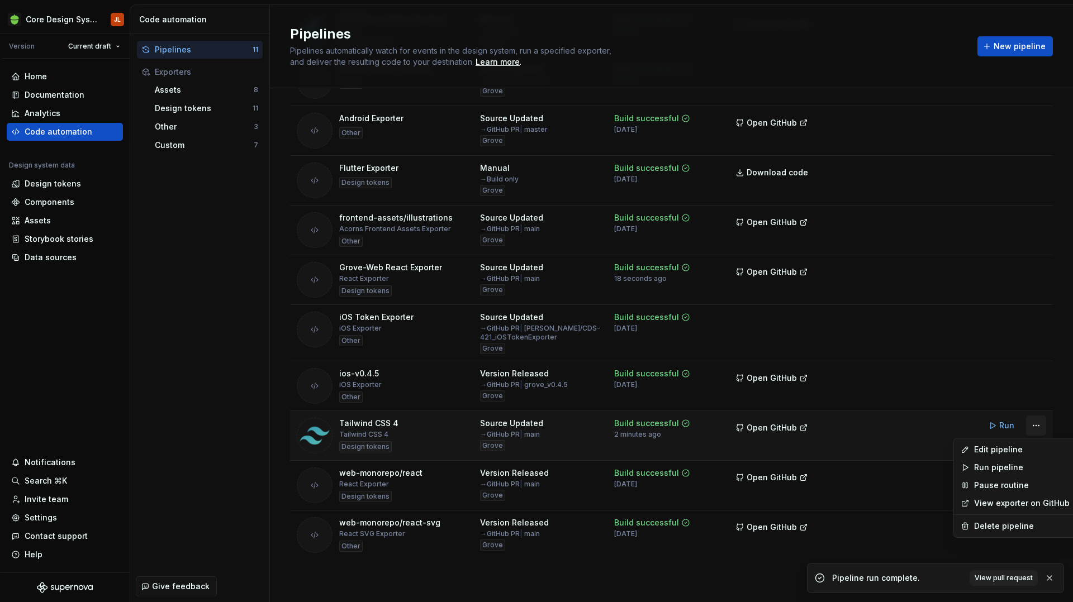
click at [1037, 425] on html "Core Design System JL Version Current draft Home Documentation Analytics Code a…" at bounding box center [536, 301] width 1073 height 602
click at [1017, 447] on div "Edit pipeline" at bounding box center [1022, 449] width 96 height 11
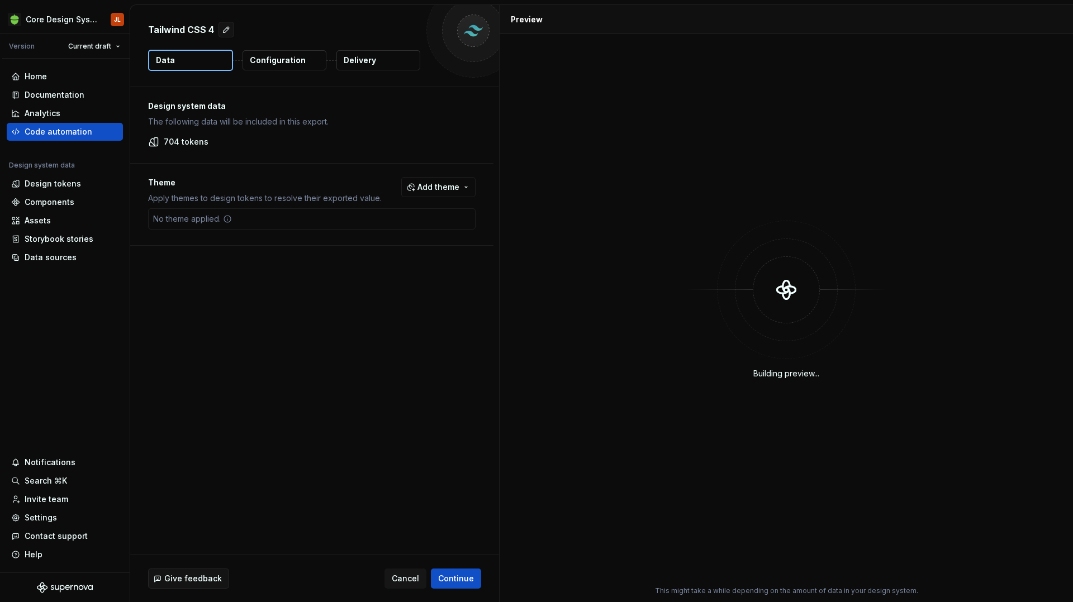
click at [375, 58] on button "Delivery" at bounding box center [378, 60] width 84 height 20
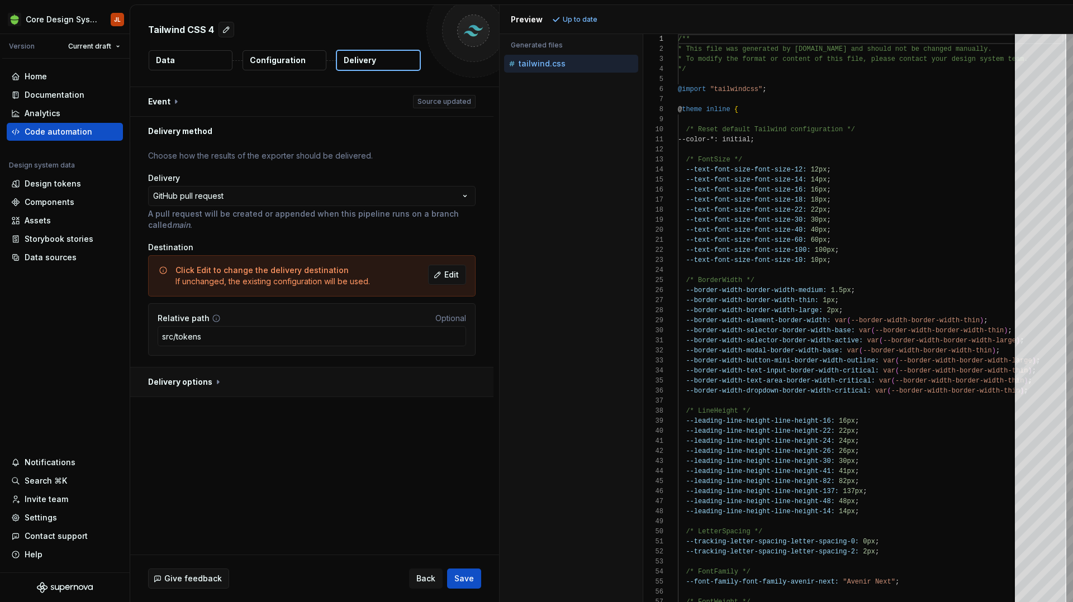
click at [214, 375] on button "button" at bounding box center [311, 382] width 363 height 29
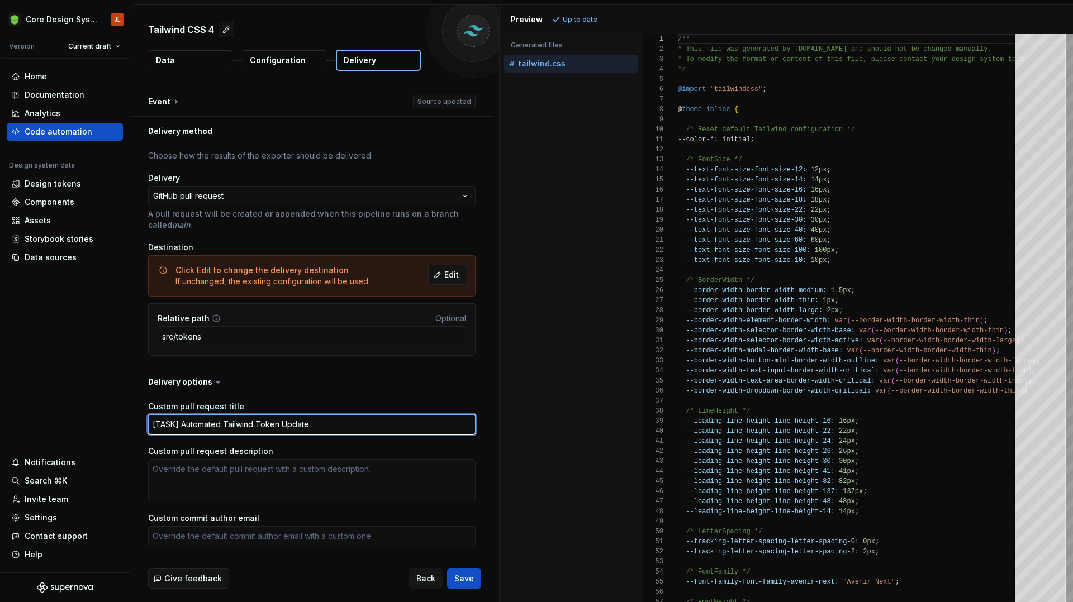
click at [181, 426] on textarea "[TASK] Automated Tailwind Token Update" at bounding box center [311, 424] width 327 height 20
drag, startPoint x: 324, startPoint y: 426, endPoint x: 408, endPoint y: 426, distance: 84.4
click at [408, 426] on textarea "[TASK] Supernova Automated Tailwind Token Update" at bounding box center [311, 424] width 327 height 20
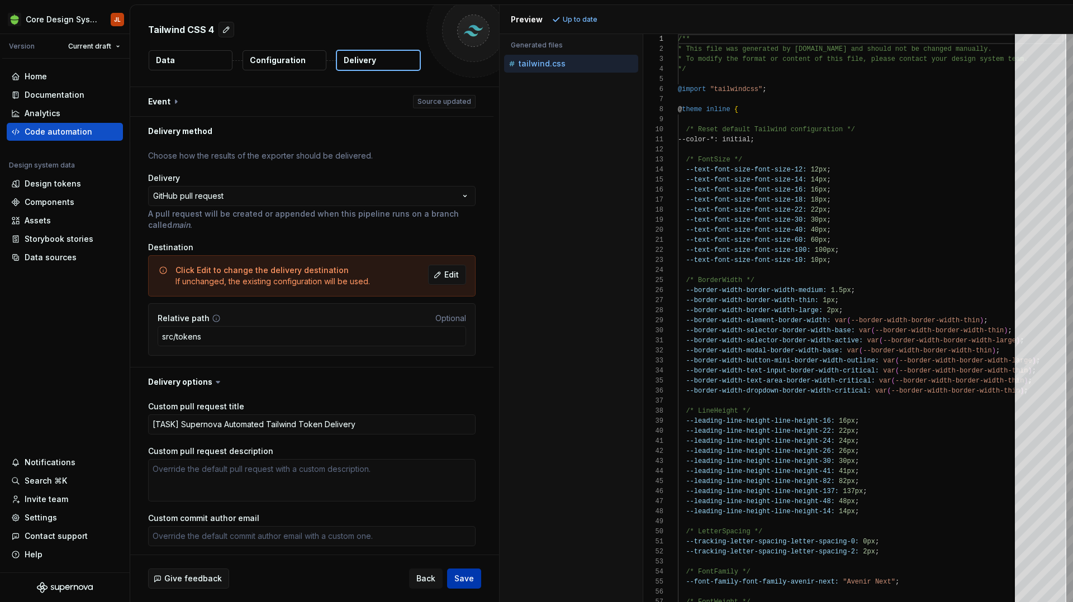
click at [464, 578] on span "Save" at bounding box center [464, 578] width 20 height 11
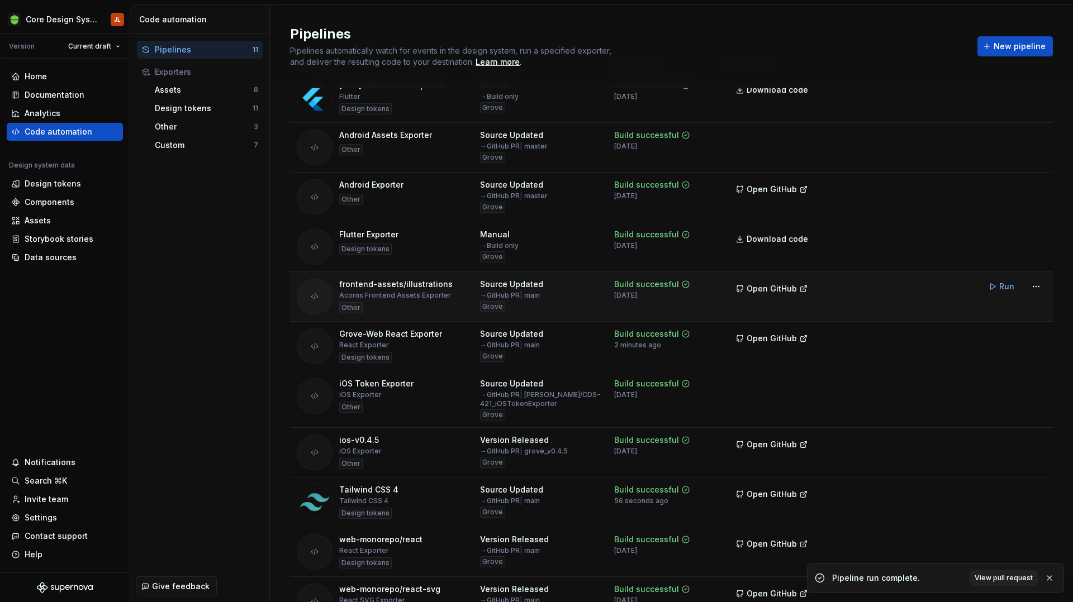
scroll to position [120, 0]
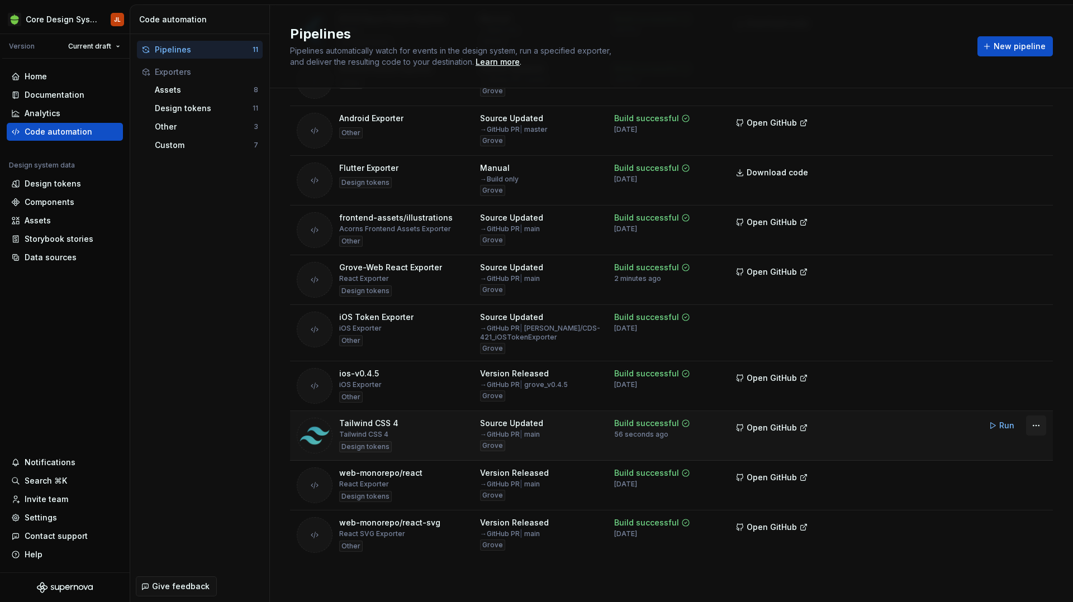
click at [1039, 425] on html "Core Design System JL Version Current draft Home Documentation Analytics Code a…" at bounding box center [536, 301] width 1073 height 602
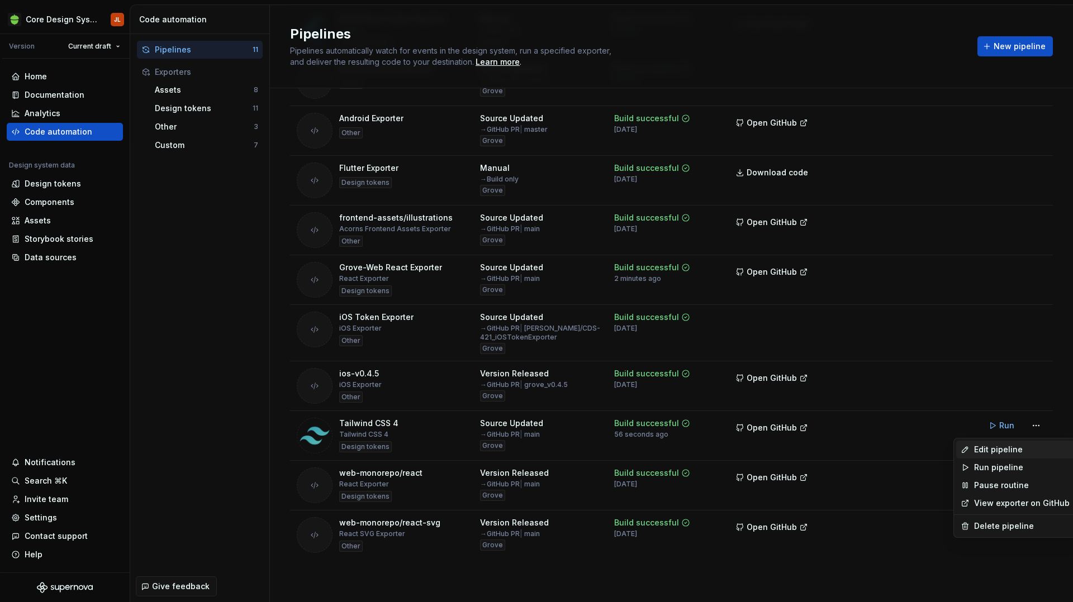
click at [1005, 456] on div "Edit pipeline" at bounding box center [1015, 450] width 118 height 18
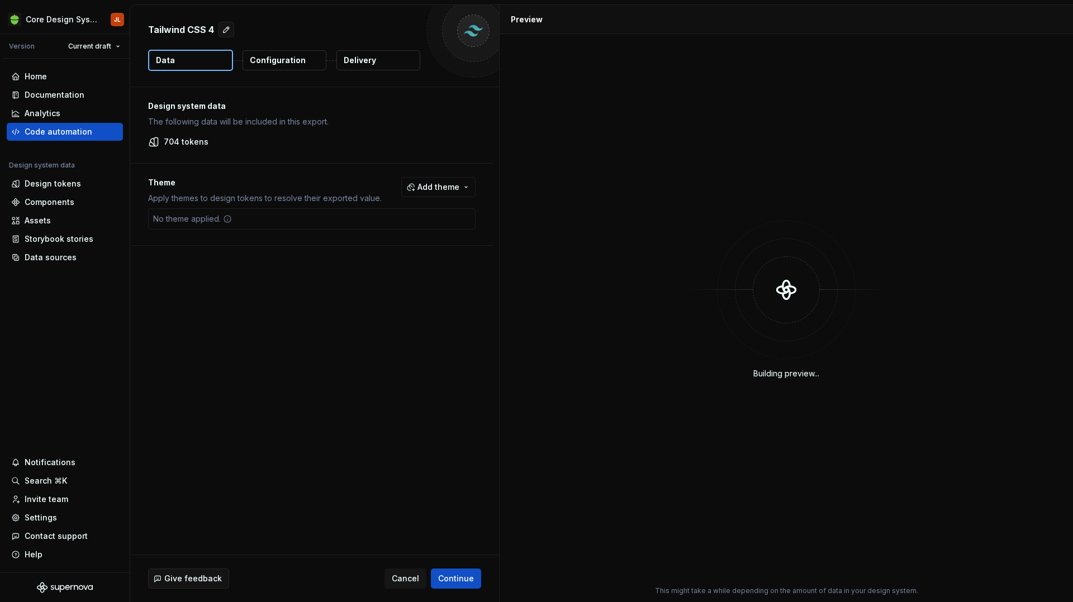
click at [368, 61] on p "Delivery" at bounding box center [360, 60] width 32 height 11
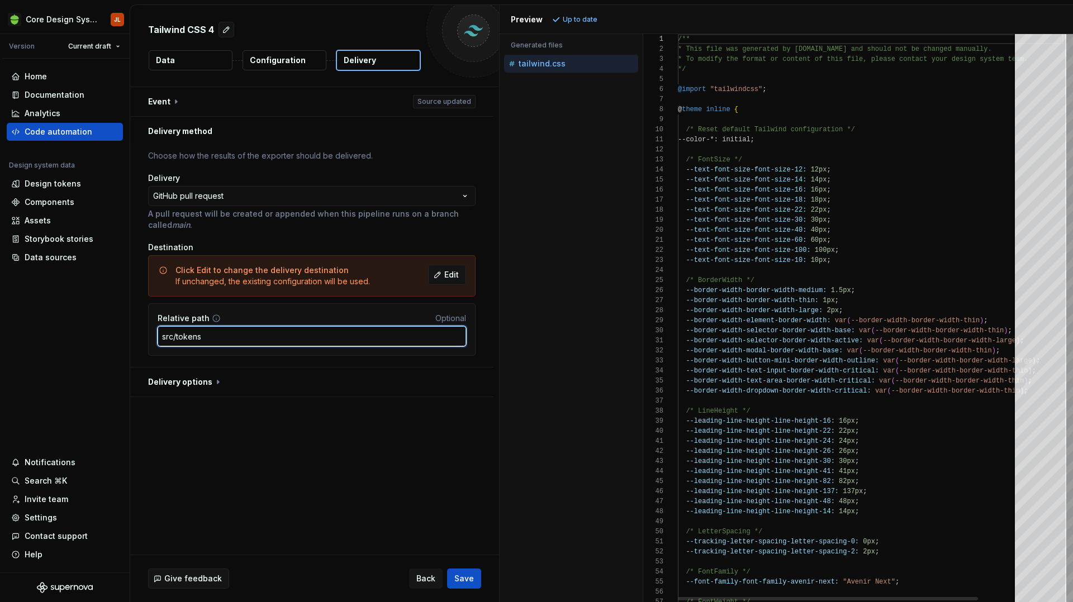
click at [175, 340] on input "src/tokens" at bounding box center [312, 336] width 308 height 20
click at [206, 339] on input "src/tokens" at bounding box center [312, 336] width 308 height 20
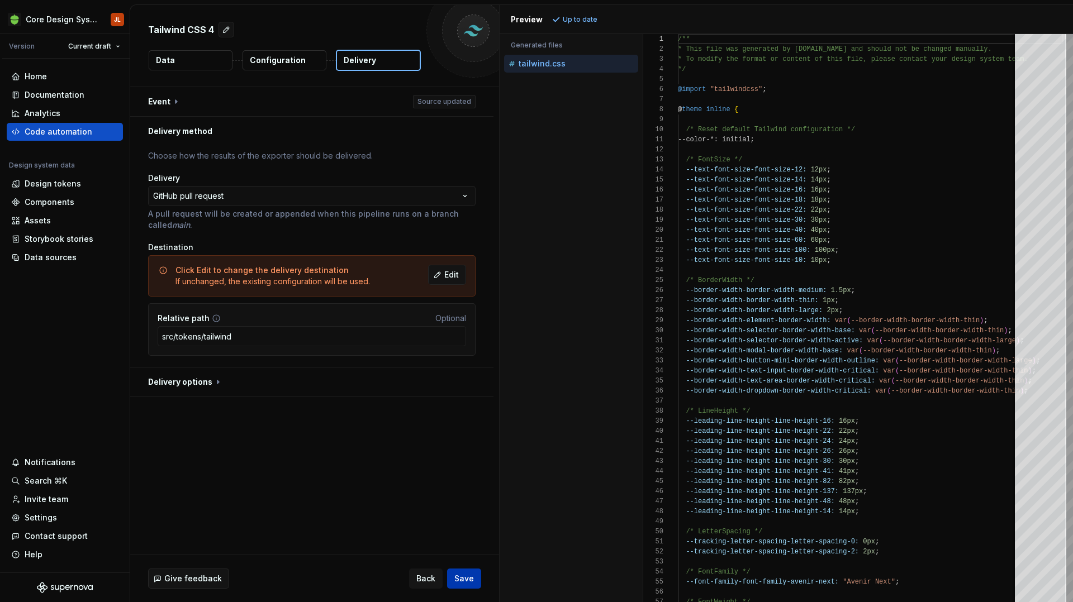
click at [466, 576] on span "Save" at bounding box center [464, 578] width 20 height 11
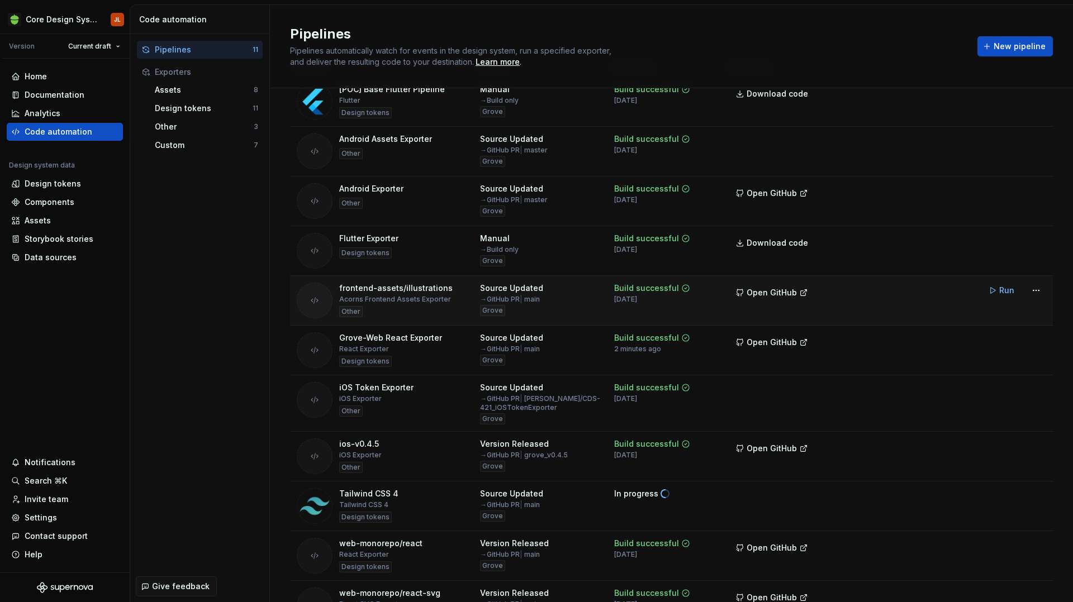
scroll to position [50, 0]
click at [1033, 342] on html "Core Design System JL Version Current draft Home Documentation Analytics Code a…" at bounding box center [536, 301] width 1073 height 602
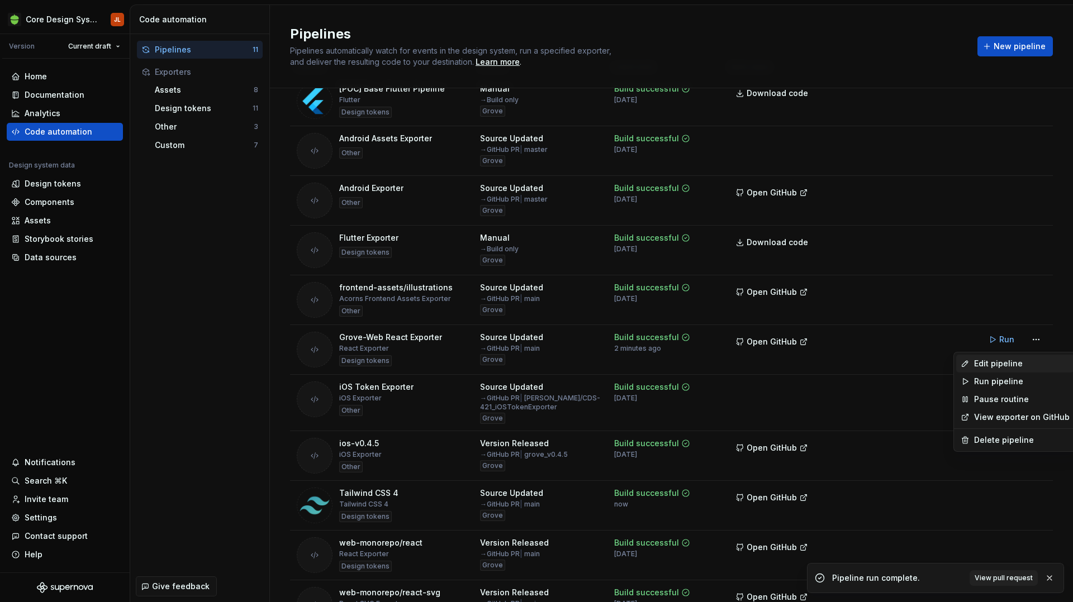
click at [1004, 366] on div "Edit pipeline" at bounding box center [1022, 363] width 96 height 11
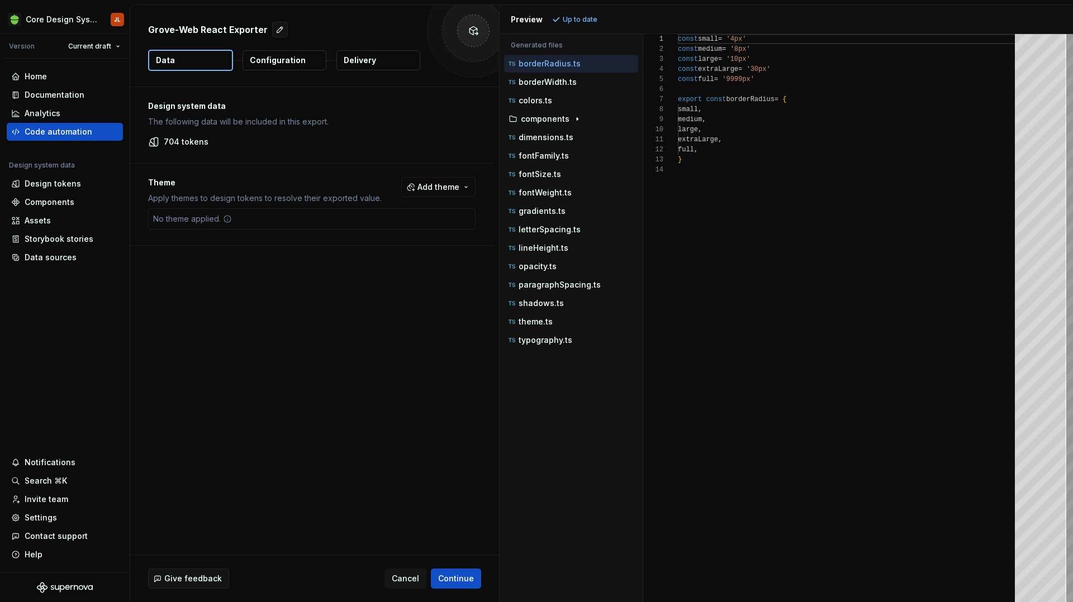
click at [370, 65] on p "Delivery" at bounding box center [360, 60] width 32 height 11
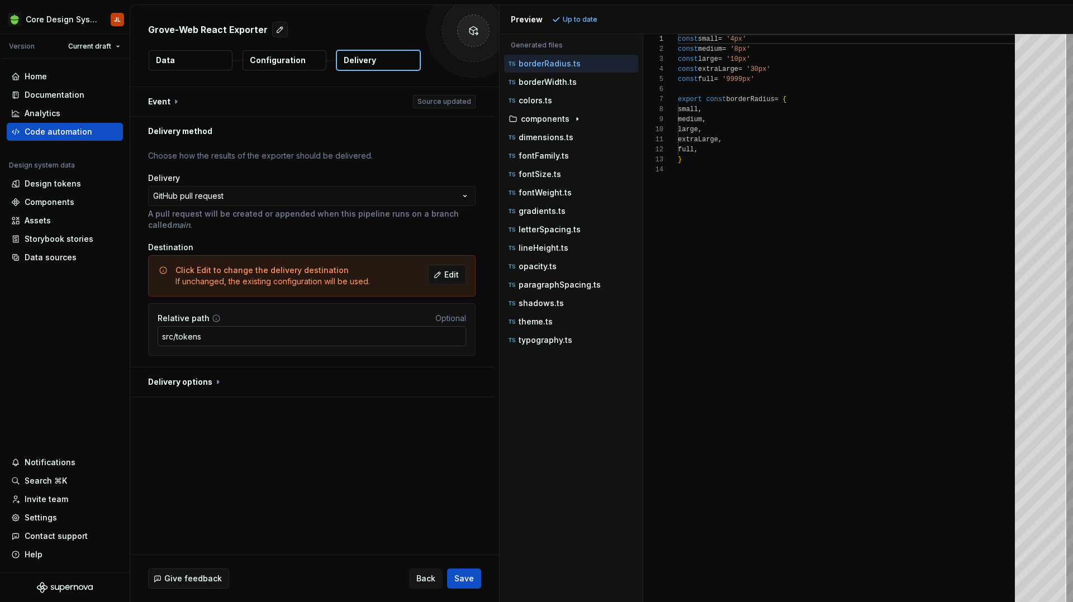
click at [206, 337] on input "src/tokens" at bounding box center [312, 336] width 308 height 20
click at [469, 581] on span "Save" at bounding box center [464, 578] width 20 height 11
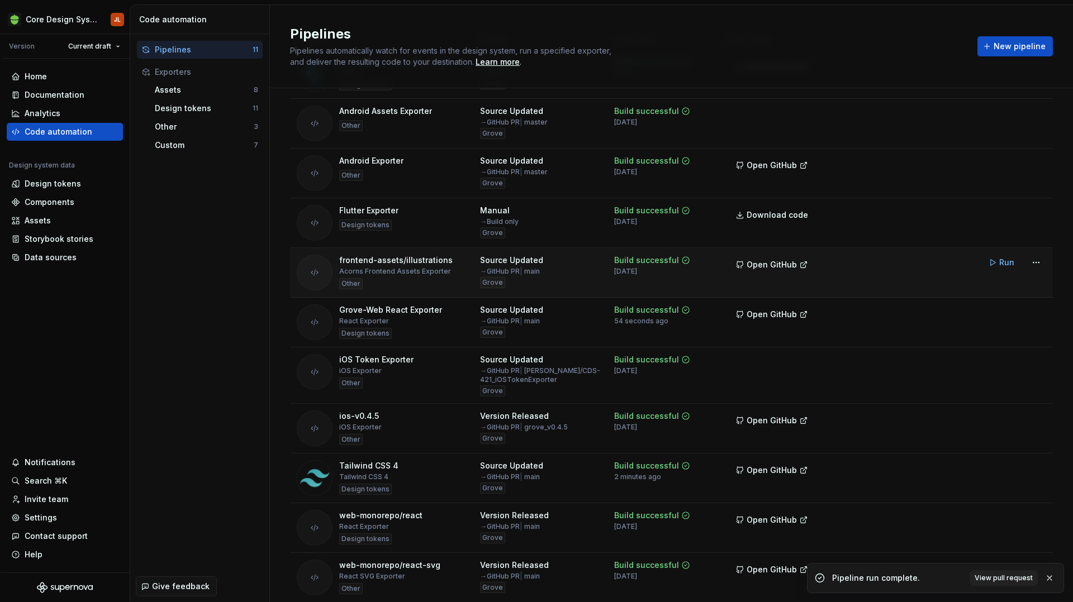
scroll to position [89, 0]
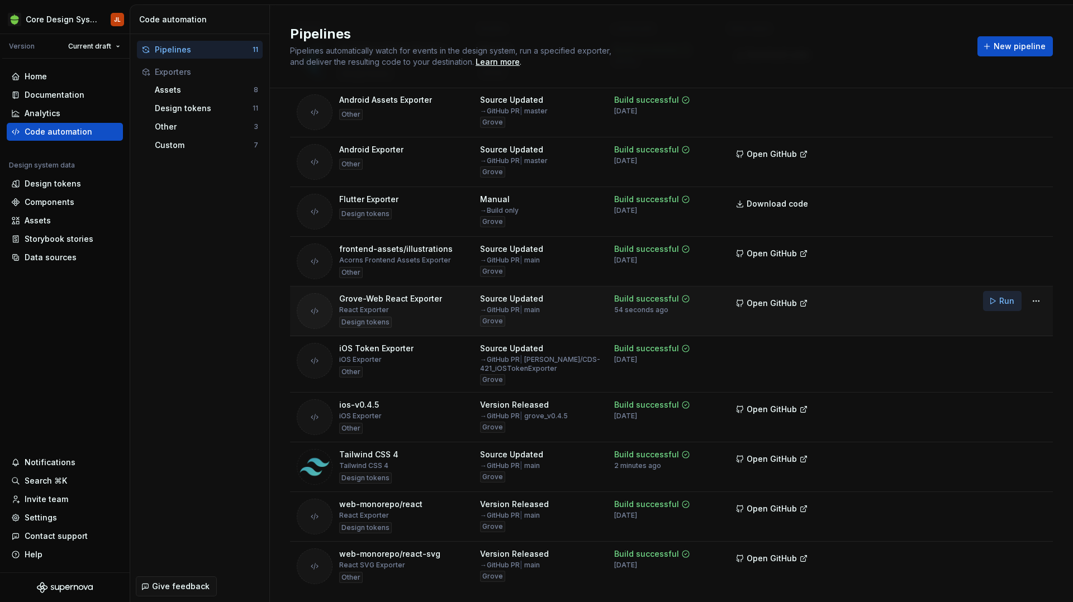
click at [1007, 299] on span "Run" at bounding box center [1006, 301] width 15 height 11
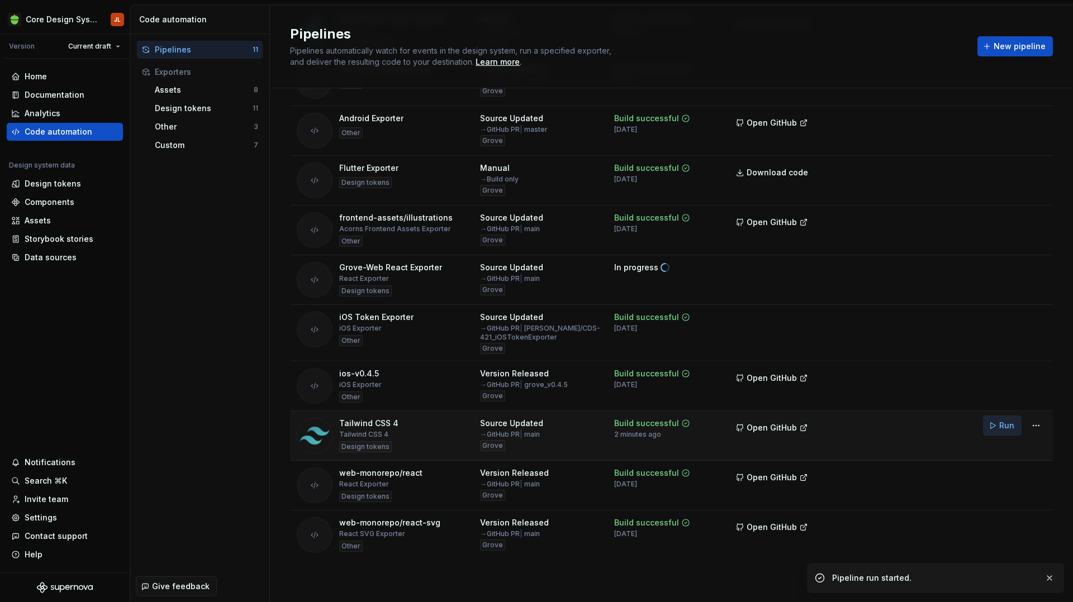
click at [1004, 430] on span "Run" at bounding box center [1006, 425] width 15 height 11
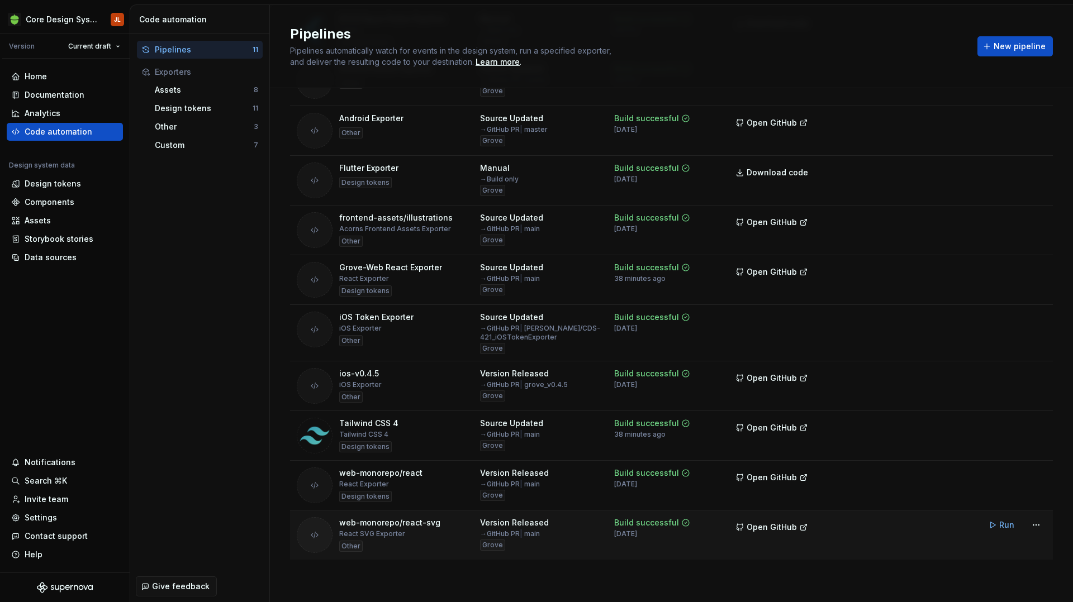
scroll to position [307, 0]
click at [41, 259] on div "Data sources" at bounding box center [51, 257] width 52 height 11
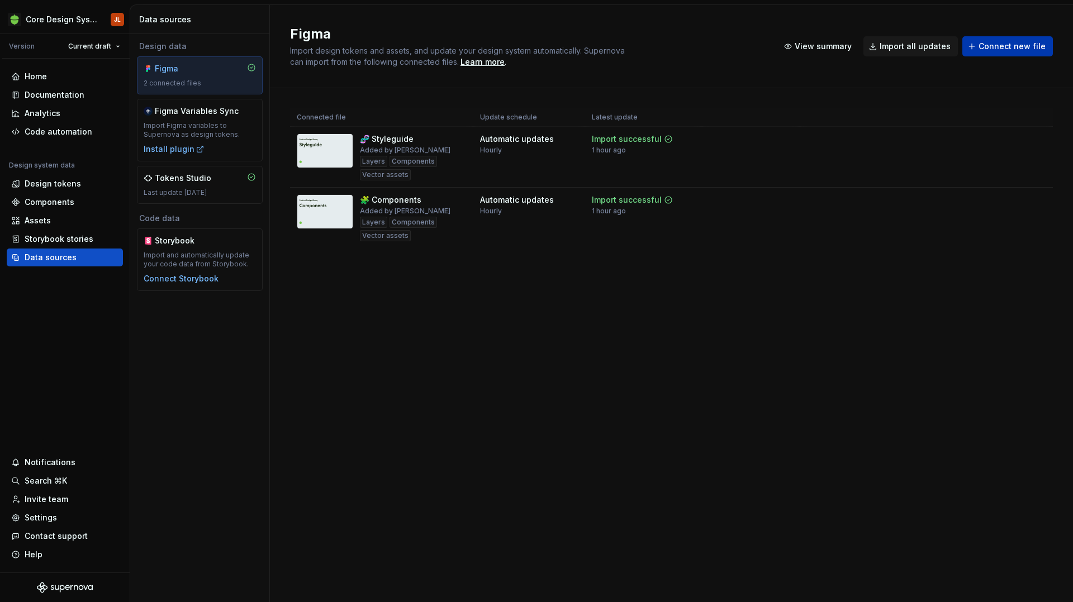
click at [1013, 47] on span "Connect new file" at bounding box center [1011, 46] width 67 height 11
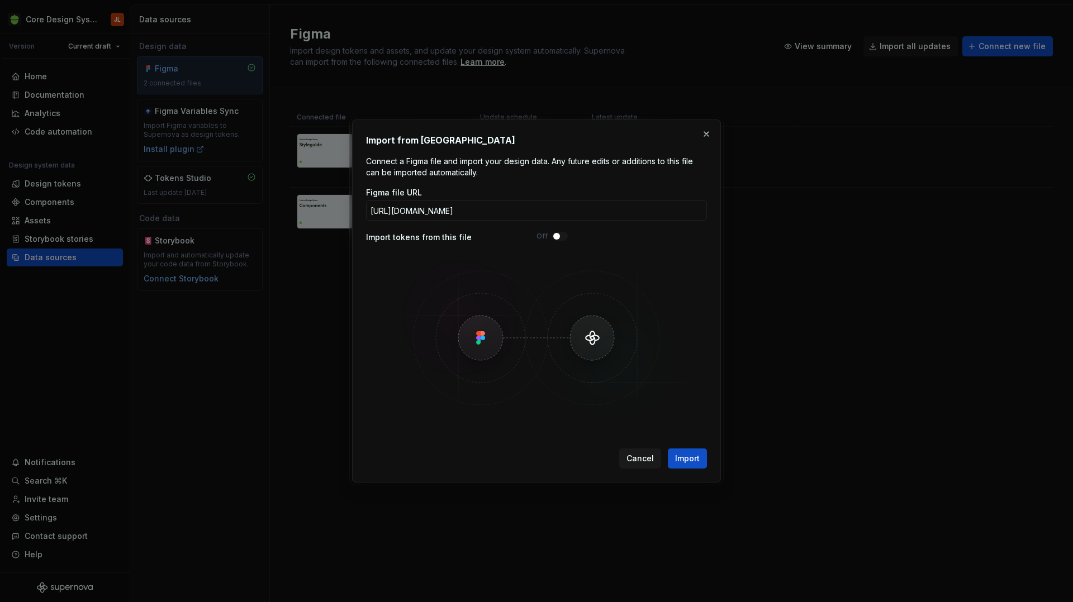
scroll to position [0, 161]
click at [694, 454] on span "Import" at bounding box center [687, 458] width 25 height 11
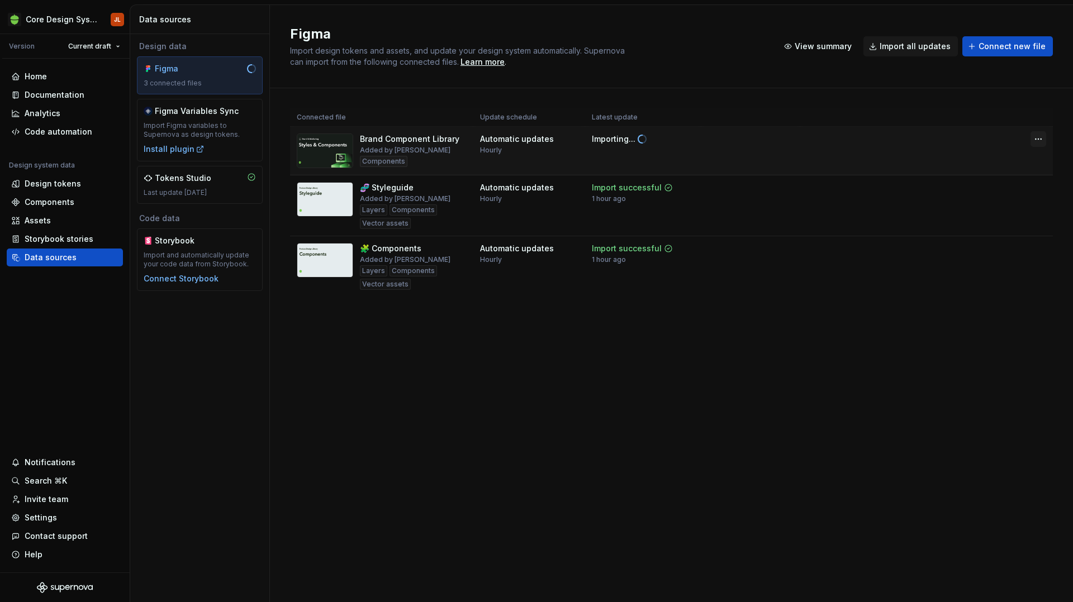
click at [1038, 138] on html "Core Design System JL Version Current draft Home Documentation Analytics Code a…" at bounding box center [536, 301] width 1073 height 602
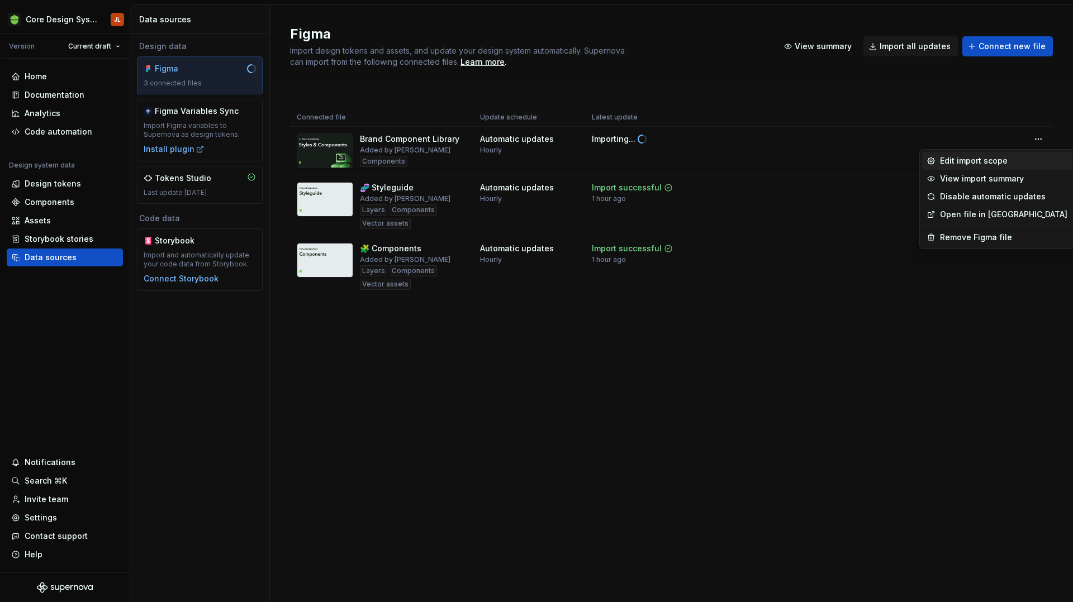
click at [1019, 161] on div "Edit import scope" at bounding box center [1003, 160] width 127 height 11
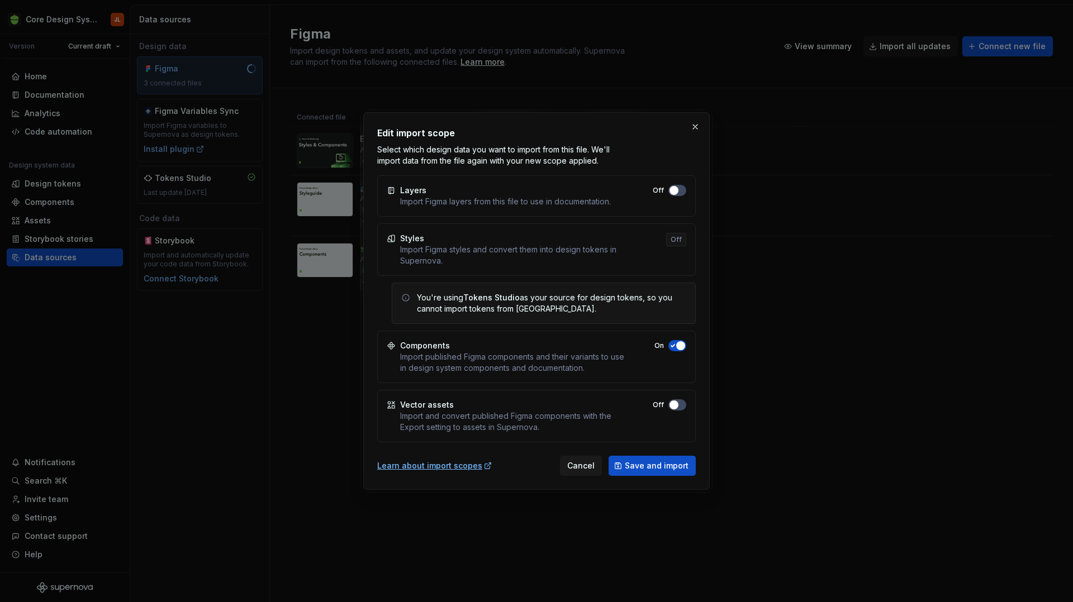
click at [679, 348] on span "button" at bounding box center [680, 345] width 9 height 9
click at [674, 404] on span "button" at bounding box center [673, 405] width 9 height 9
click at [672, 347] on span "button" at bounding box center [673, 345] width 9 height 9
click at [661, 461] on span "Save and import" at bounding box center [657, 465] width 64 height 11
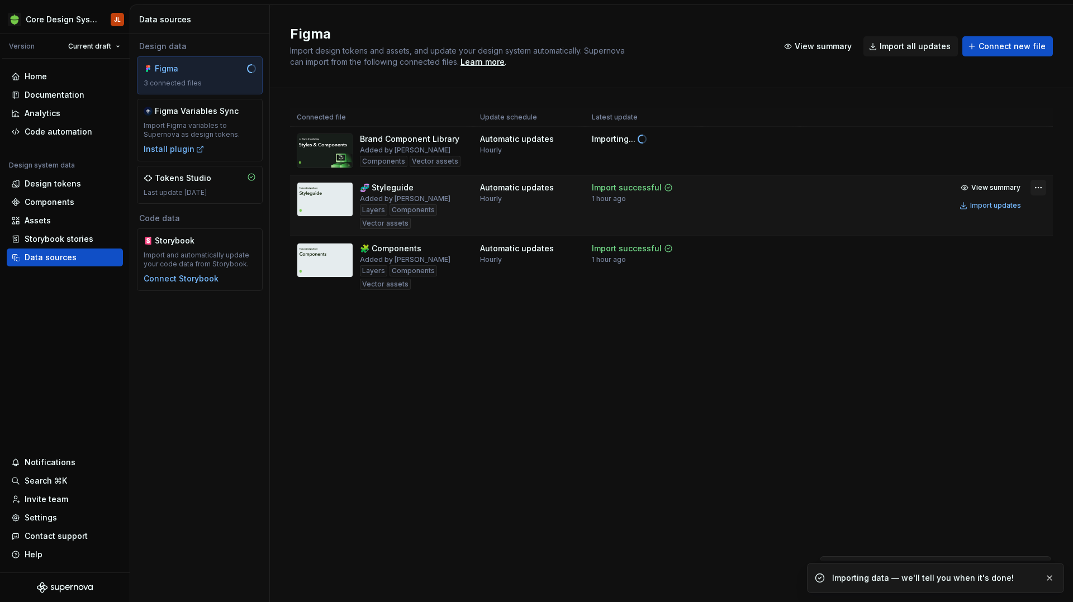
click at [1037, 187] on html "Core Design System JL Version Current draft Home Documentation Analytics Code a…" at bounding box center [536, 301] width 1073 height 602
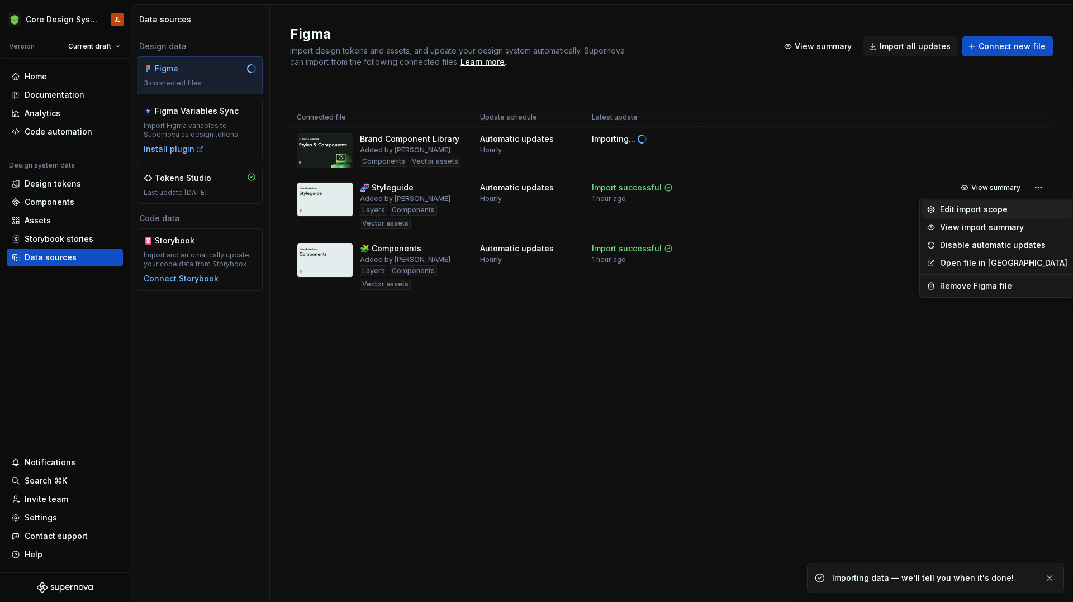
click at [988, 214] on div "Edit import scope" at bounding box center [1003, 209] width 127 height 11
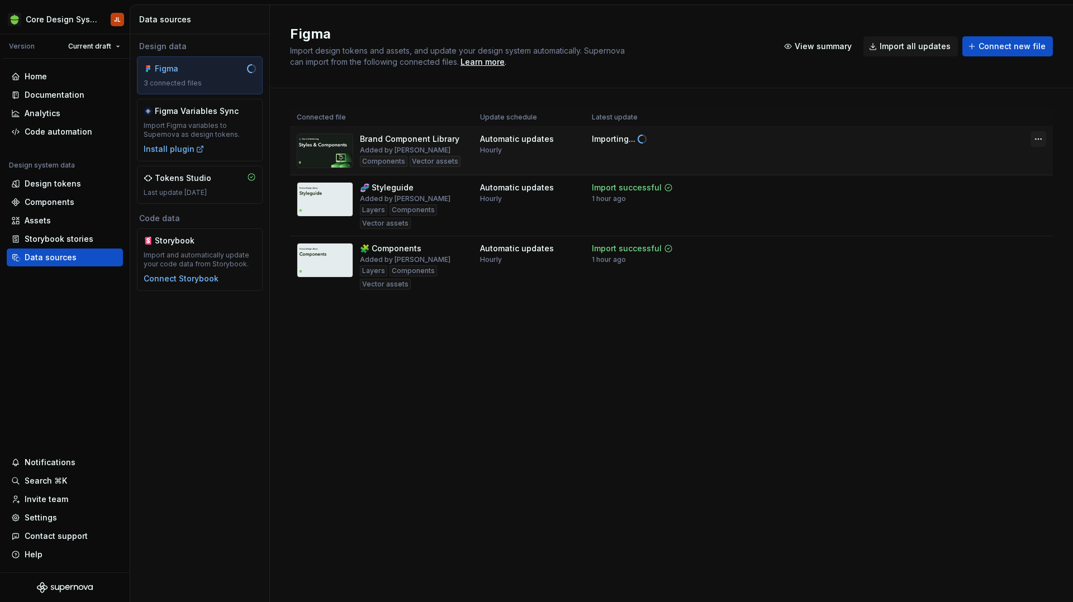
click at [1036, 141] on html "Core Design System JL Version Current draft Home Documentation Analytics Code a…" at bounding box center [536, 301] width 1073 height 602
click at [50, 215] on div "Assets" at bounding box center [38, 220] width 26 height 11
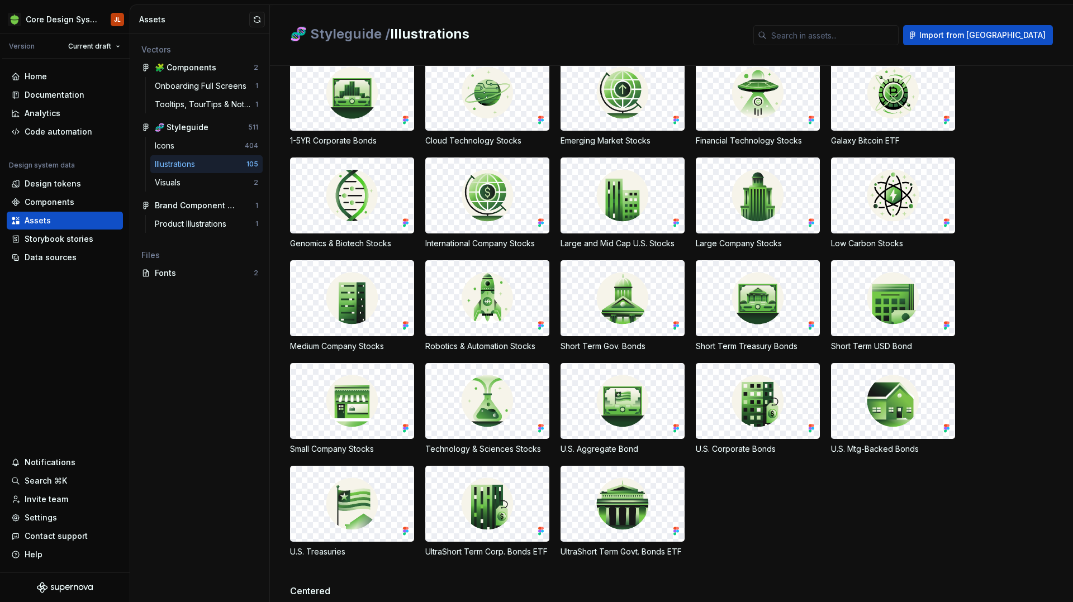
scroll to position [57, 0]
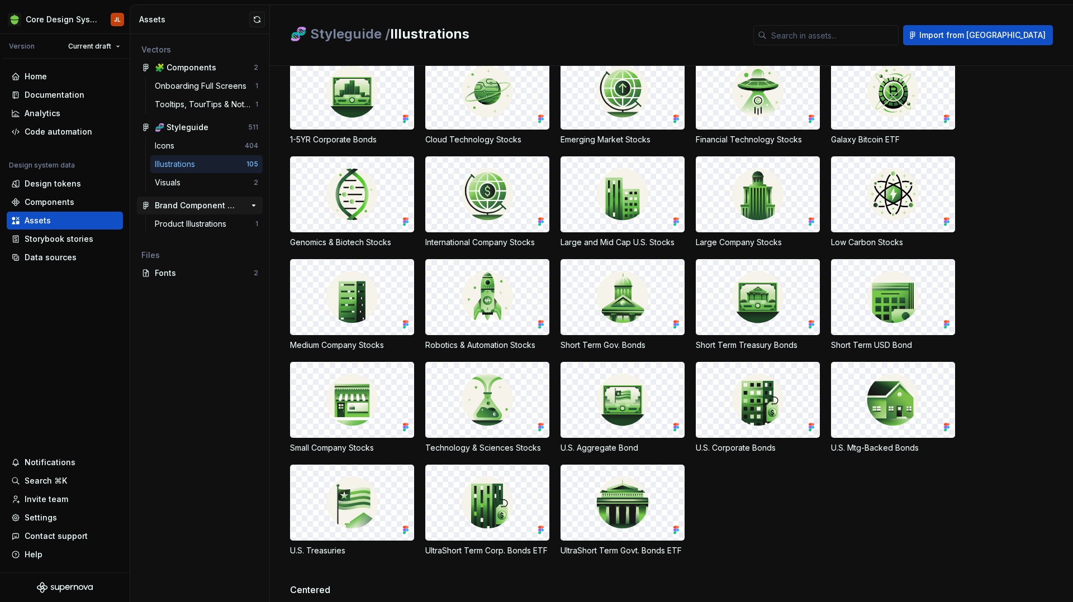
click at [202, 209] on div "Brand Component Library" at bounding box center [196, 205] width 83 height 11
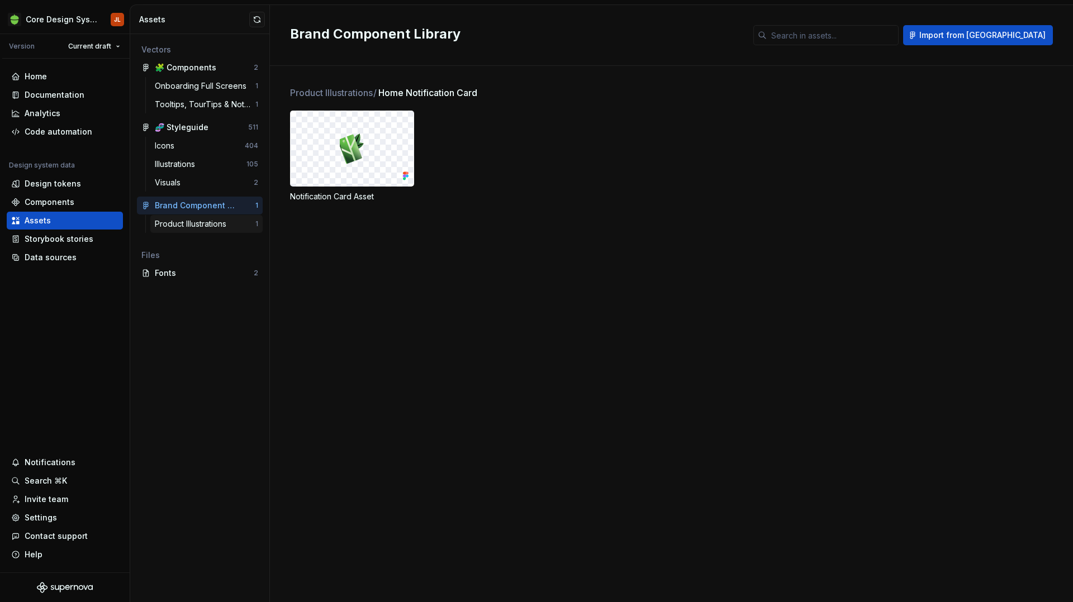
click at [204, 224] on div "Product Illustrations" at bounding box center [193, 223] width 76 height 11
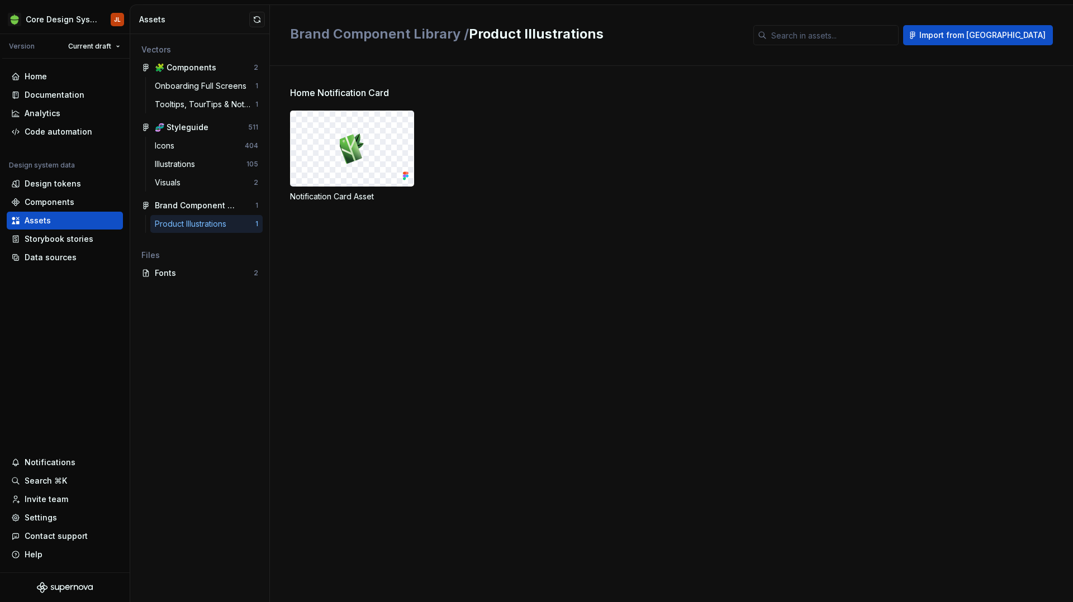
click at [369, 177] on div at bounding box center [351, 148] width 123 height 75
click at [354, 153] on img at bounding box center [352, 149] width 25 height 38
click at [54, 259] on div "Data sources" at bounding box center [51, 257] width 52 height 11
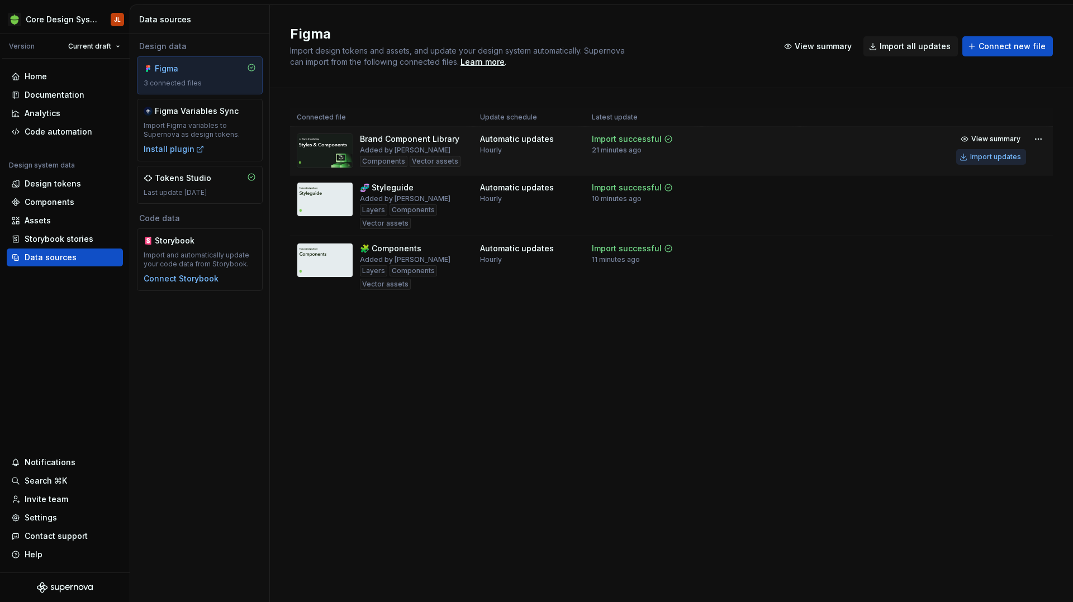
click at [988, 156] on div "Import updates" at bounding box center [995, 157] width 51 height 9
click at [44, 223] on div "Assets" at bounding box center [38, 220] width 26 height 11
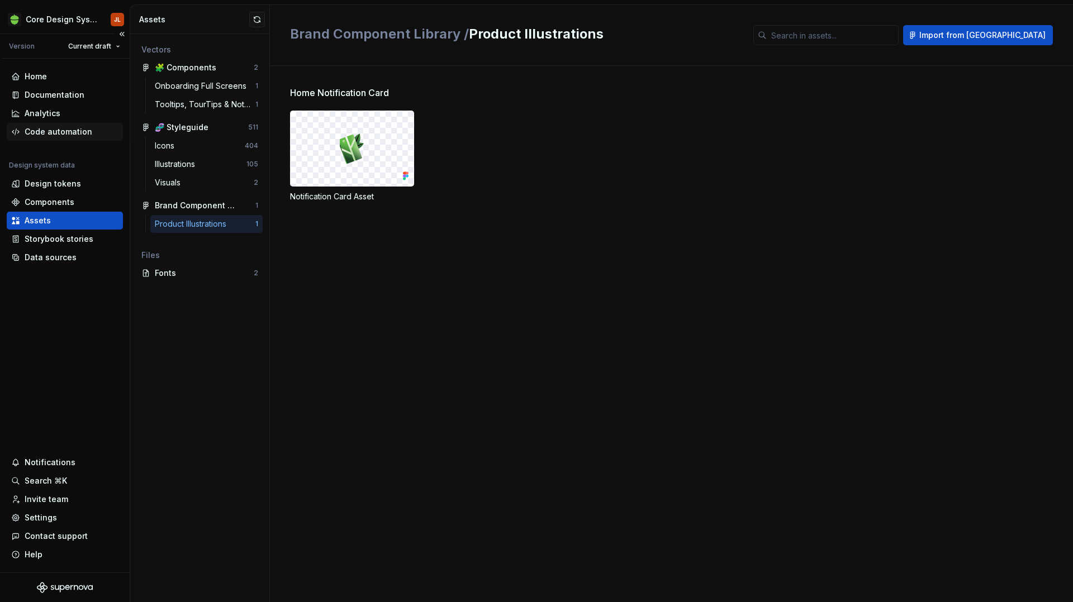
click at [47, 130] on div "Code automation" at bounding box center [59, 131] width 68 height 11
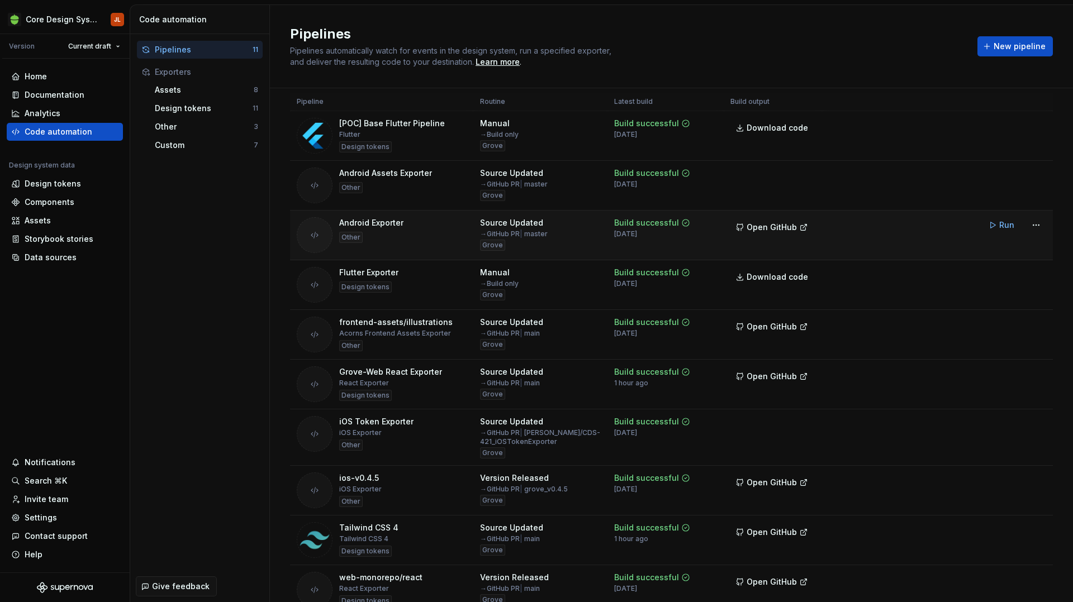
scroll to position [16, 0]
click at [998, 327] on button "Run" at bounding box center [1002, 324] width 39 height 20
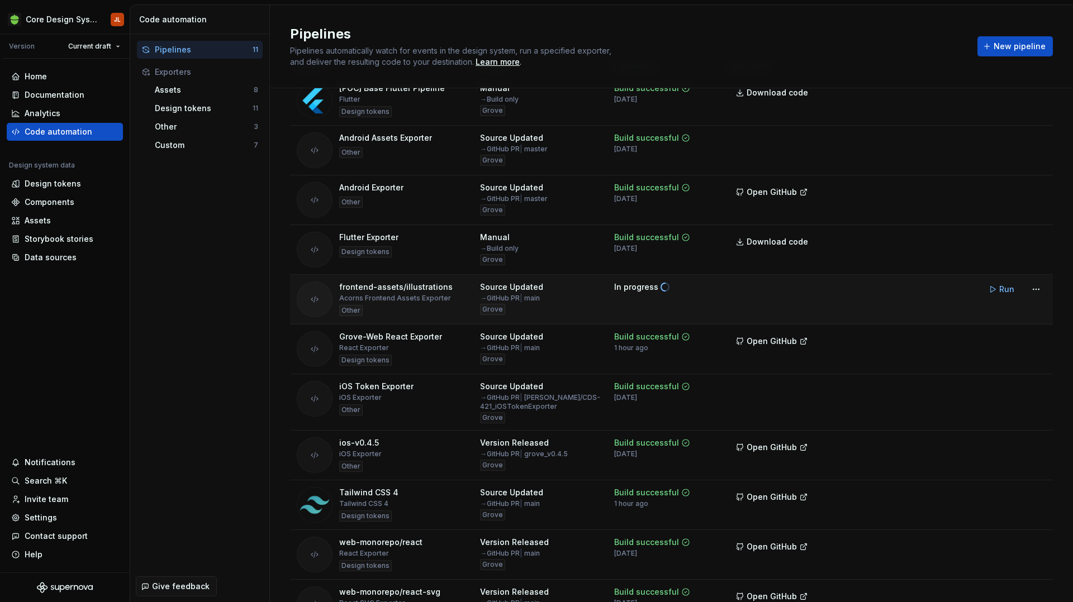
scroll to position [0, 0]
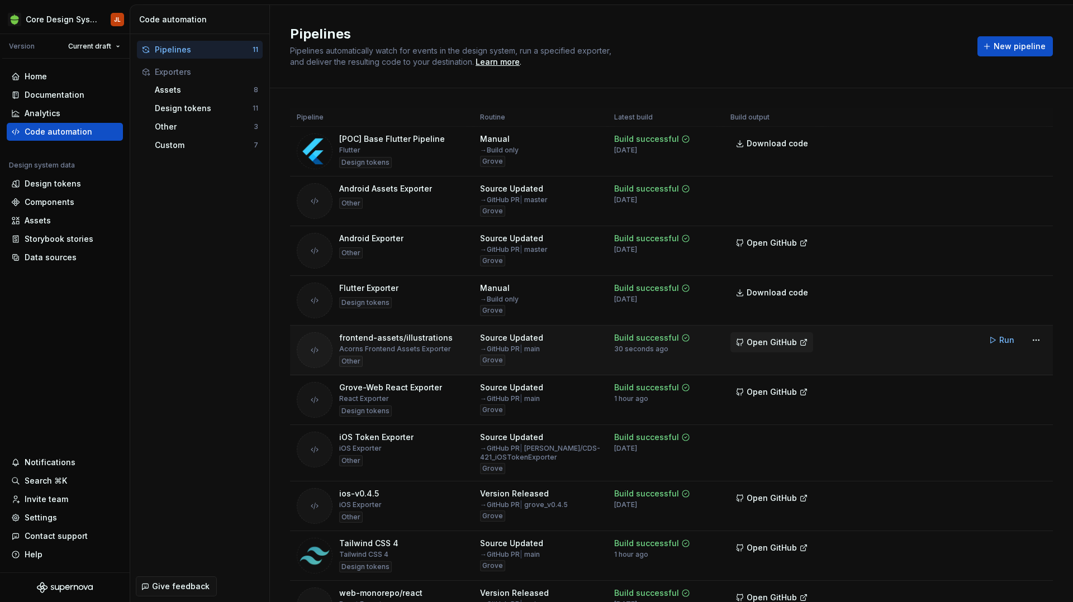
click at [779, 339] on span "Open GitHub" at bounding box center [771, 342] width 50 height 11
click at [42, 223] on div "Assets" at bounding box center [38, 220] width 26 height 11
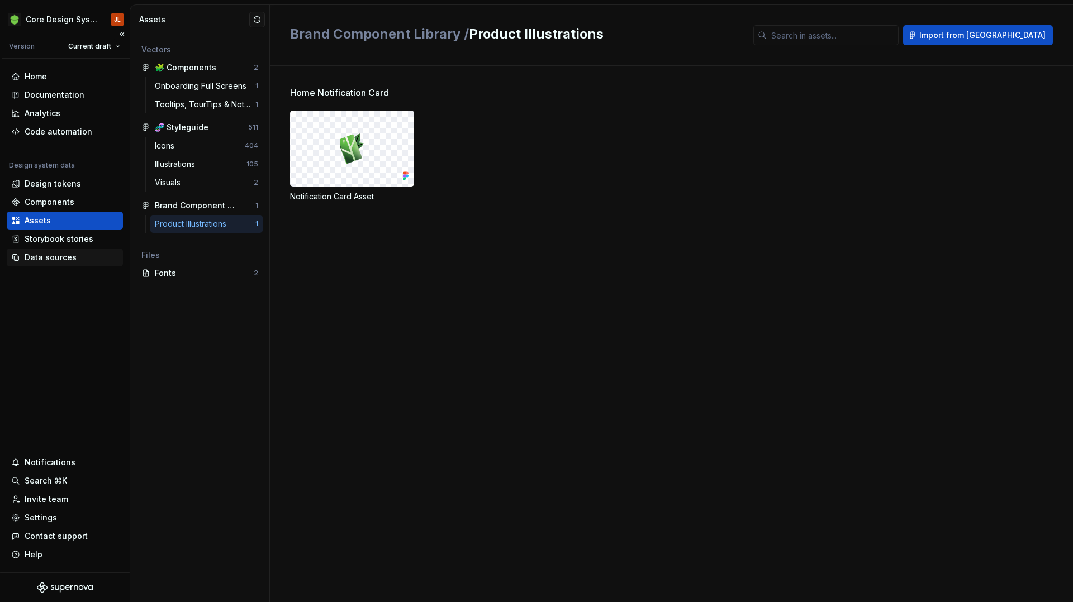
click at [40, 255] on div "Data sources" at bounding box center [51, 257] width 52 height 11
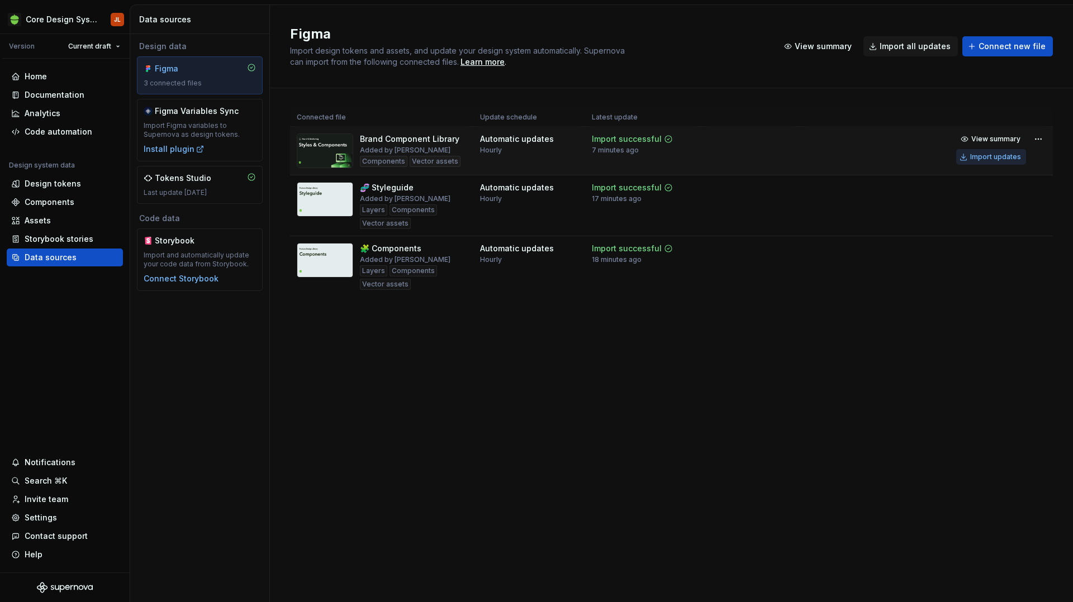
click at [996, 158] on div "Import updates" at bounding box center [995, 157] width 51 height 9
click at [48, 222] on div "Assets" at bounding box center [38, 220] width 26 height 11
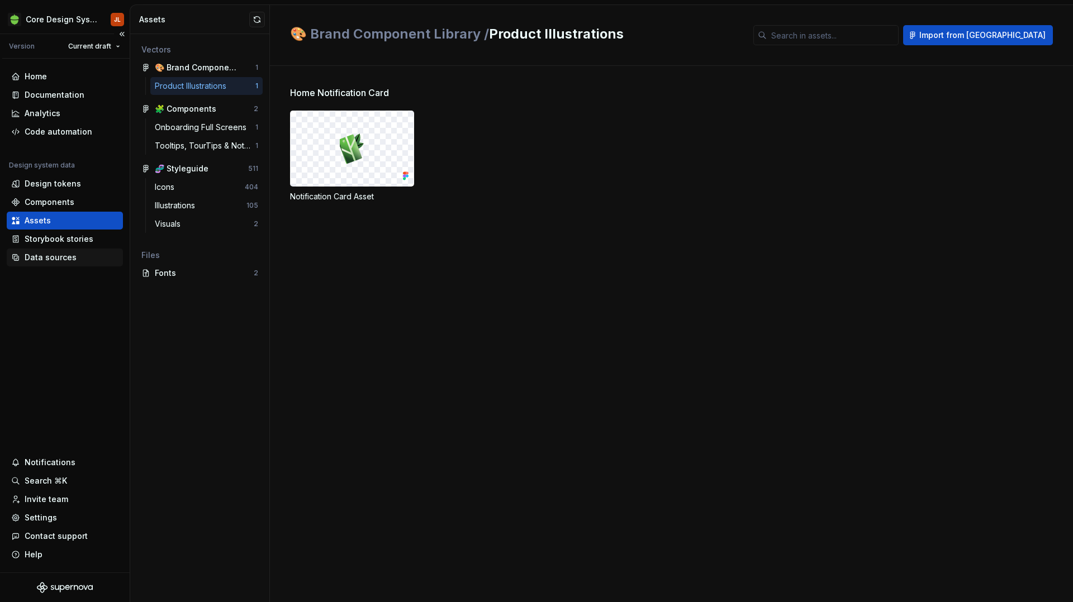
click at [46, 255] on div "Data sources" at bounding box center [51, 257] width 52 height 11
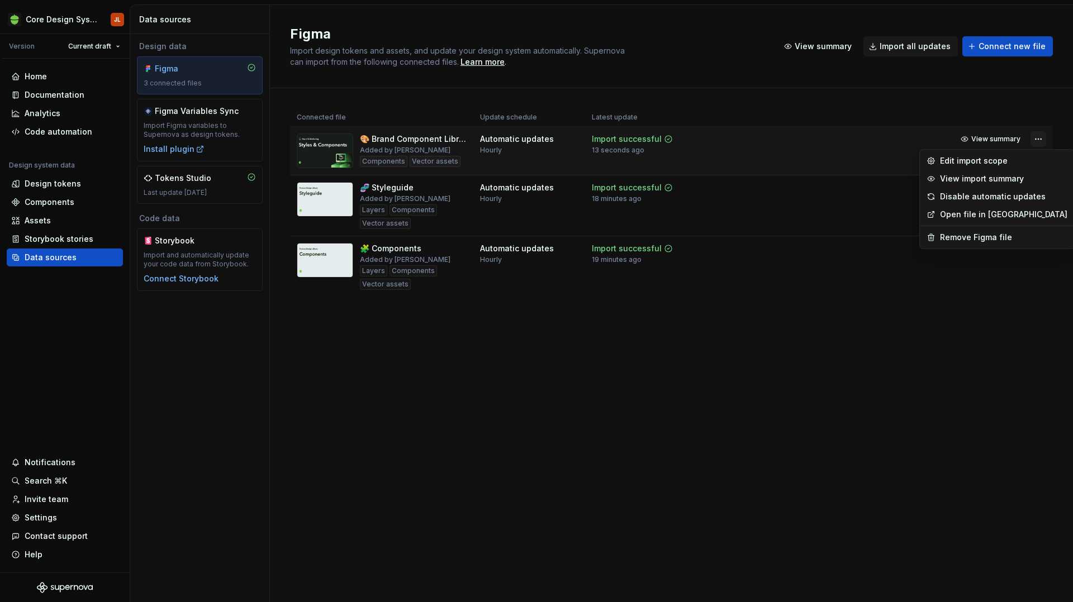
click at [1038, 137] on html "Core Design System JL Version Current draft Home Documentation Analytics Code a…" at bounding box center [536, 301] width 1073 height 602
click at [997, 160] on div "Edit import scope" at bounding box center [1003, 160] width 127 height 11
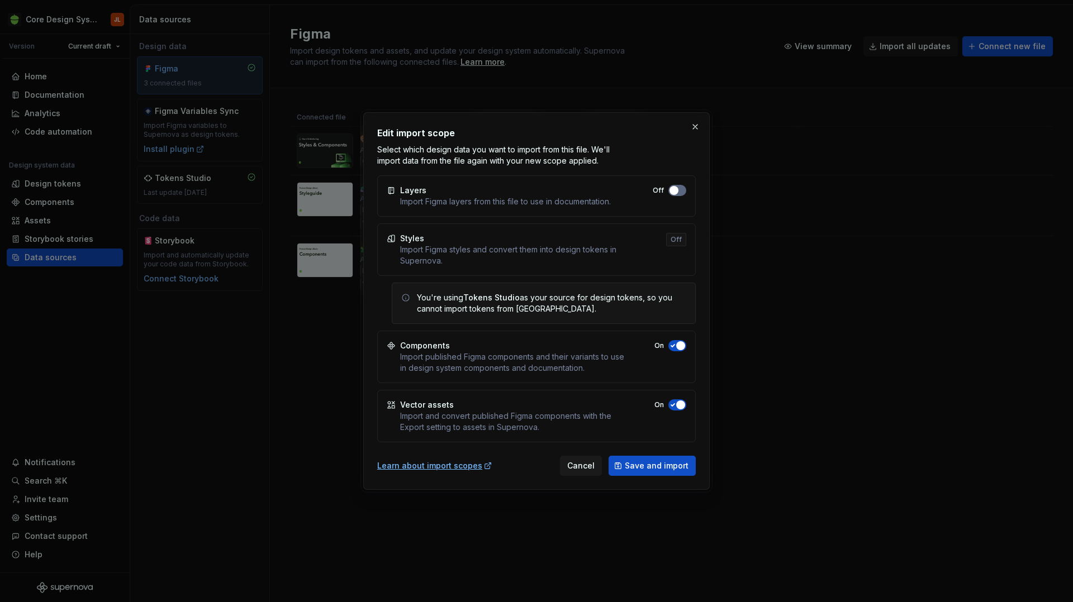
click at [674, 192] on span "button" at bounding box center [673, 190] width 9 height 9
click at [645, 465] on span "Save and import" at bounding box center [657, 465] width 64 height 11
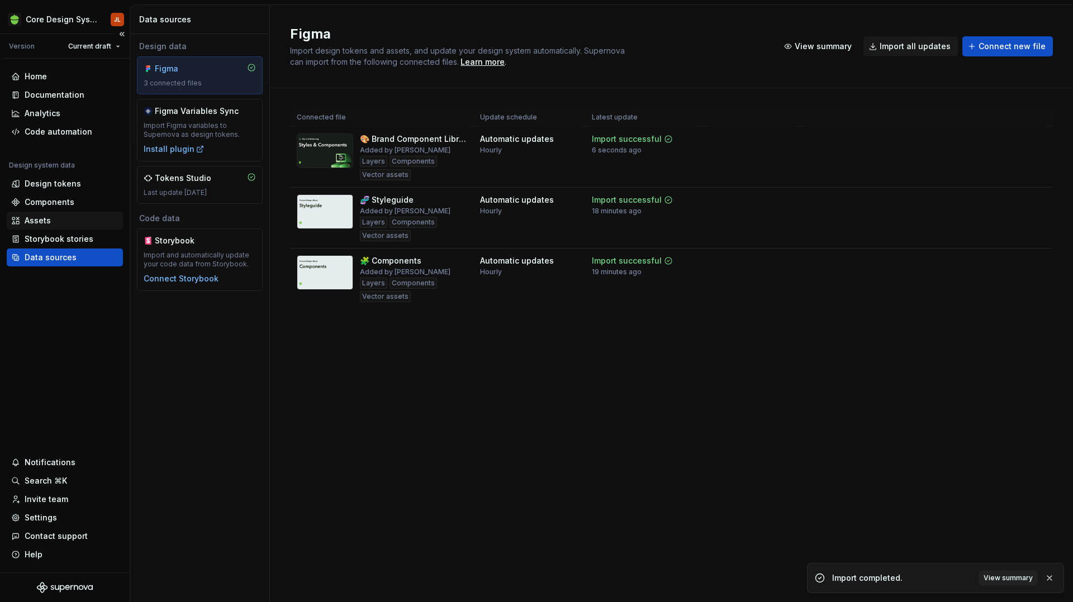
click at [40, 223] on div "Assets" at bounding box center [38, 220] width 26 height 11
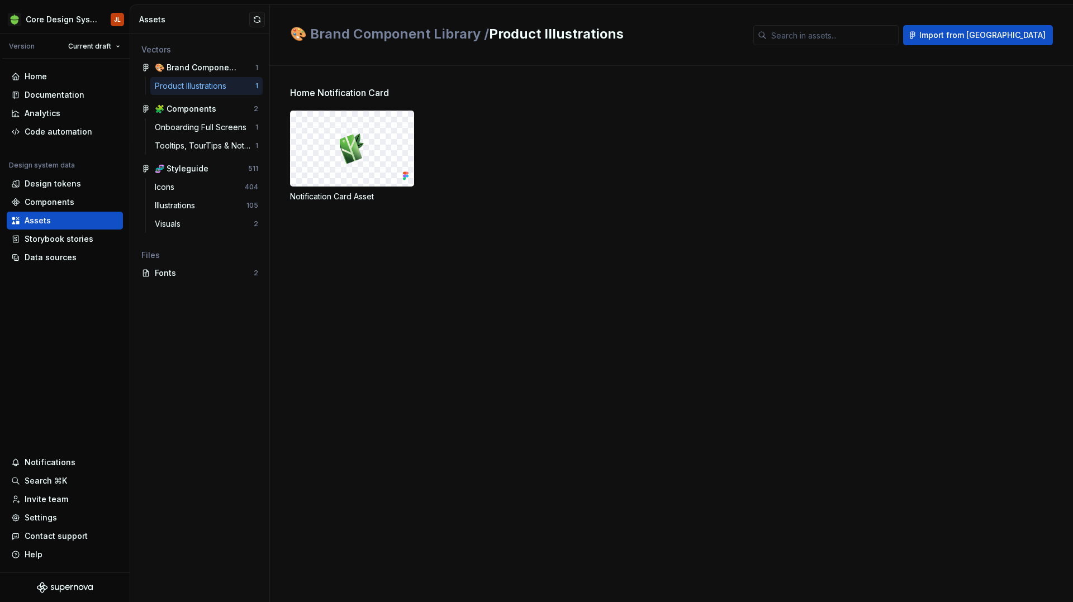
click at [227, 87] on div "Product Illustrations" at bounding box center [193, 85] width 76 height 11
click at [350, 159] on img at bounding box center [352, 149] width 25 height 38
click at [217, 88] on div "Product Illustrations" at bounding box center [193, 85] width 76 height 11
click at [985, 38] on span "Import from [GEOGRAPHIC_DATA]" at bounding box center [982, 35] width 126 height 11
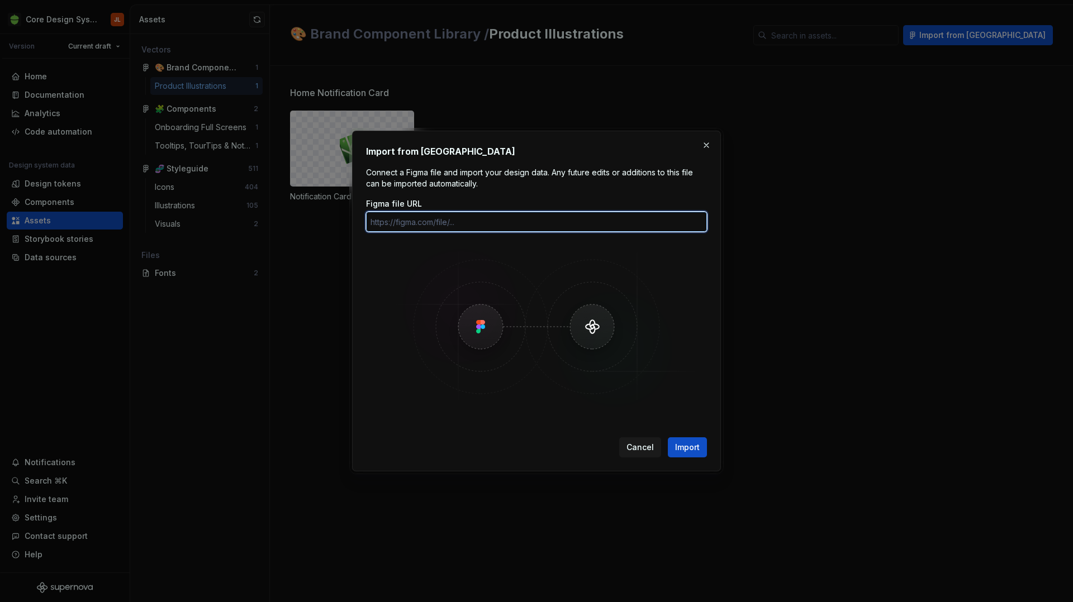
paste input "[URL][DOMAIN_NAME]"
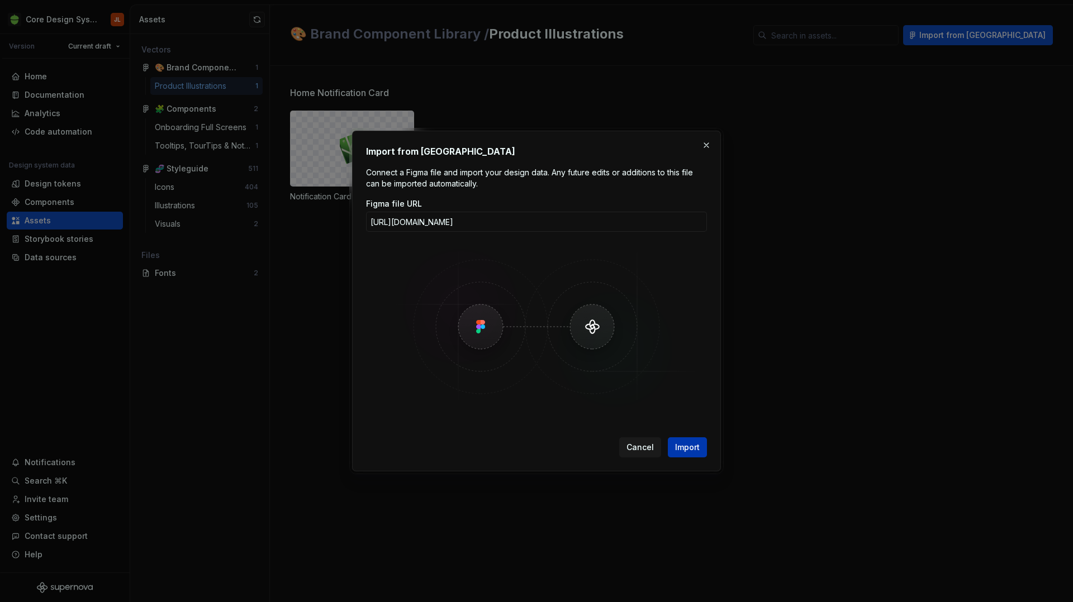
scroll to position [0, 0]
click at [688, 444] on span "Import" at bounding box center [687, 447] width 25 height 11
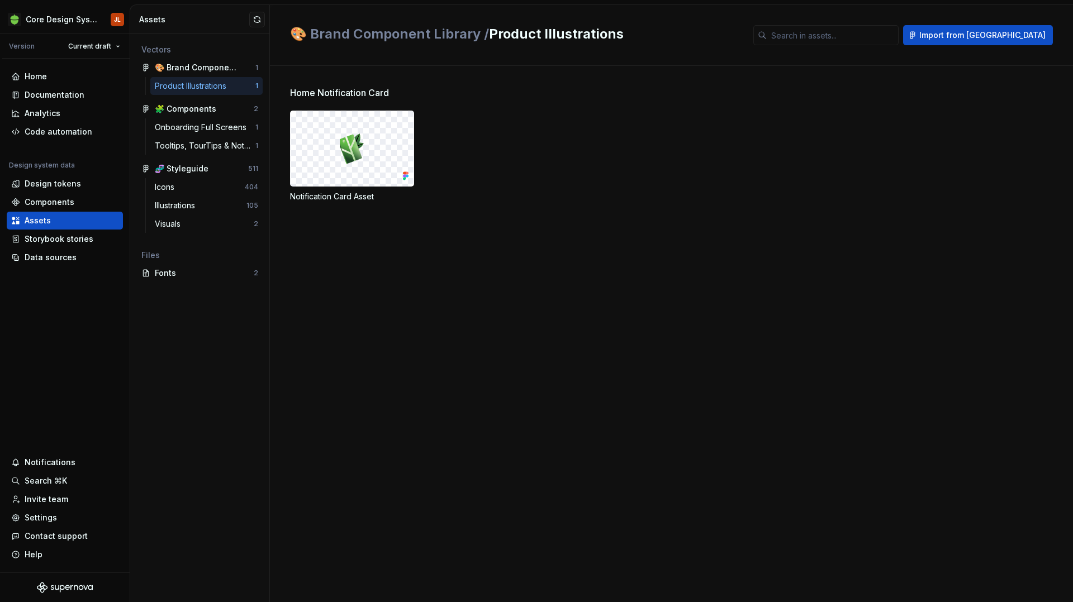
scroll to position [307, 0]
click at [52, 202] on div "Components" at bounding box center [50, 202] width 50 height 11
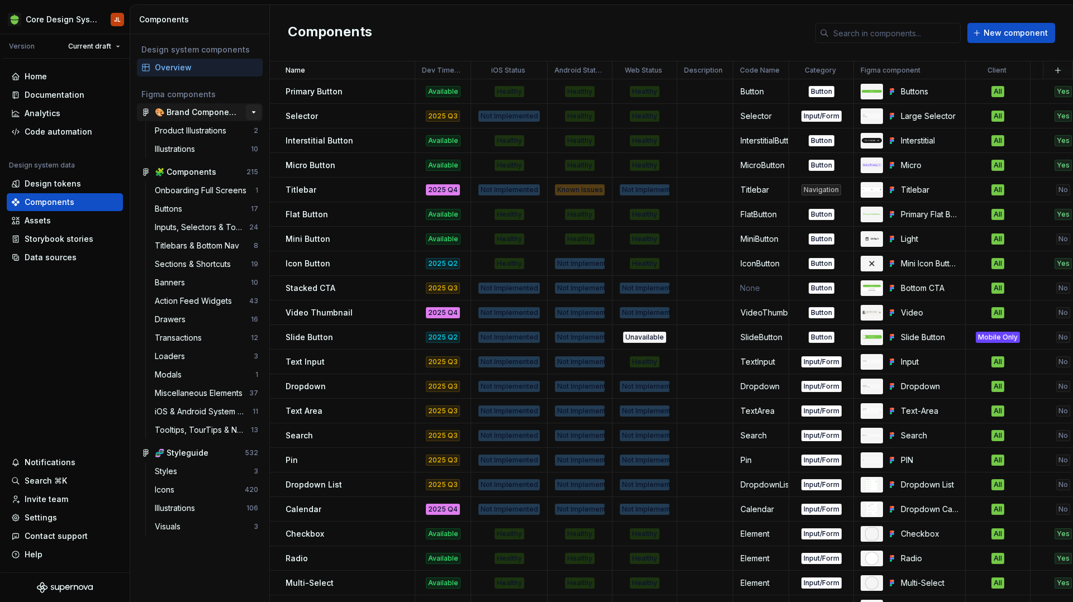
click at [253, 111] on button "button" at bounding box center [254, 112] width 16 height 16
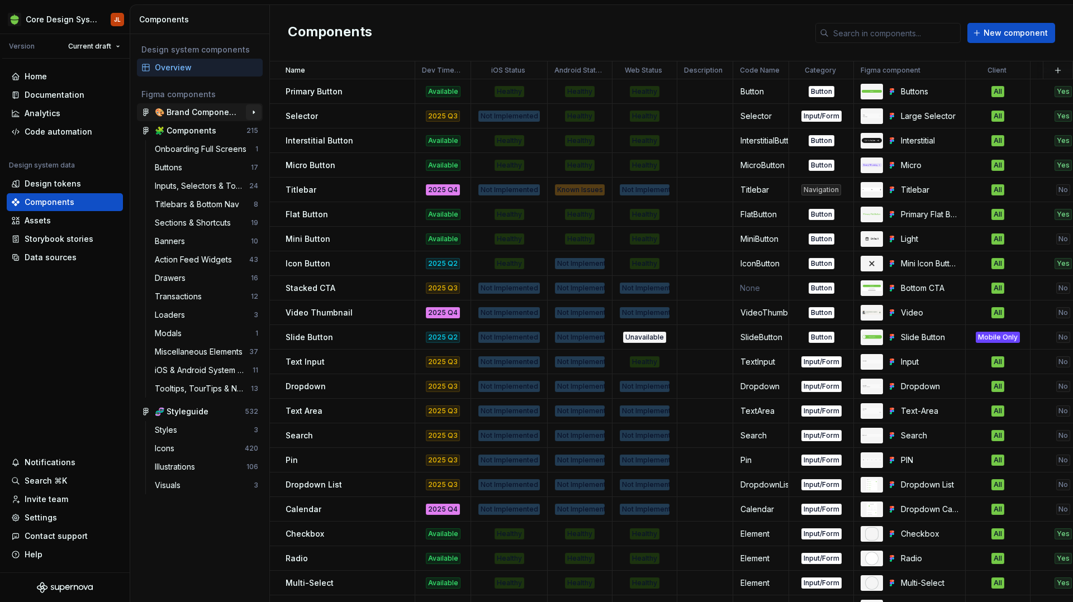
click at [254, 107] on button "button" at bounding box center [254, 112] width 16 height 16
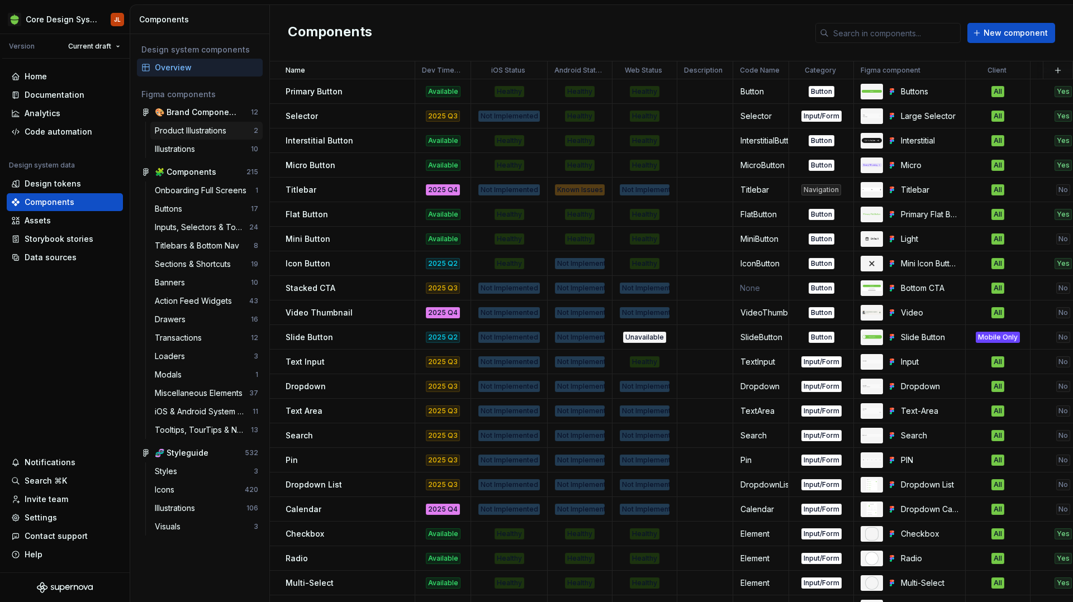
click at [196, 132] on div "Product Illustrations" at bounding box center [193, 130] width 76 height 11
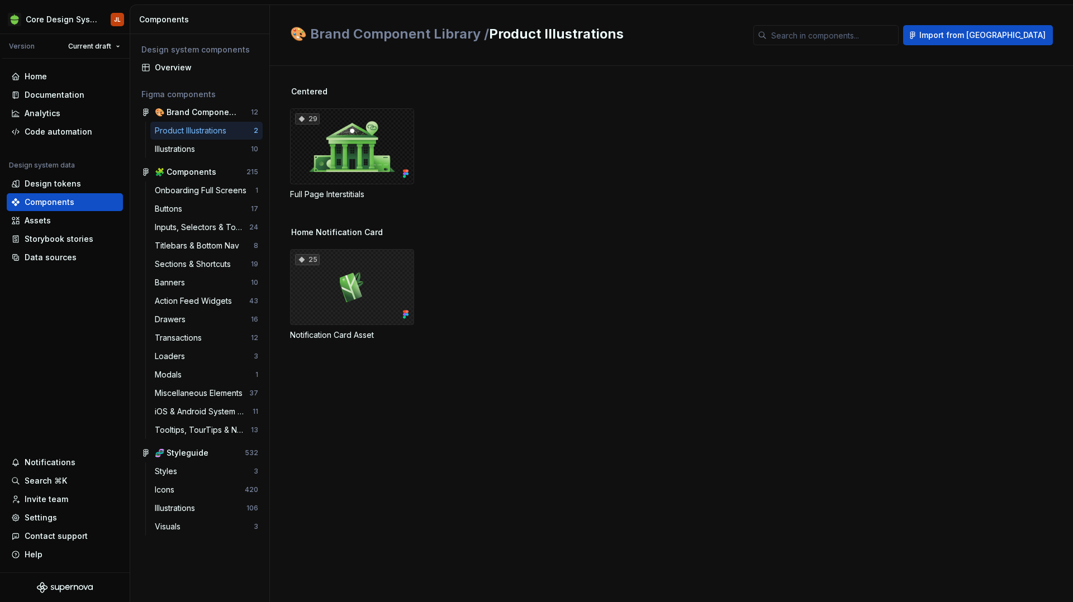
click at [308, 270] on div "25" at bounding box center [352, 287] width 124 height 76
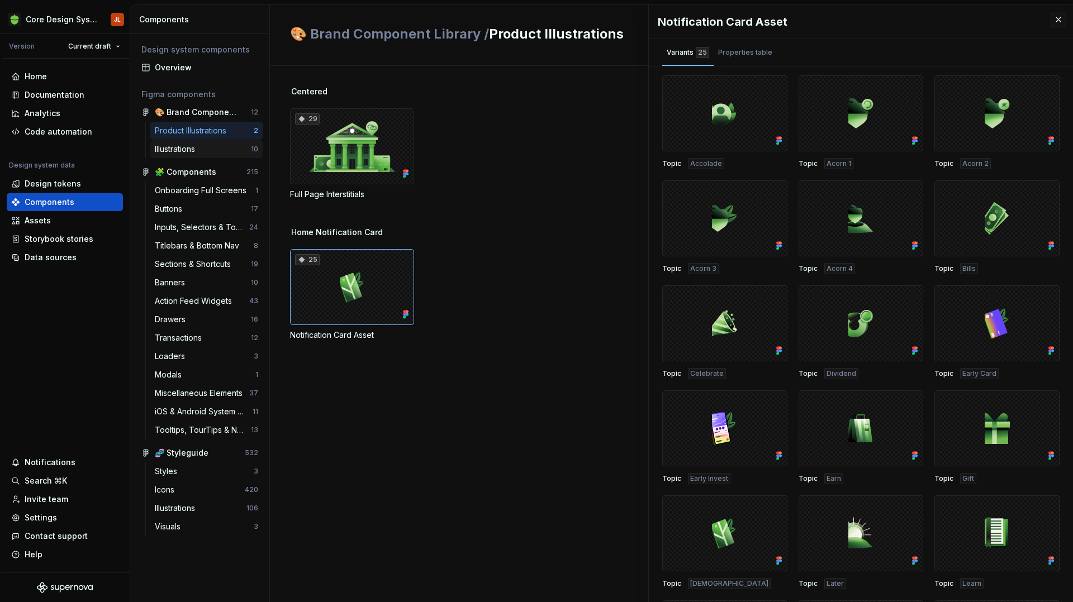
click at [197, 151] on div "Illustrations" at bounding box center [177, 149] width 45 height 11
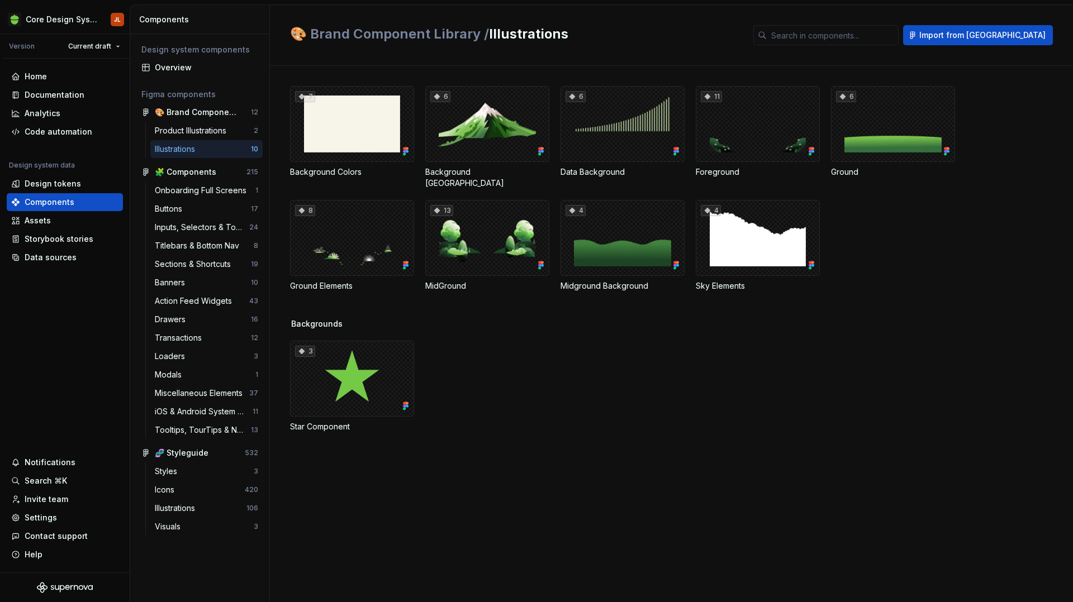
scroll to position [307, 0]
